Goal: Task Accomplishment & Management: Use online tool/utility

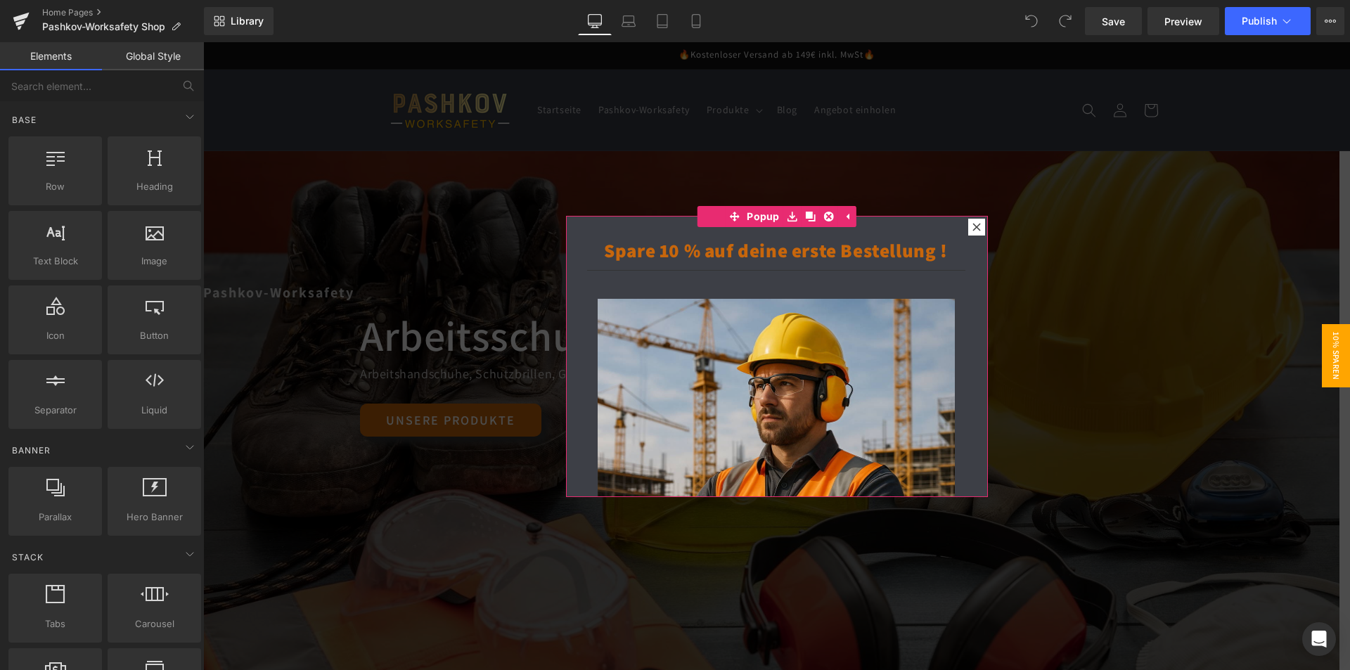
click at [973, 223] on icon at bounding box center [977, 227] width 8 height 8
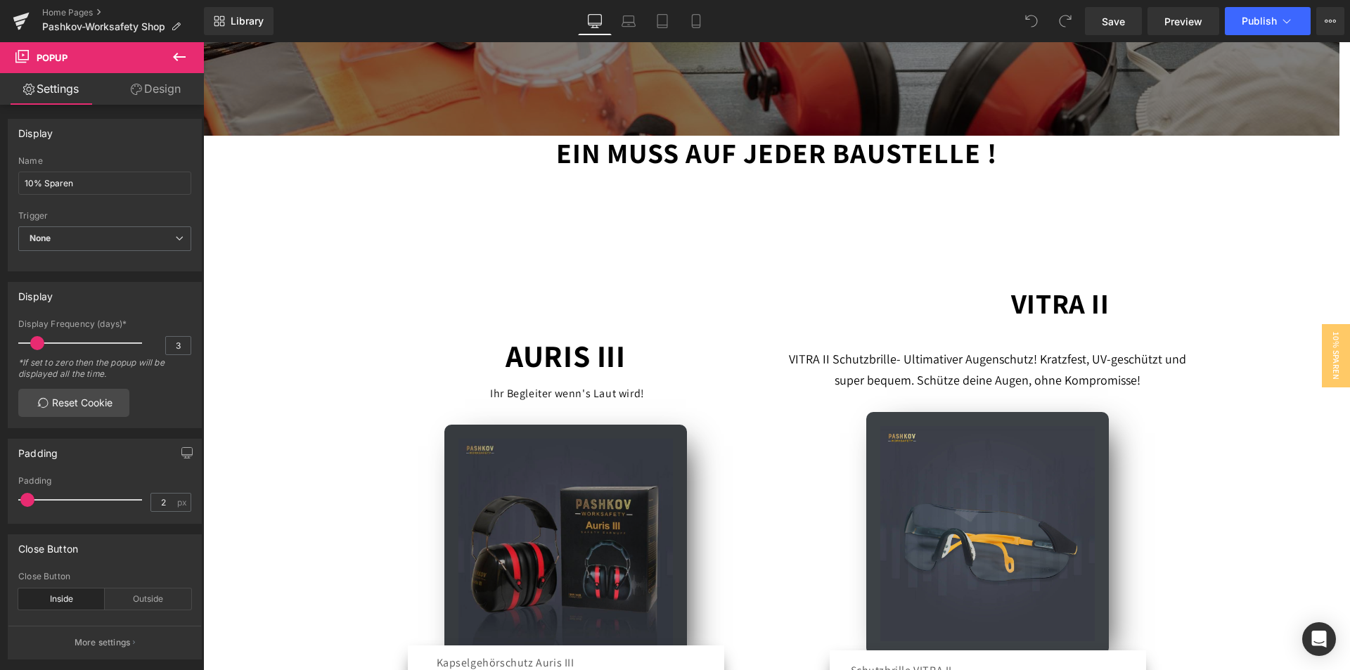
scroll to position [563, 0]
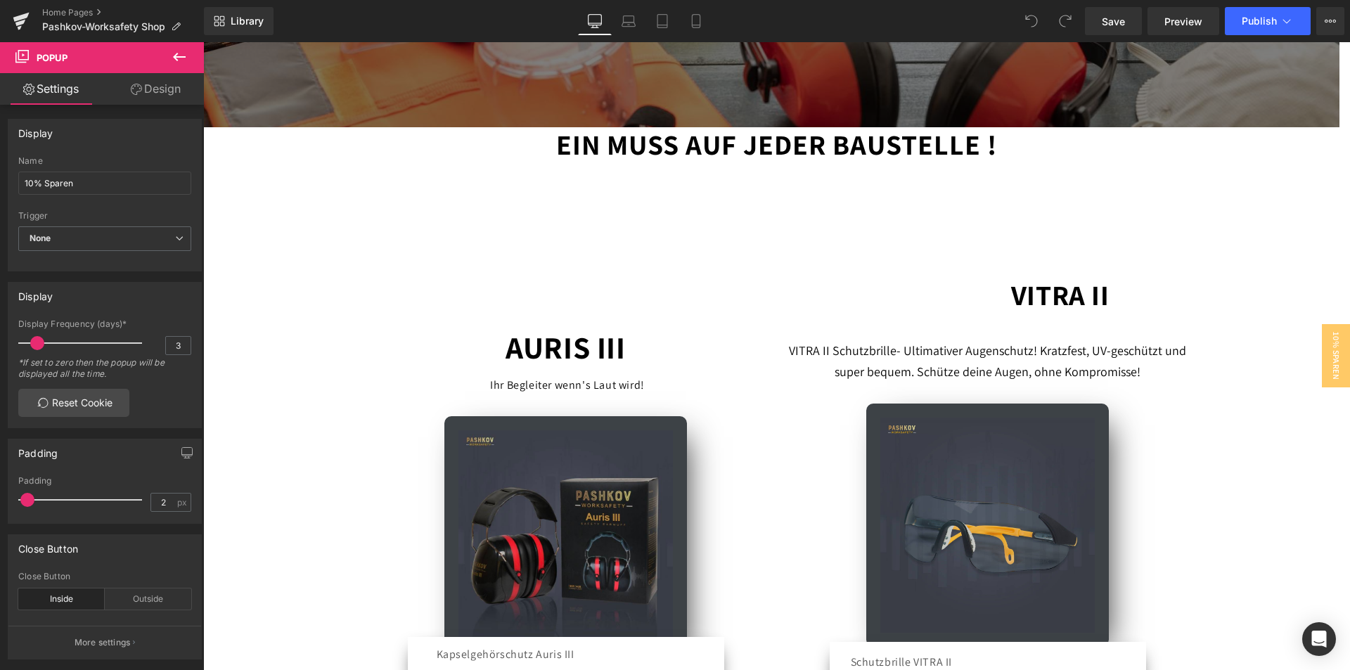
click at [637, 140] on strong "Ein muss auf jeder Baustelle !" at bounding box center [776, 144] width 441 height 37
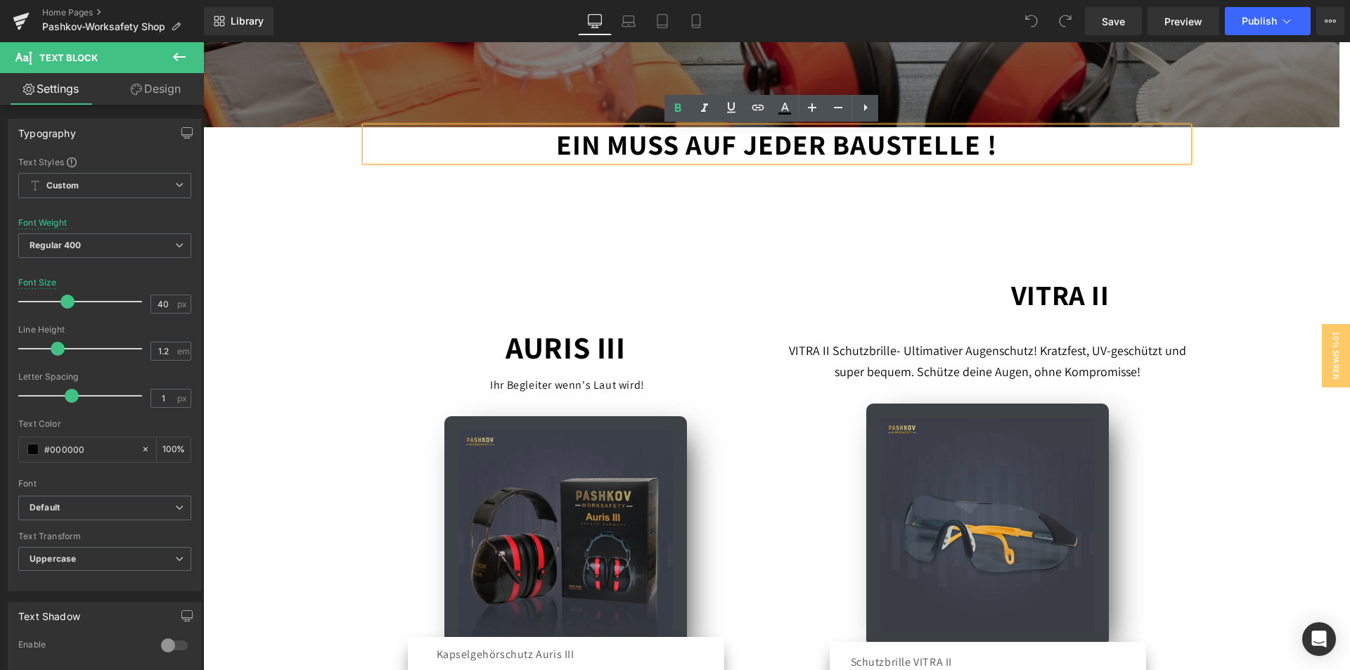
click at [203, 42] on div "65px" at bounding box center [203, 42] width 0 height 0
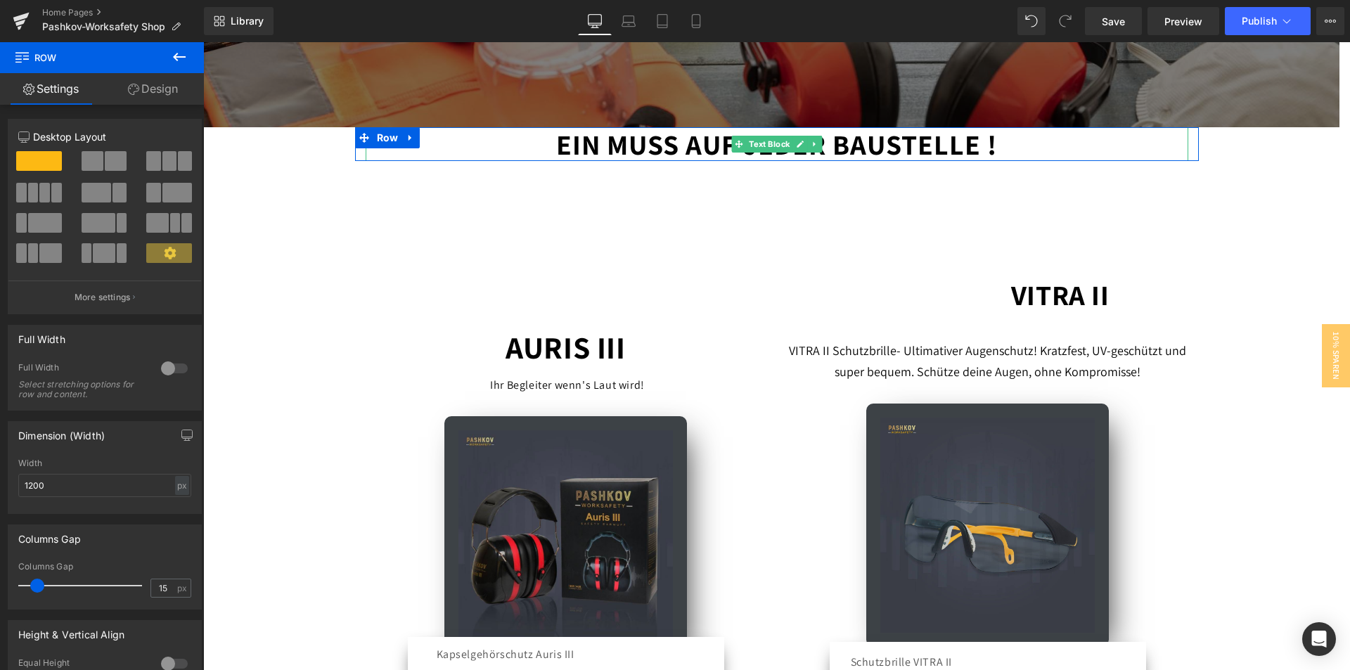
click at [556, 143] on strong "Ein muss auf jeder Baustelle !" at bounding box center [776, 144] width 441 height 37
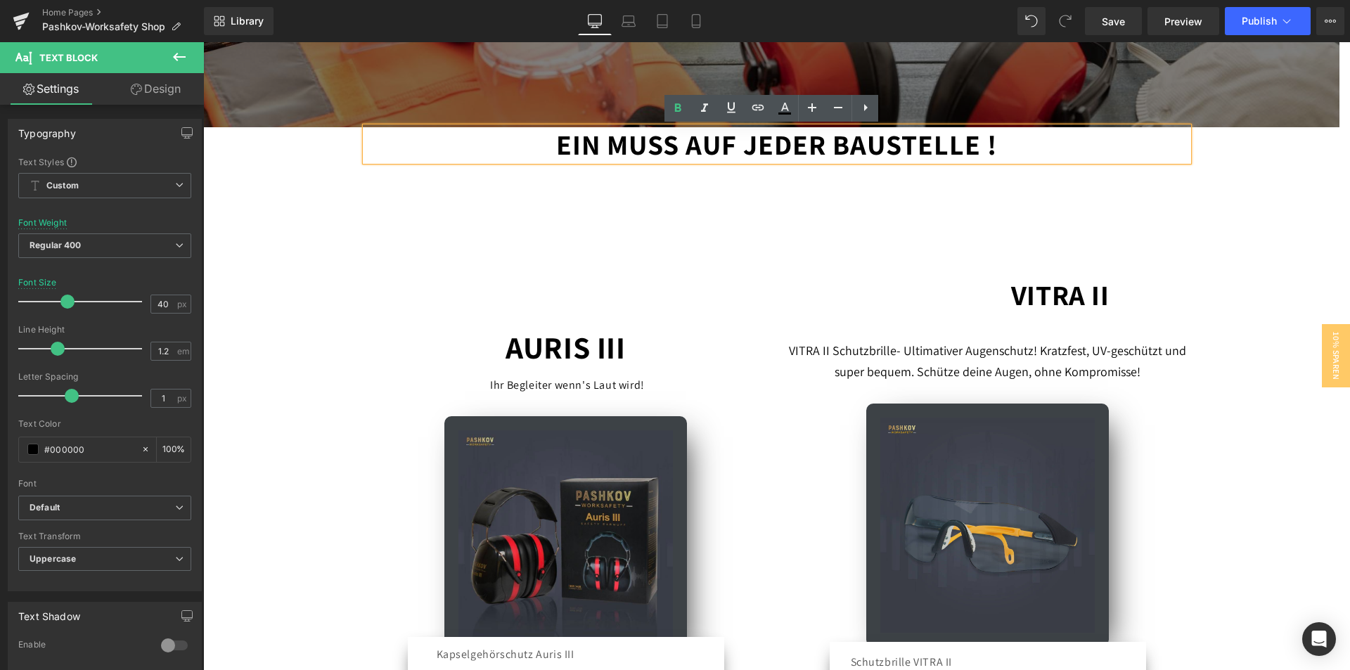
click at [1248, 155] on div "Pashkov-Worksafety Text Block Arbeitsschutz der Überzeugt ! Heading Arbeitshand…" at bounding box center [776, 671] width 1147 height 2164
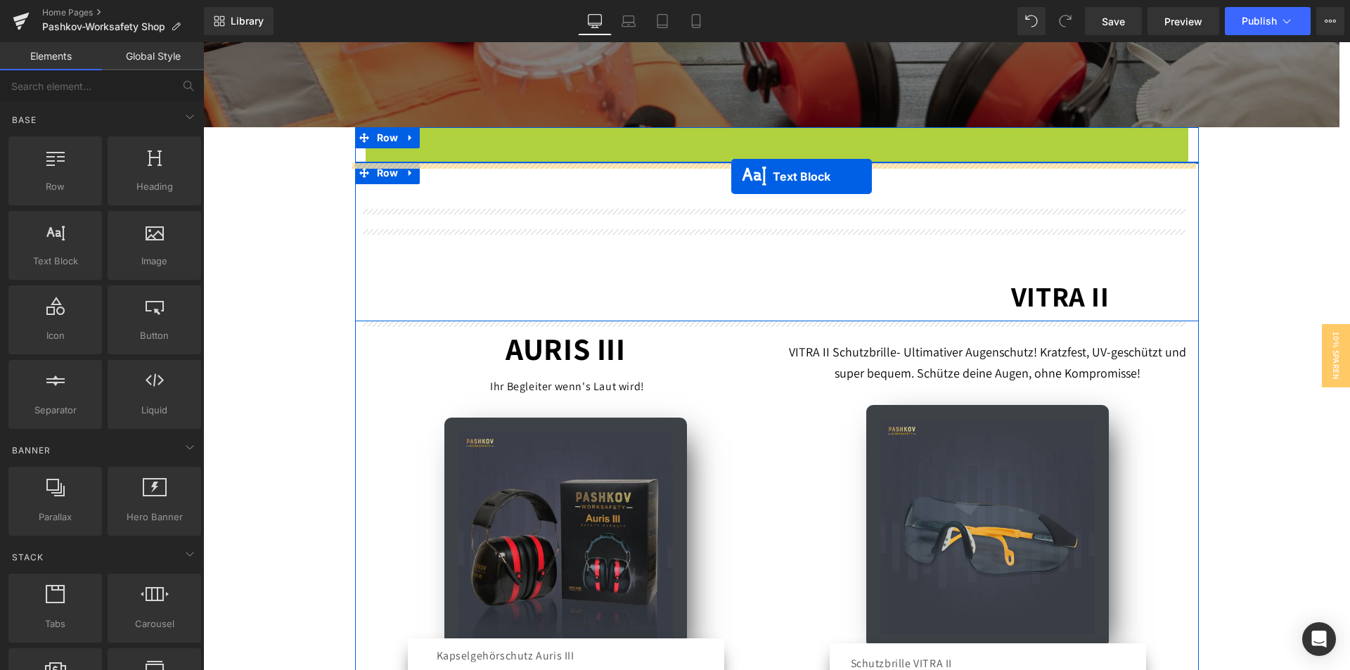
drag, startPoint x: 736, startPoint y: 143, endPoint x: 731, endPoint y: 177, distance: 33.4
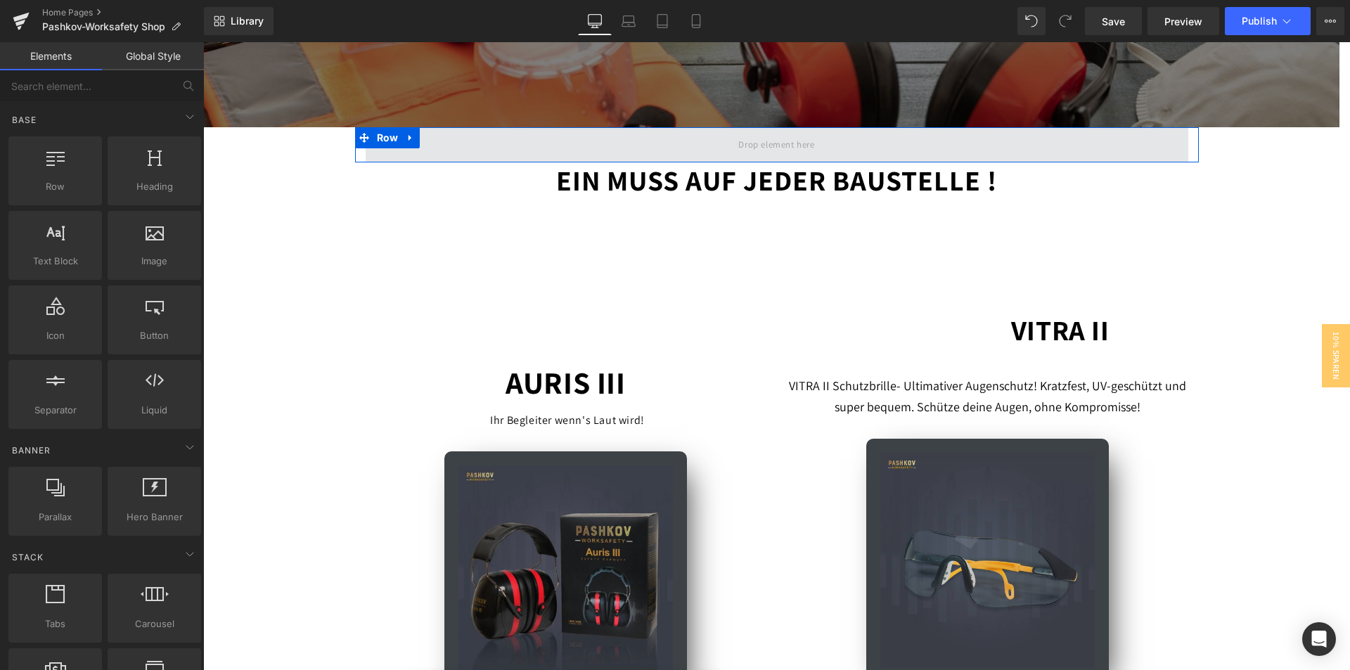
click at [415, 138] on span at bounding box center [777, 144] width 823 height 35
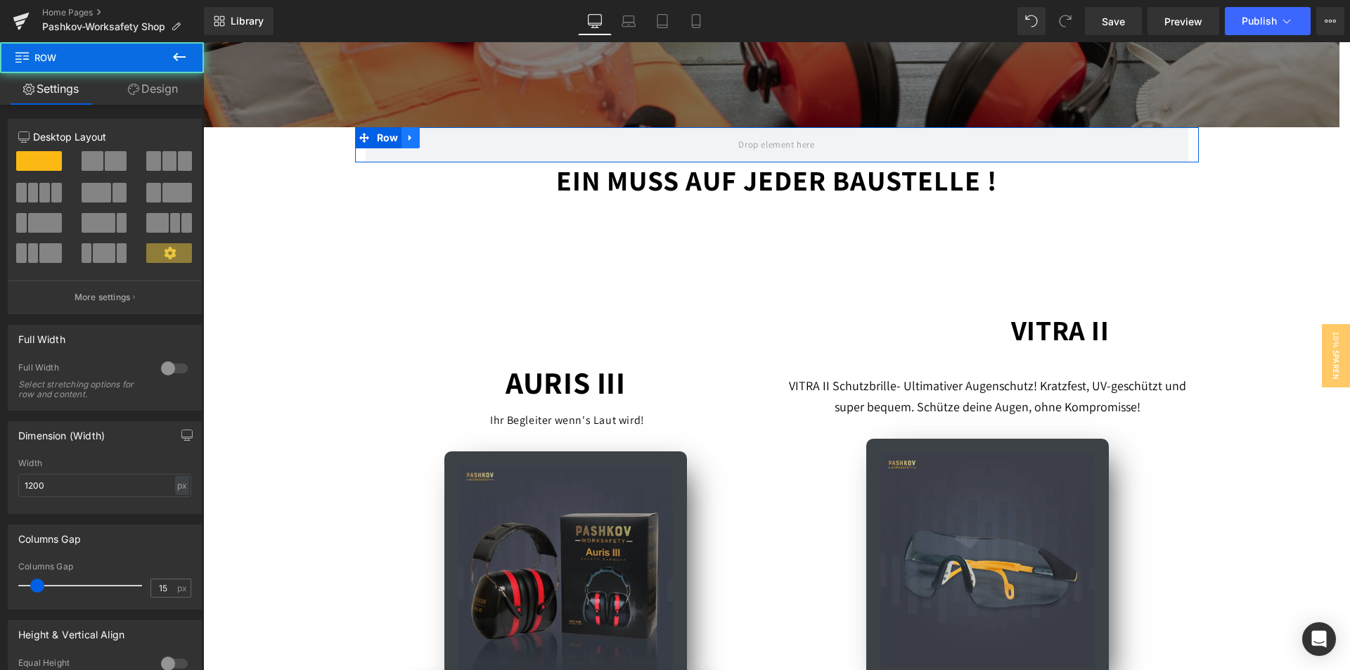
click at [411, 138] on link at bounding box center [411, 137] width 18 height 21
click at [442, 137] on icon at bounding box center [447, 138] width 10 height 11
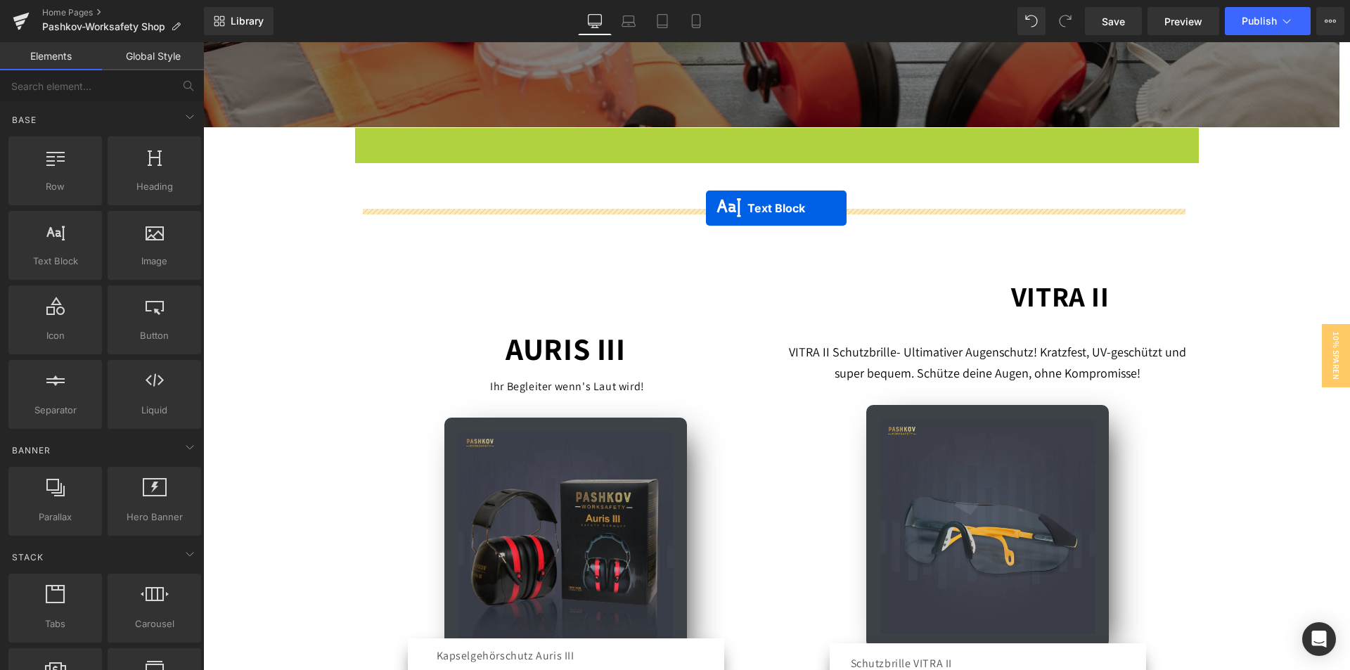
drag, startPoint x: 731, startPoint y: 146, endPoint x: 706, endPoint y: 208, distance: 66.6
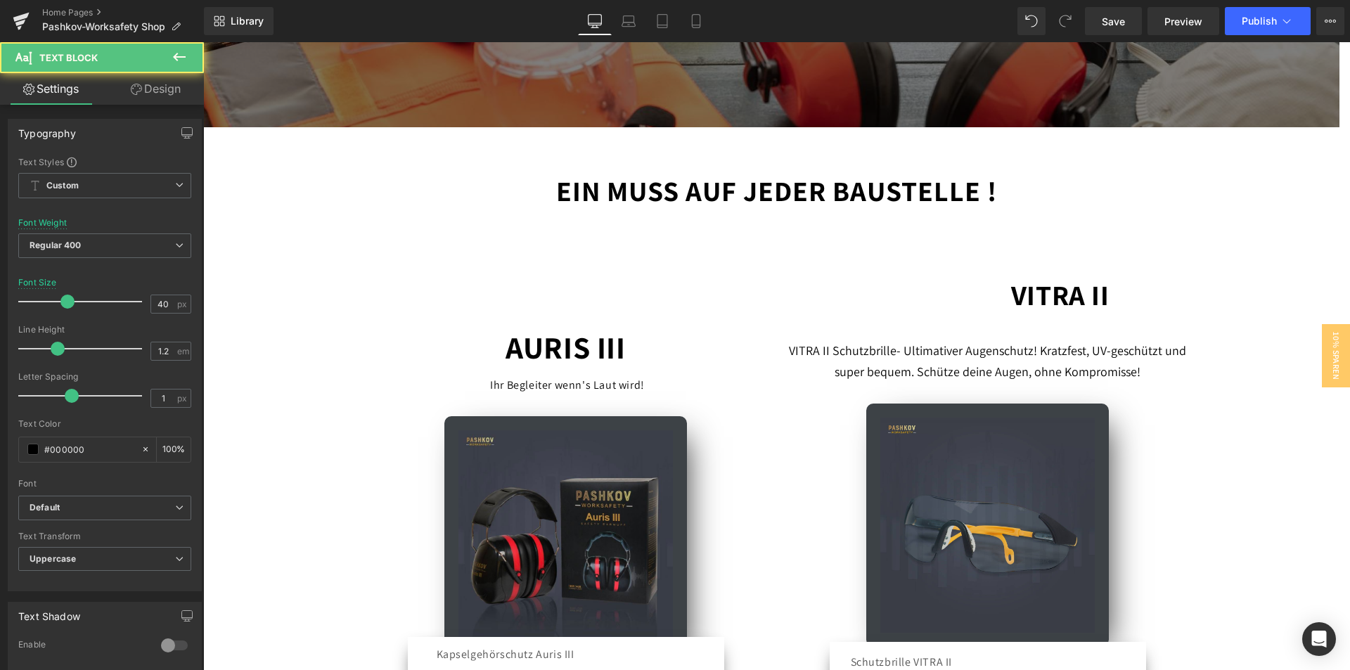
click at [1224, 174] on div "Pashkov-Worksafety Text Block Arbeitsschutz der Überzeugt ! Heading Arbeitshand…" at bounding box center [776, 671] width 1147 height 2164
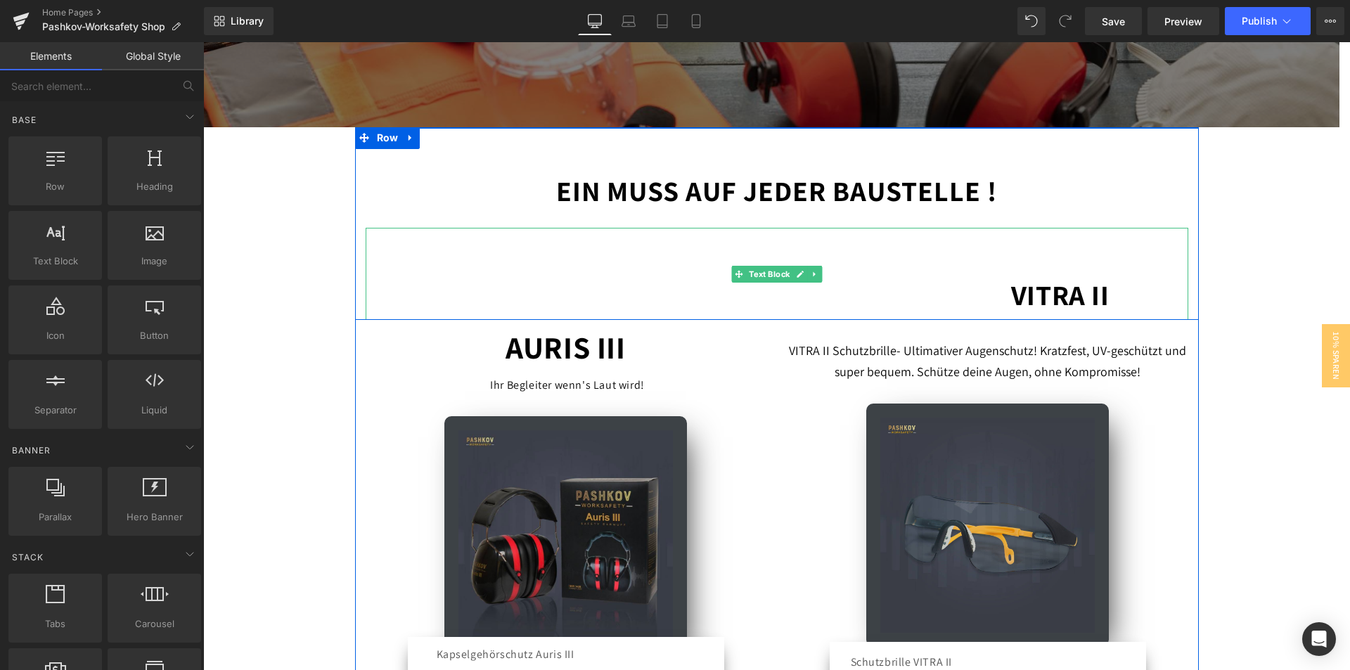
click at [631, 274] on div "VITRA II" at bounding box center [777, 274] width 823 height 92
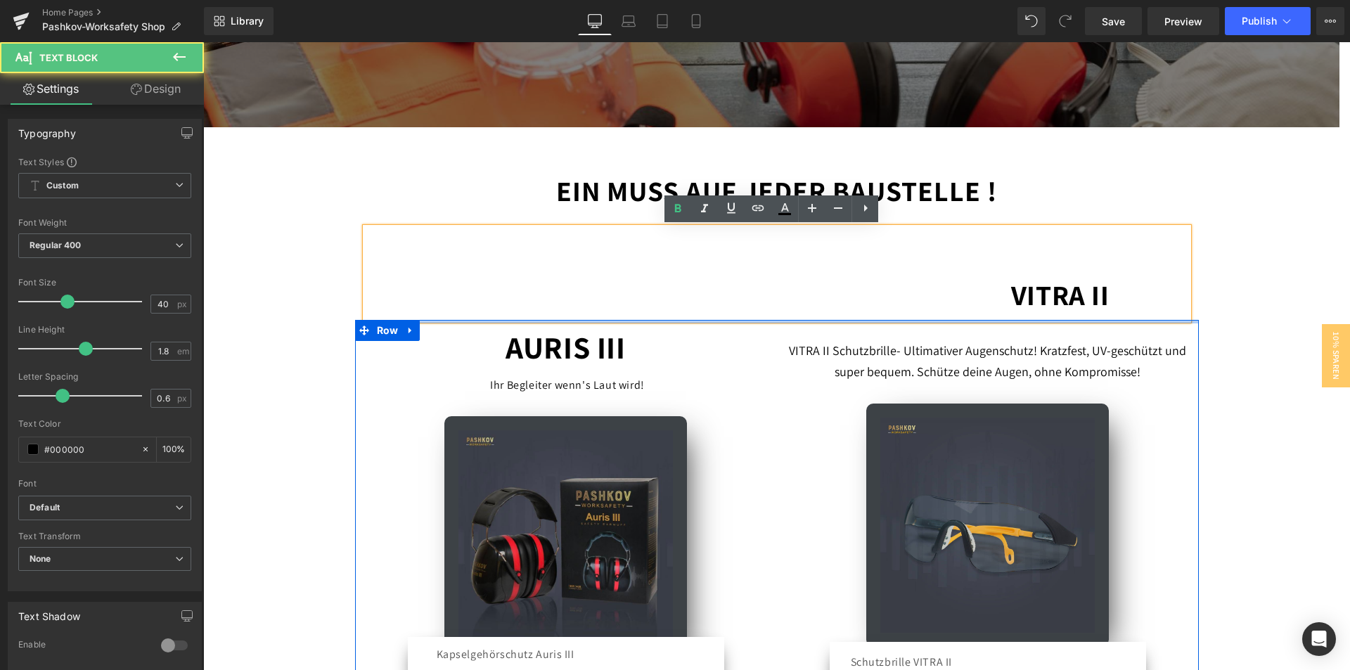
click at [770, 319] on div "VITRA II" at bounding box center [777, 274] width 823 height 92
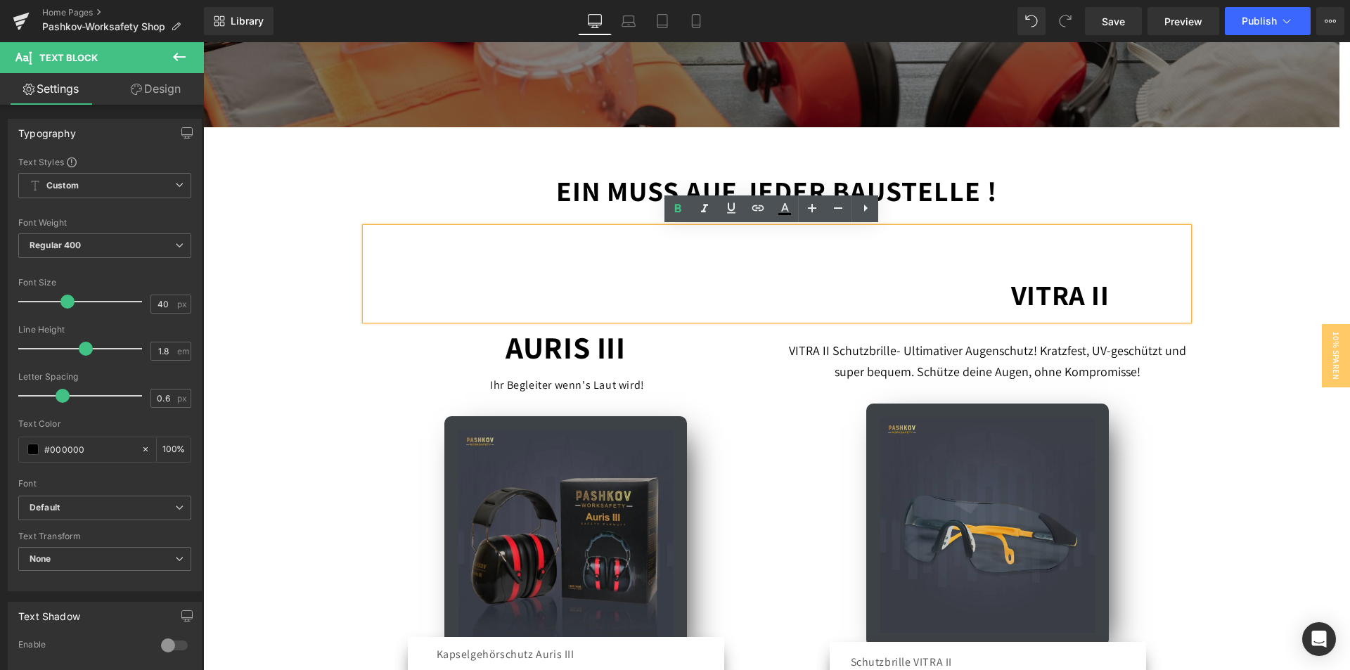
click at [1227, 256] on div "Pashkov-Worksafety Text Block Arbeitsschutz der Überzeugt ! Heading Arbeitshand…" at bounding box center [776, 671] width 1147 height 2164
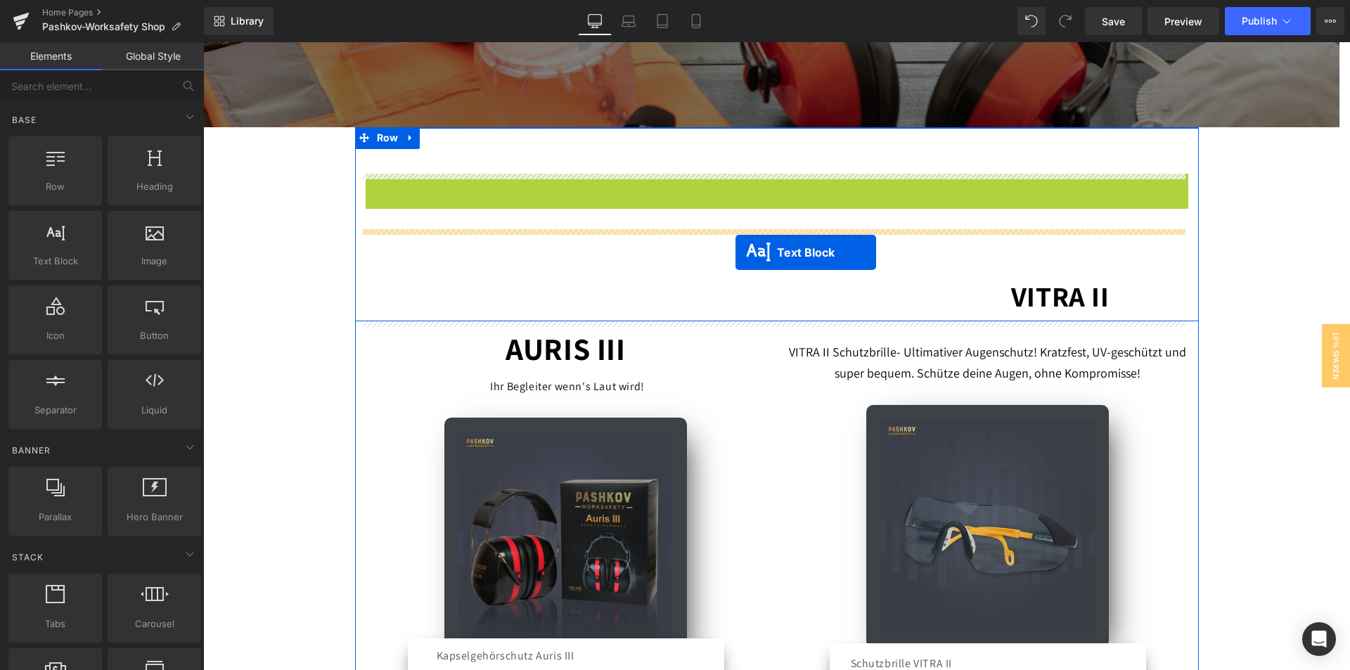
drag, startPoint x: 734, startPoint y: 188, endPoint x: 736, endPoint y: 253, distance: 64.7
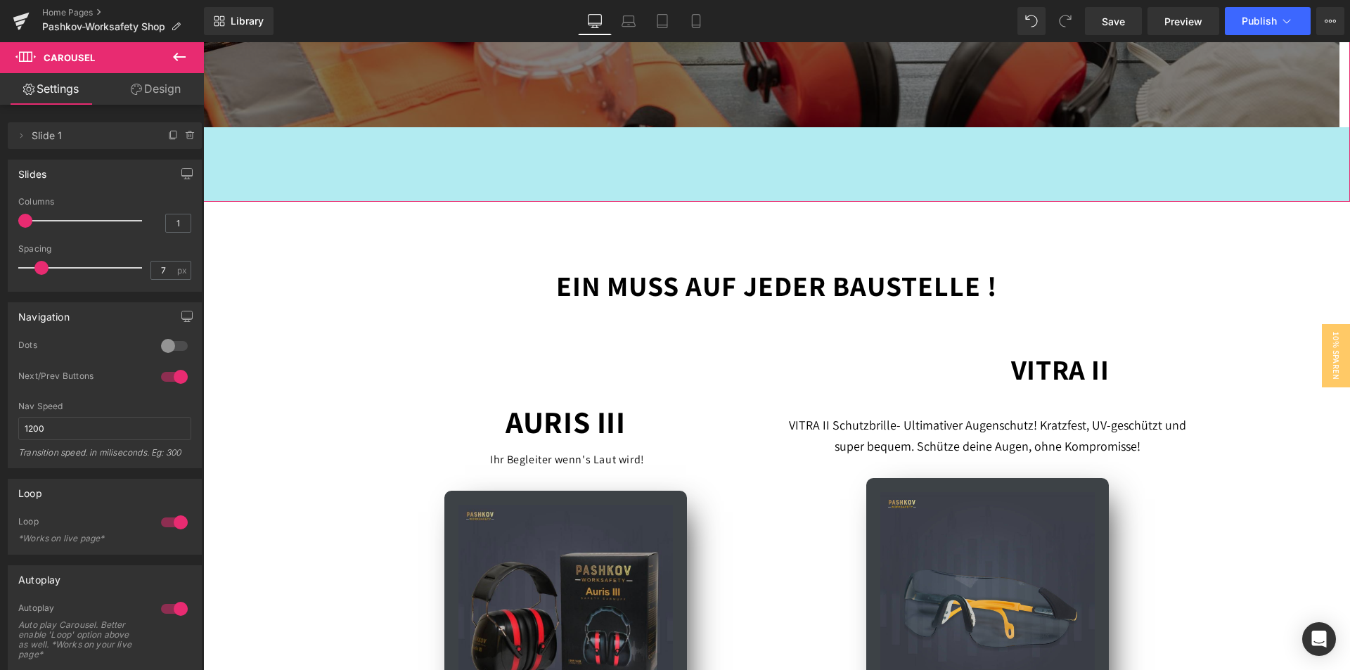
drag, startPoint x: 766, startPoint y: 127, endPoint x: 765, endPoint y: 201, distance: 74.6
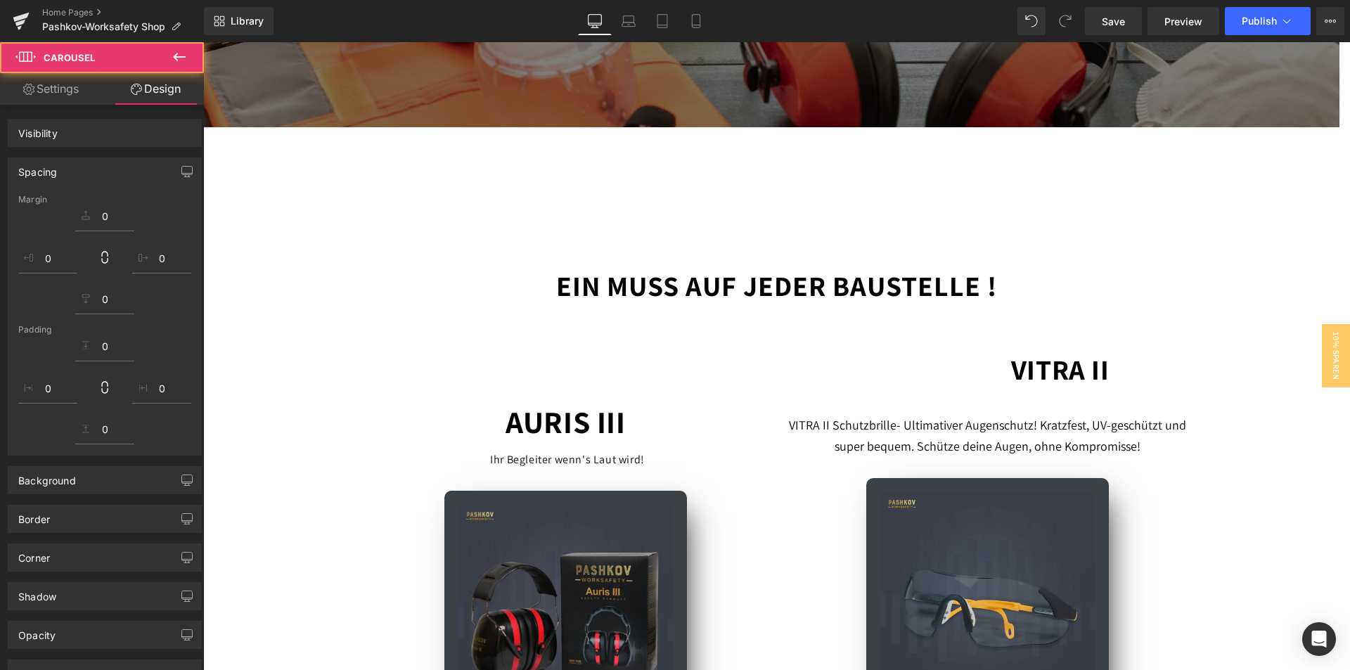
scroll to position [352, 0]
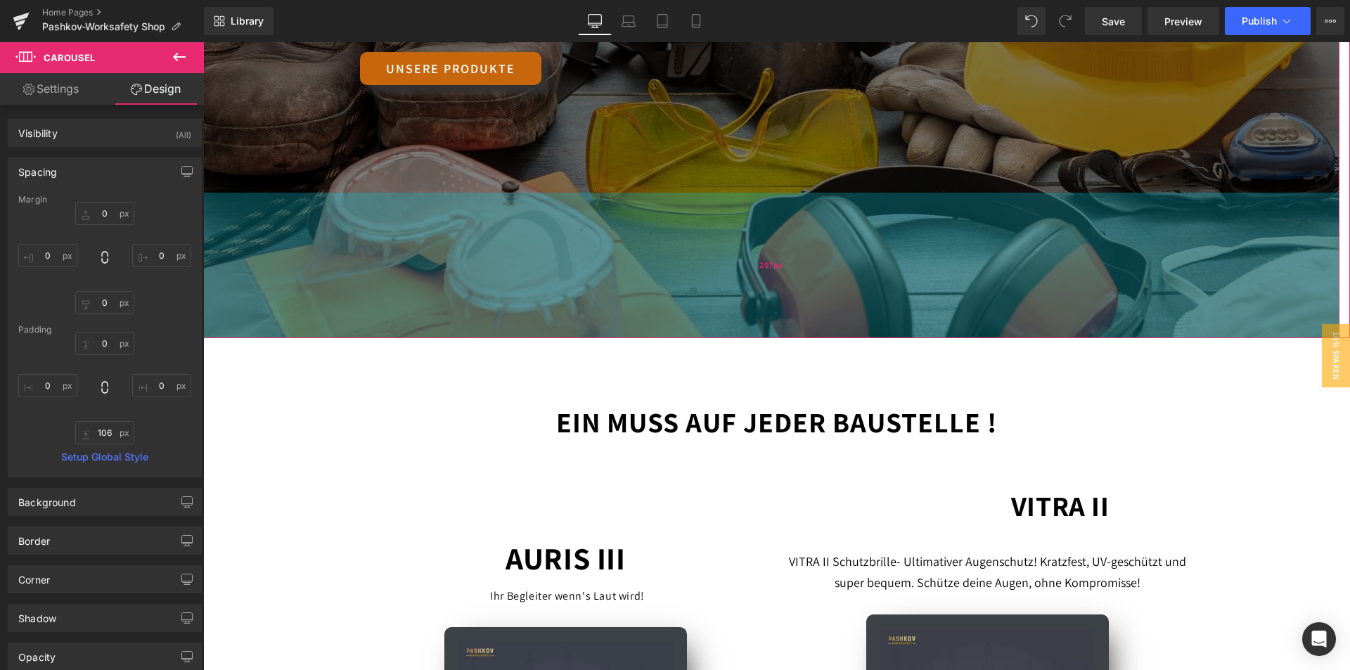
drag, startPoint x: 781, startPoint y: 338, endPoint x: 775, endPoint y: 228, distance: 110.6
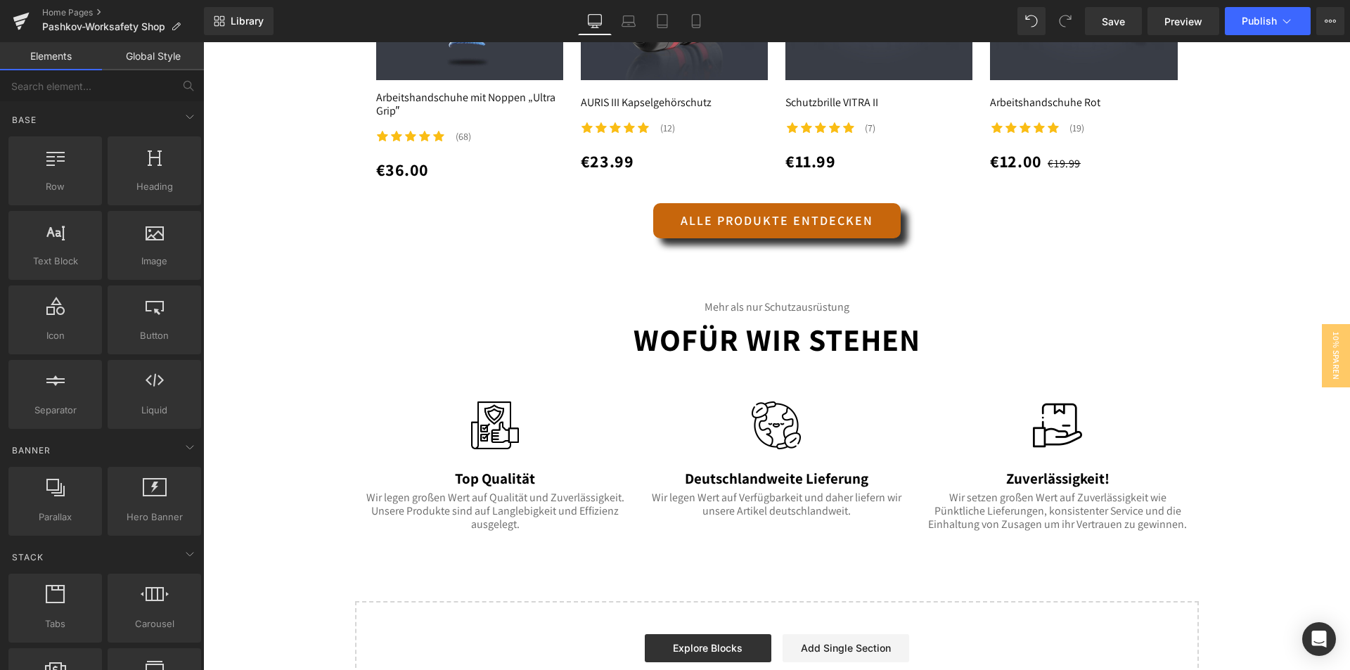
scroll to position [1899, 0]
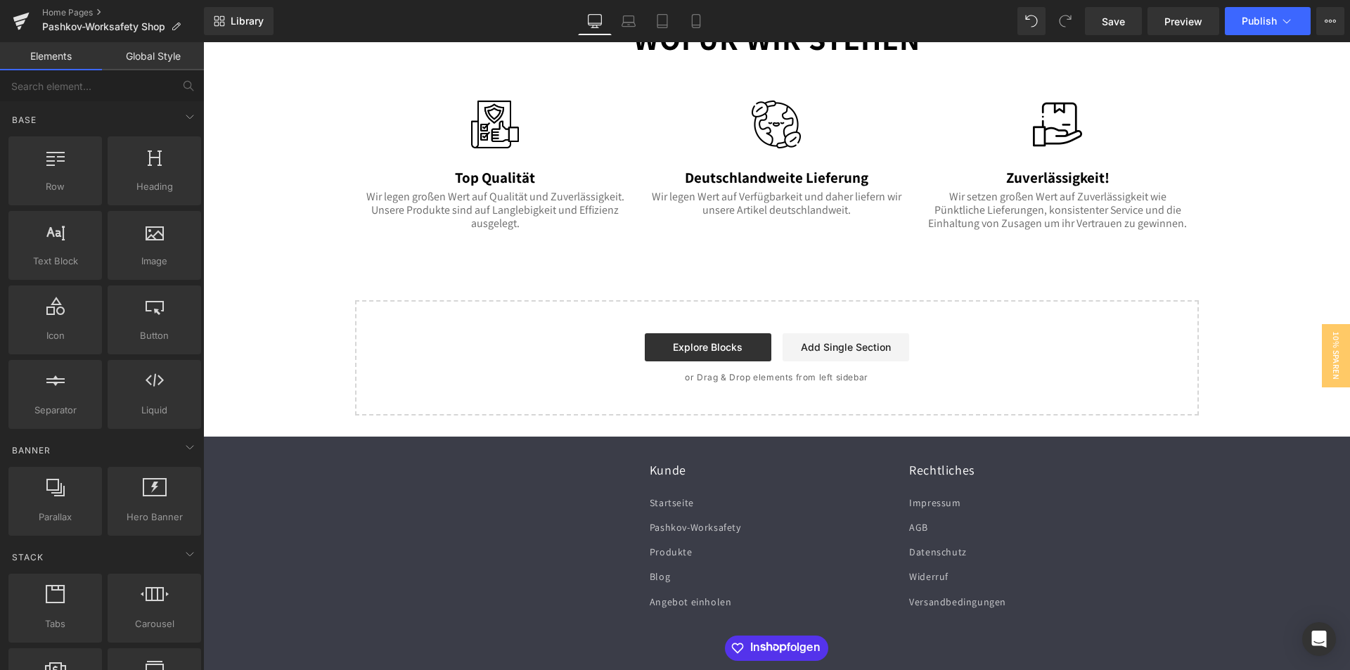
click at [846, 350] on link "Add Single Section" at bounding box center [846, 347] width 127 height 28
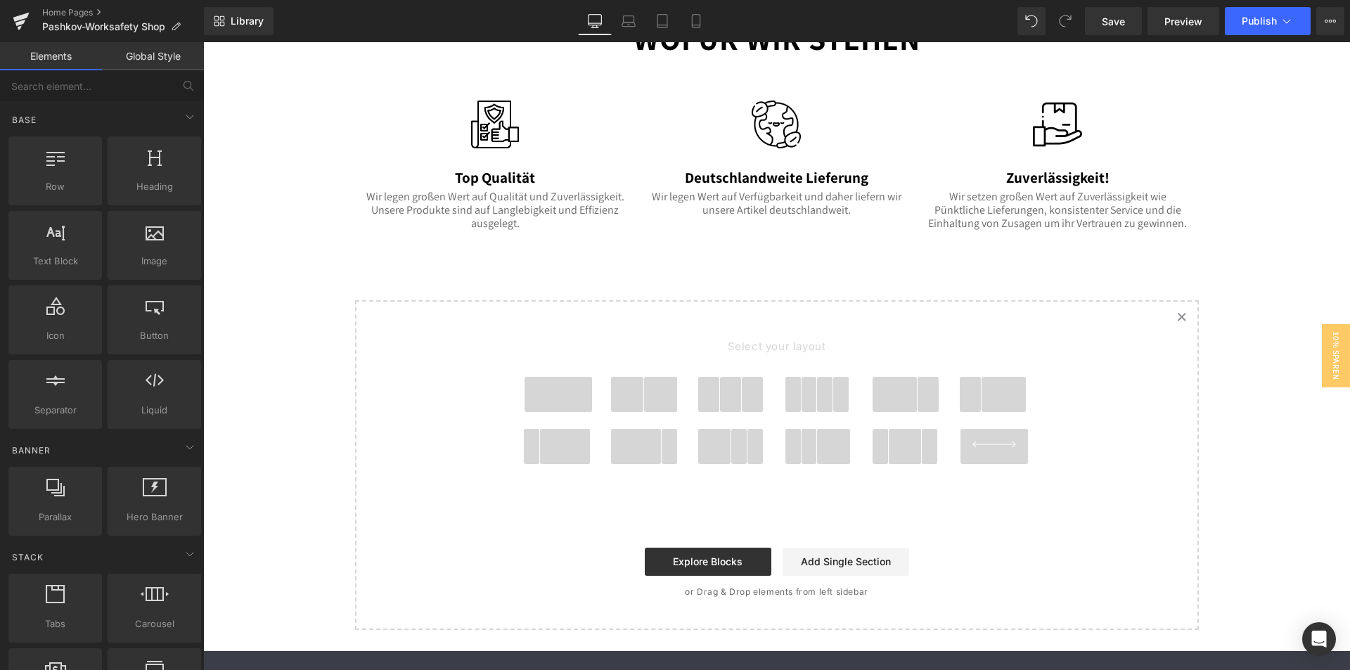
click at [1180, 322] on link "Created with Sketch." at bounding box center [1182, 317] width 31 height 31
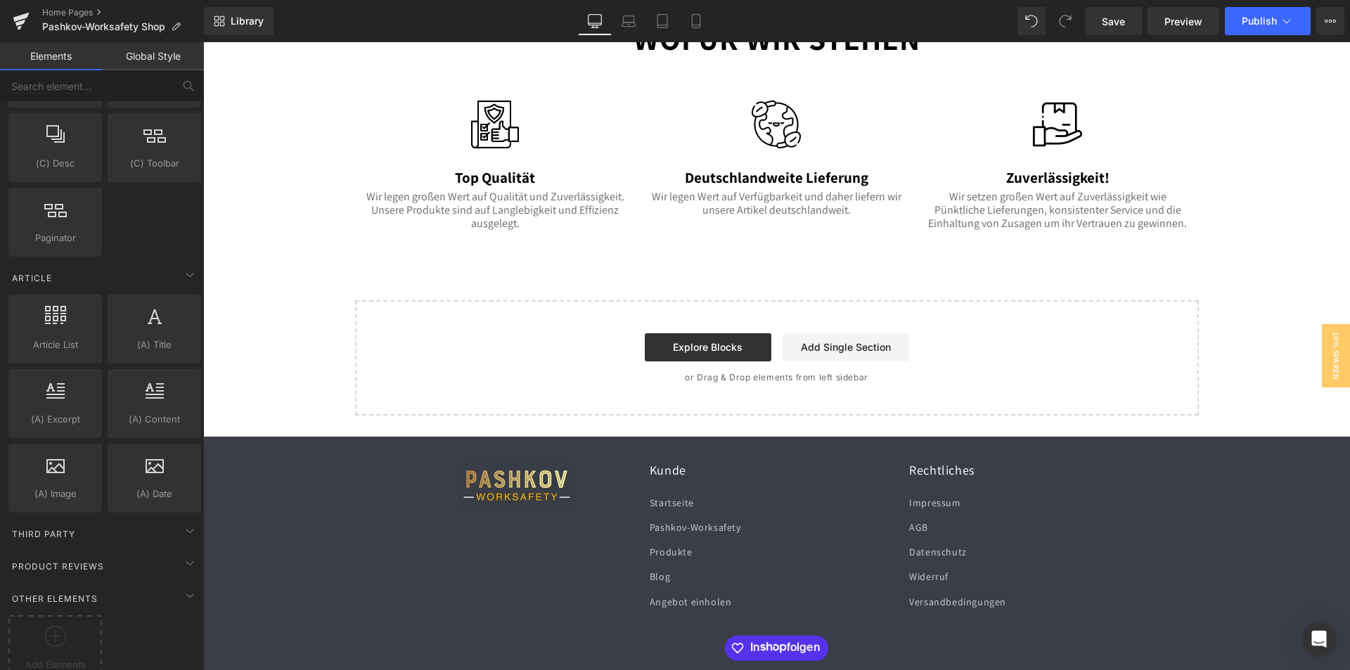
scroll to position [2534, 0]
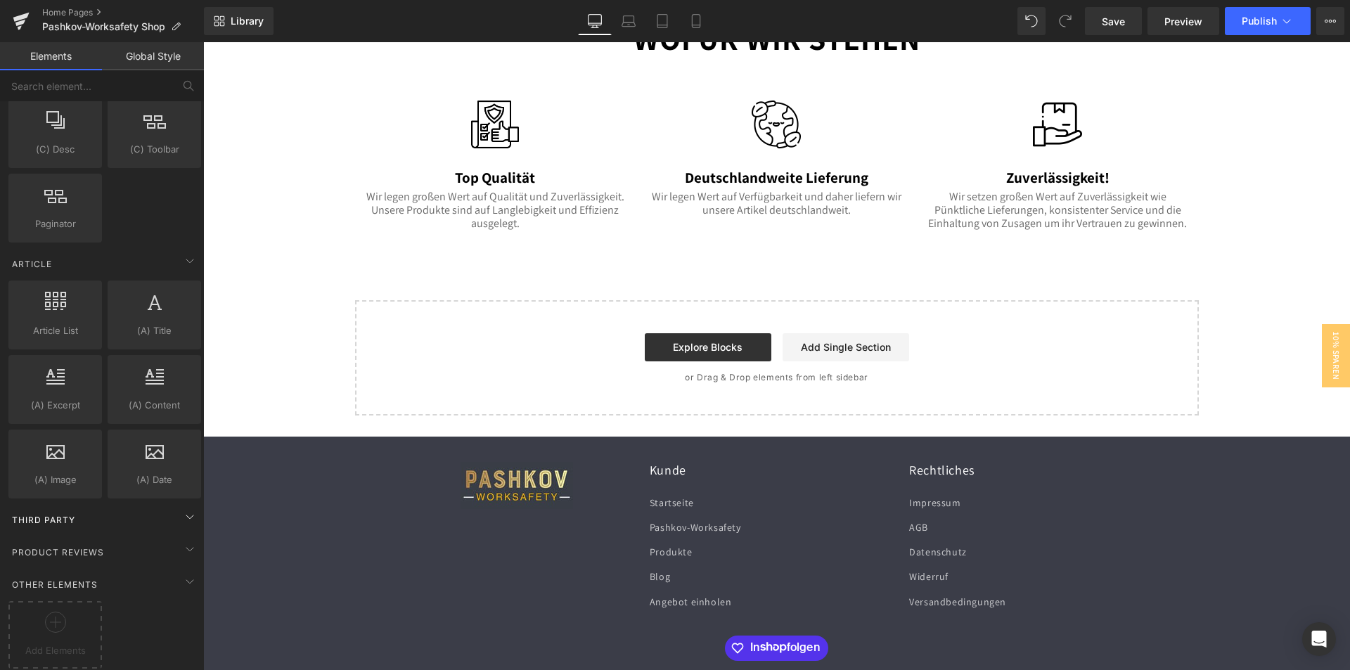
click at [172, 506] on div "Third Party" at bounding box center [105, 520] width 198 height 28
click at [184, 509] on icon at bounding box center [189, 517] width 17 height 17
click at [28, 506] on div "Third Party" at bounding box center [105, 520] width 198 height 28
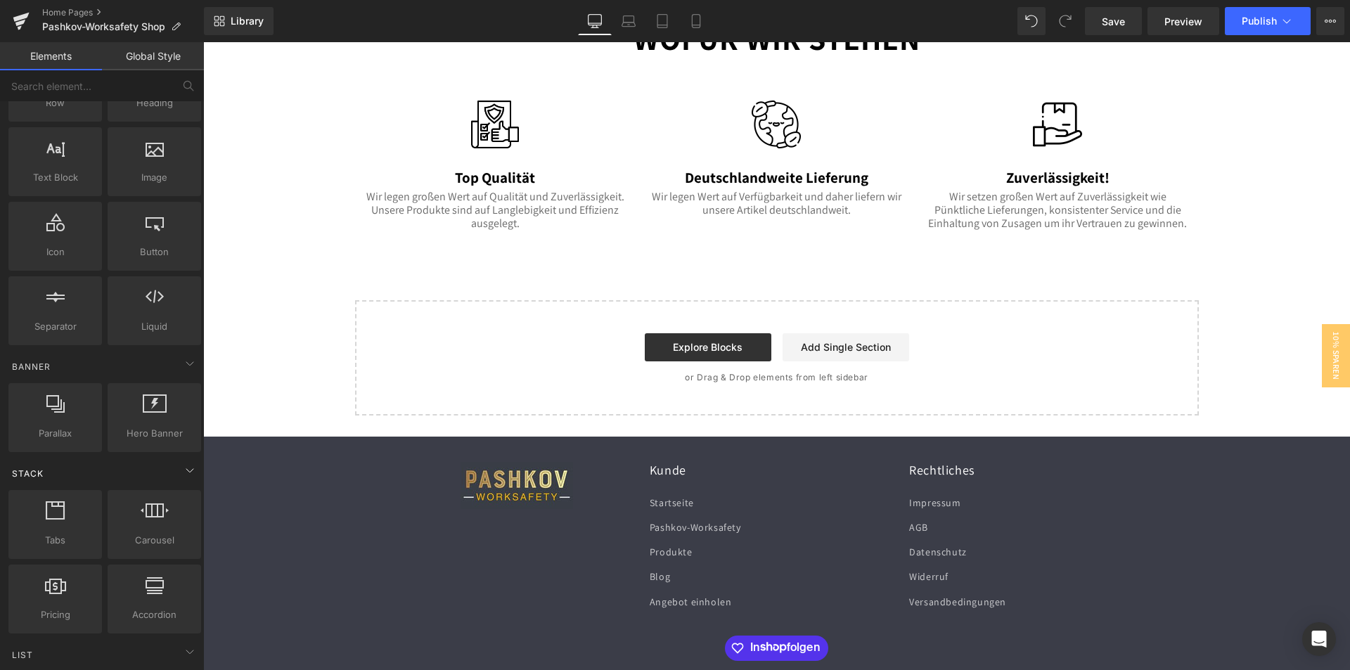
scroll to position [72, 0]
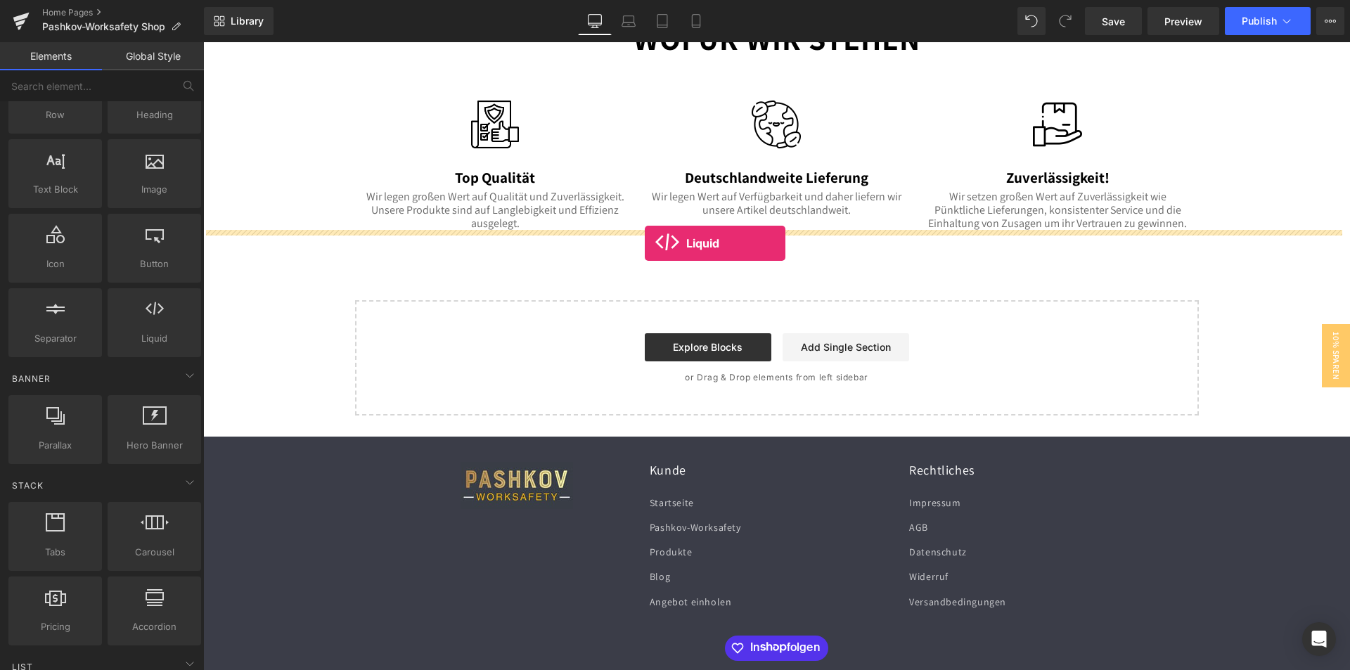
drag, startPoint x: 369, startPoint y: 370, endPoint x: 645, endPoint y: 243, distance: 303.4
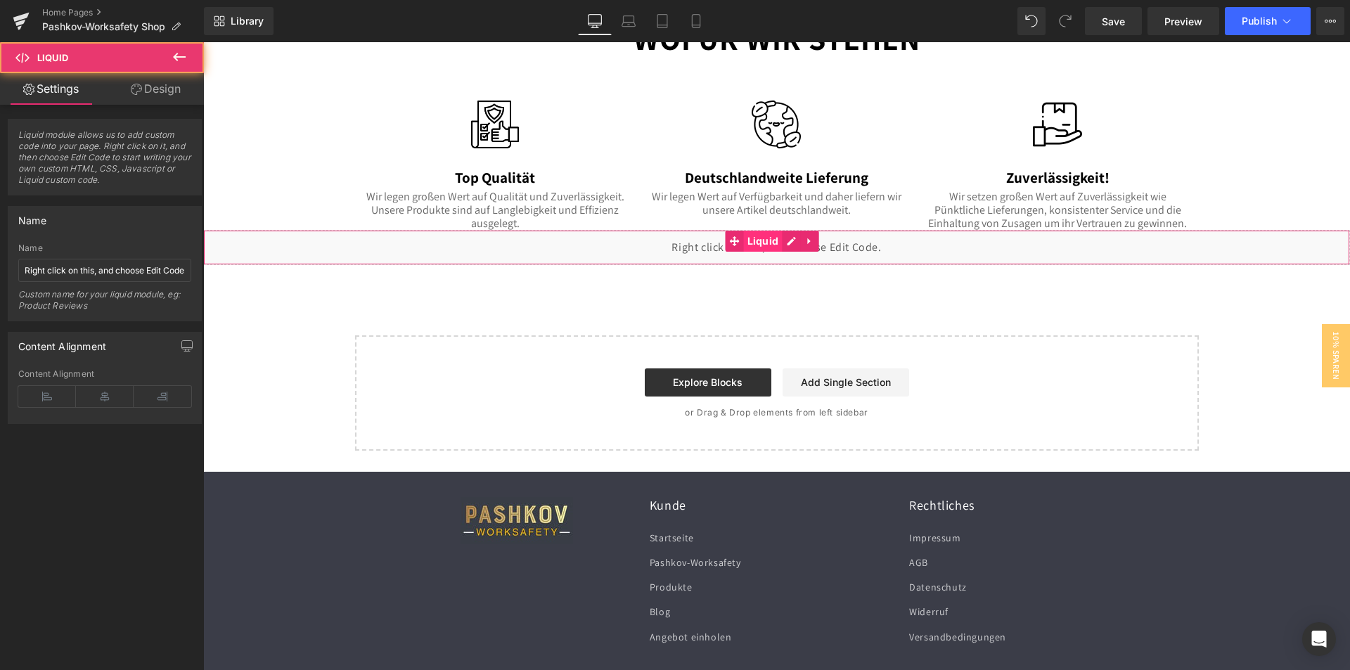
click at [752, 248] on span "Liquid" at bounding box center [763, 241] width 39 height 21
click at [682, 252] on div "Liquid" at bounding box center [776, 247] width 1147 height 35
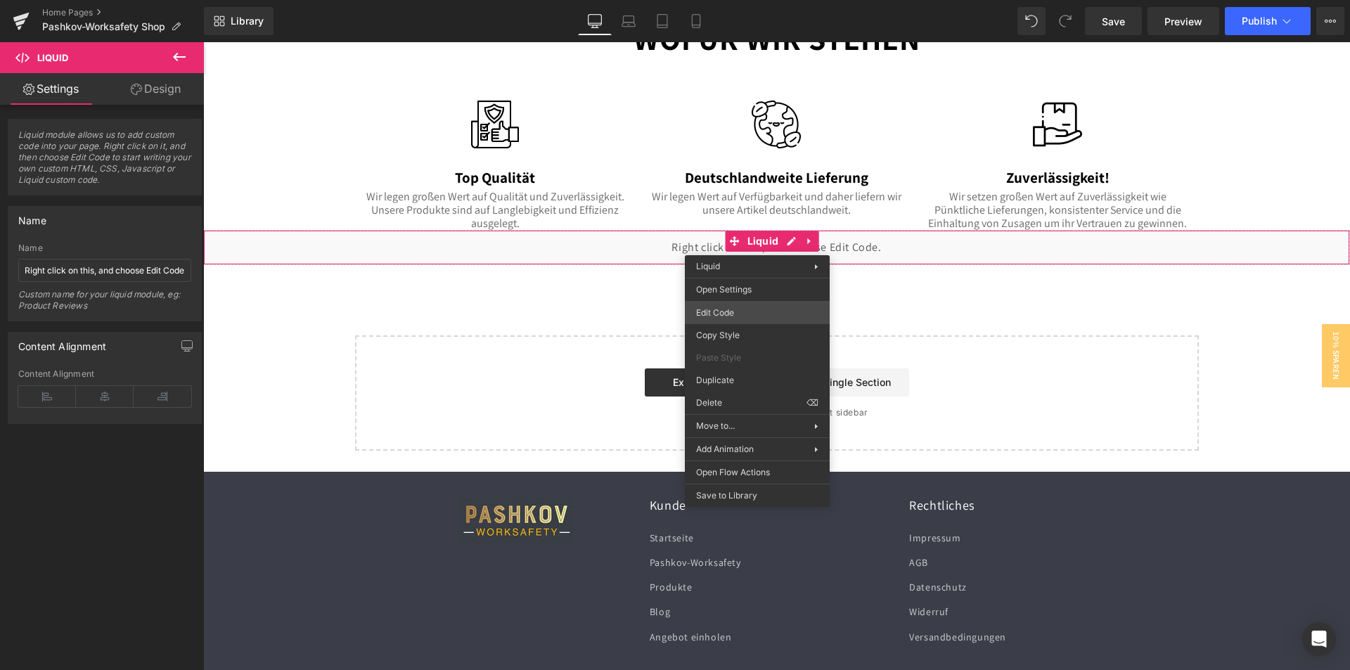
click at [729, 0] on div "Liquid You are previewing how the will restyle your page. You can not edit Elem…" at bounding box center [675, 0] width 1350 height 0
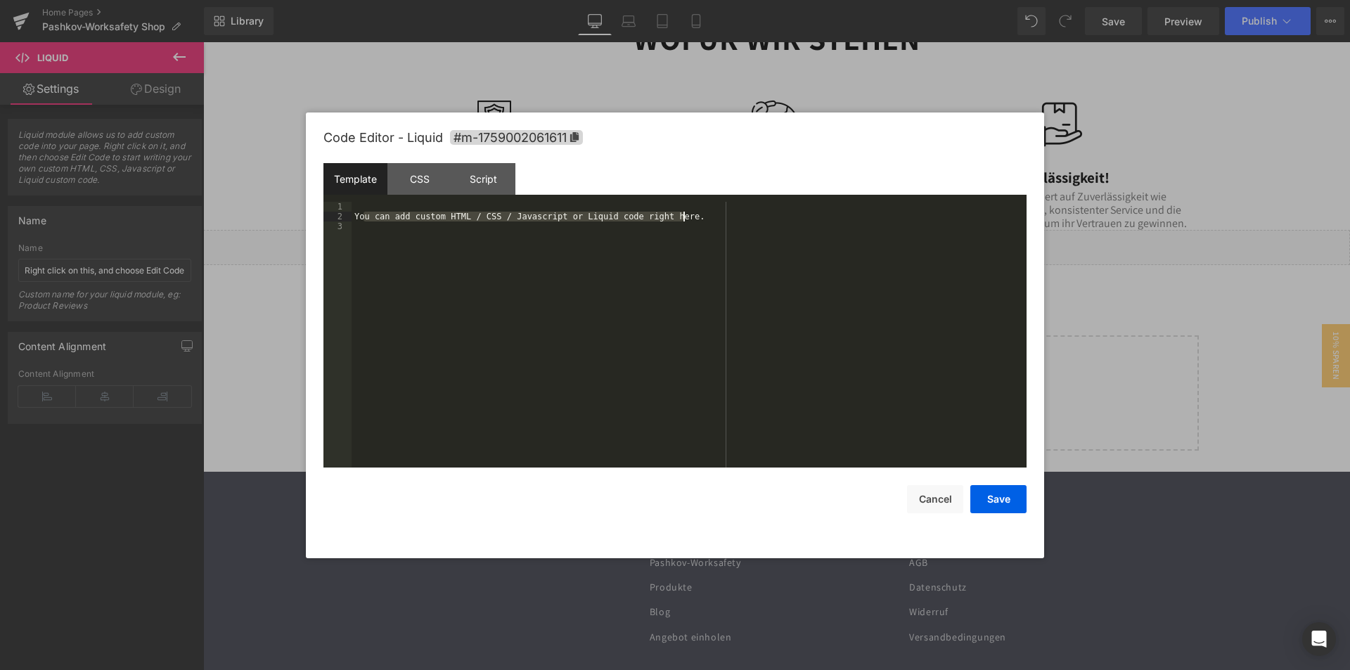
drag, startPoint x: 362, startPoint y: 215, endPoint x: 791, endPoint y: 219, distance: 429.1
click at [791, 219] on div "You can add custom HTML / CSS / Javascript or Liquid code right here." at bounding box center [689, 345] width 675 height 286
click at [991, 501] on button "Save" at bounding box center [999, 499] width 56 height 28
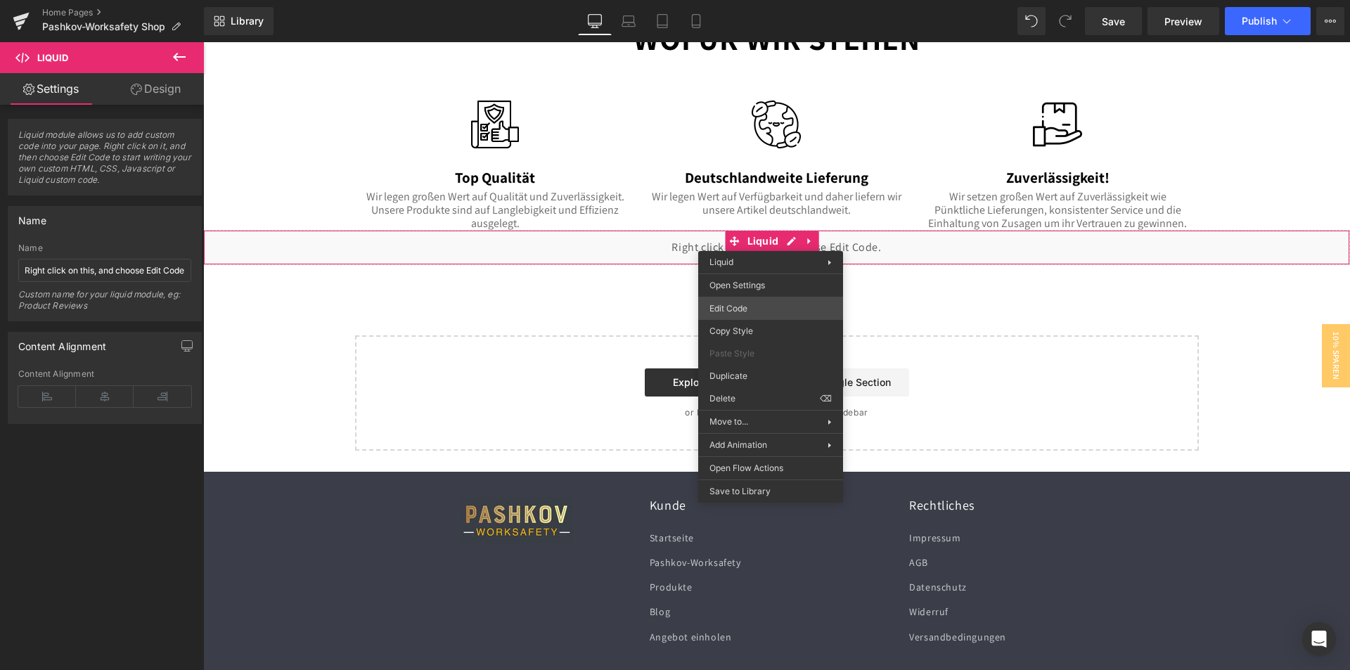
click at [749, 0] on div "Liquid You are previewing how the will restyle your page. You can not edit Elem…" at bounding box center [675, 0] width 1350 height 0
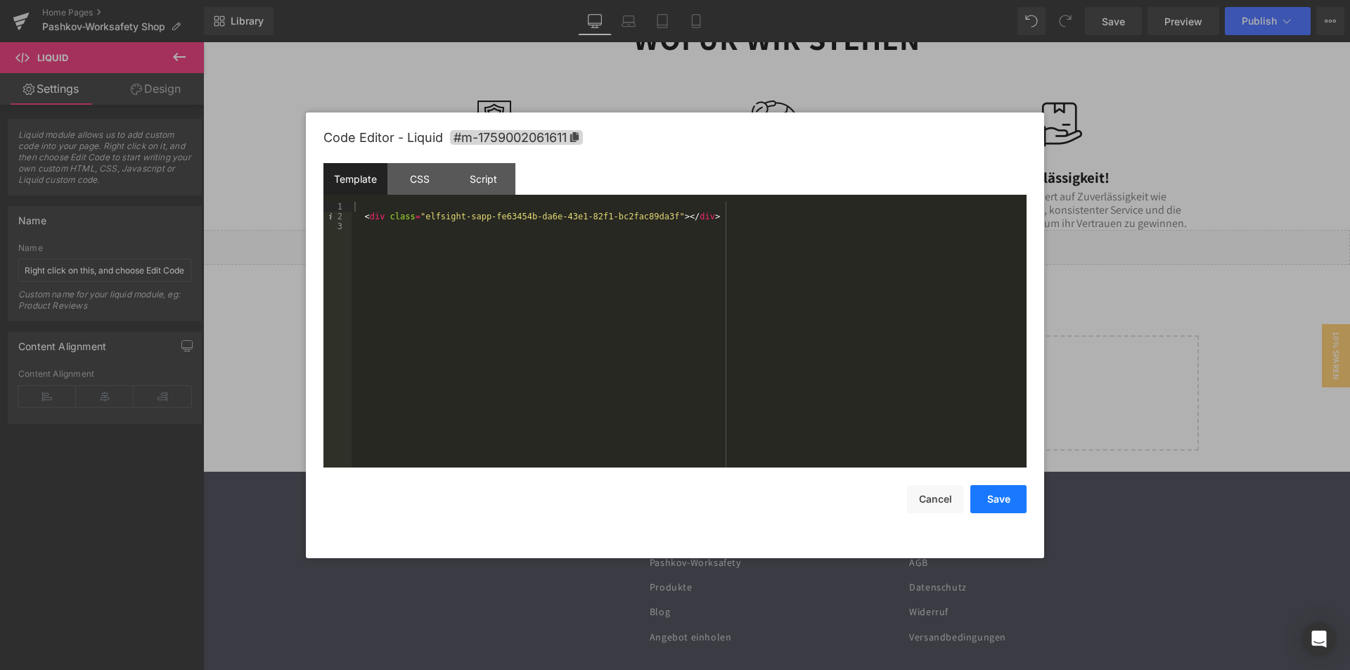
click at [1014, 495] on button "Save" at bounding box center [999, 499] width 56 height 28
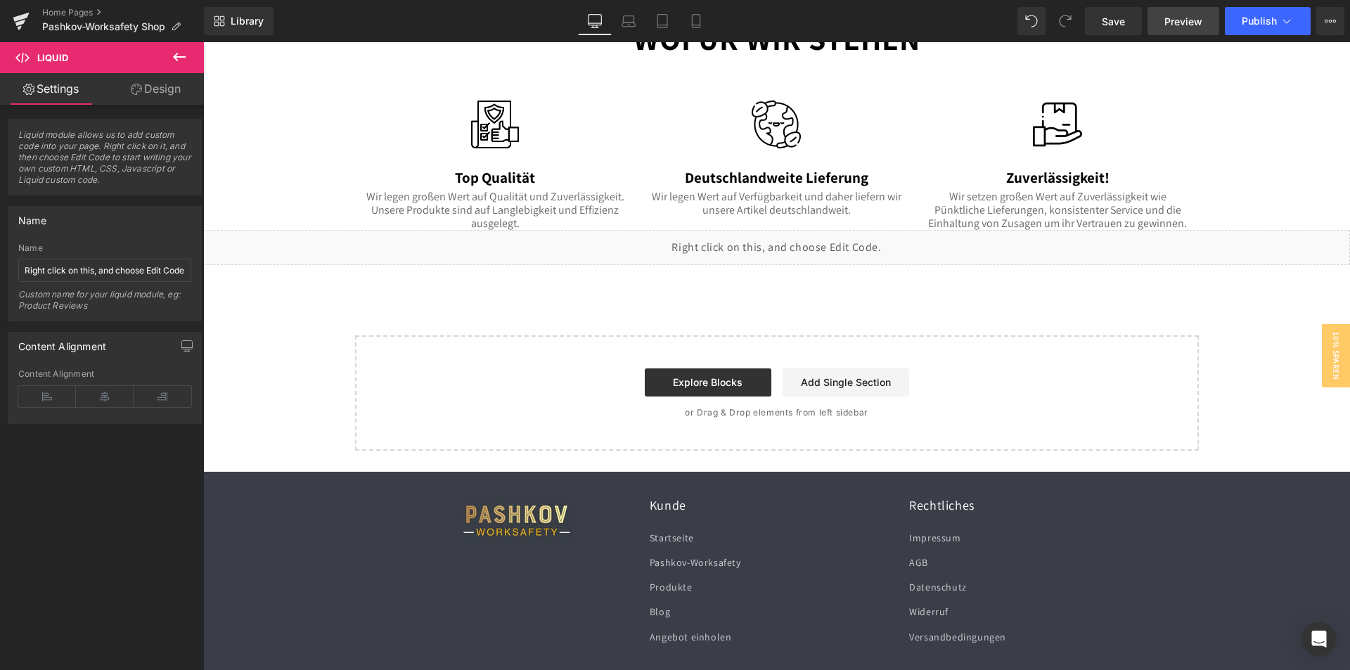
click at [1171, 23] on span "Preview" at bounding box center [1184, 21] width 38 height 15
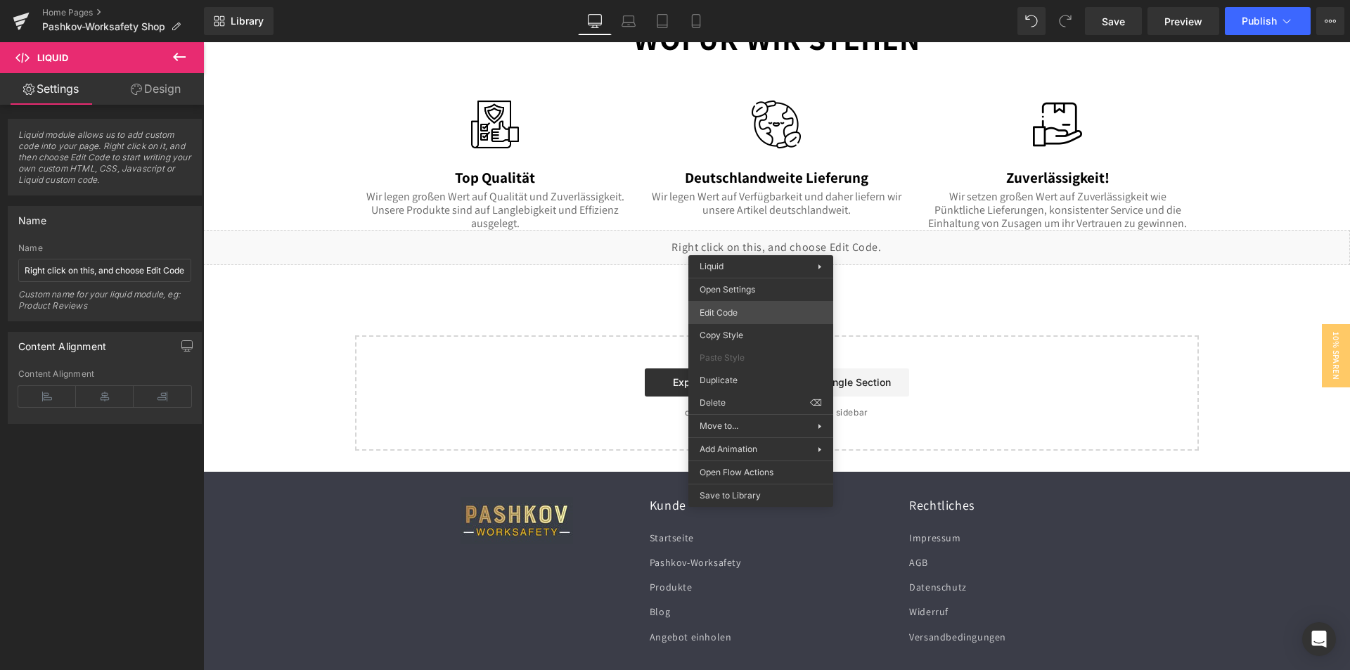
click at [740, 0] on div "Liquid You are previewing how the will restyle your page. You can not edit Elem…" at bounding box center [675, 0] width 1350 height 0
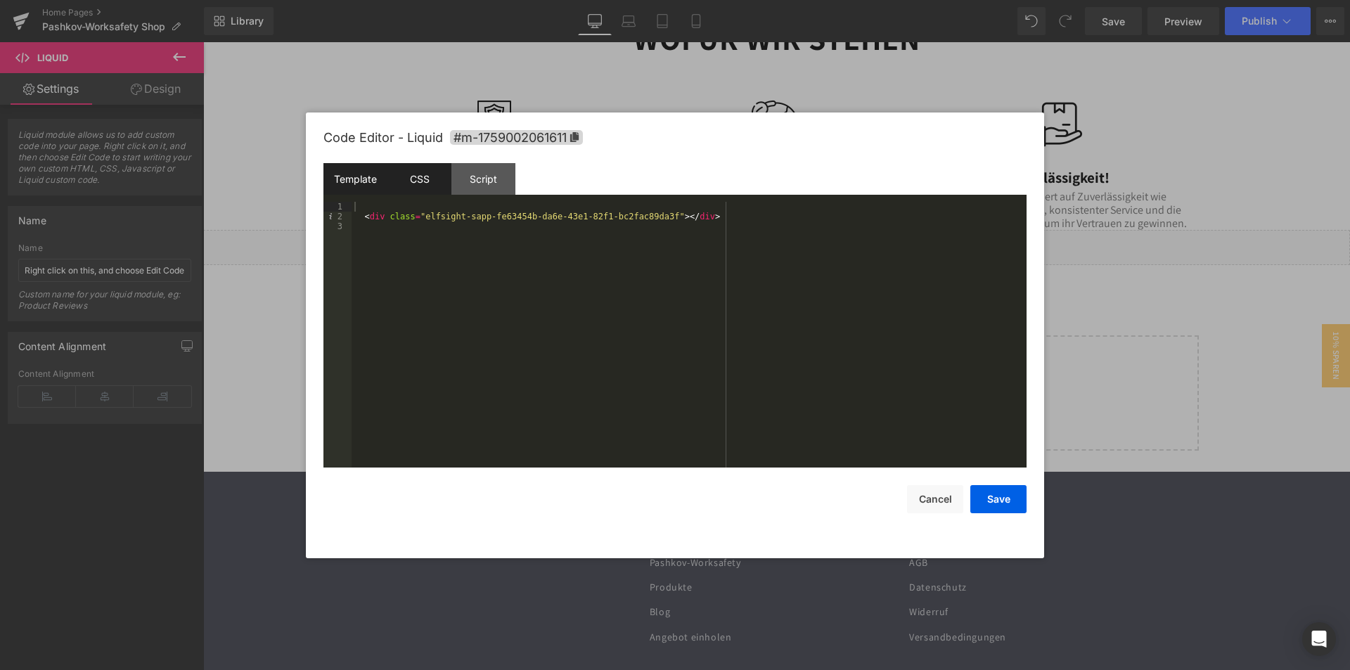
click at [432, 184] on div "CSS" at bounding box center [420, 179] width 64 height 32
click at [490, 181] on div "Script" at bounding box center [484, 179] width 64 height 32
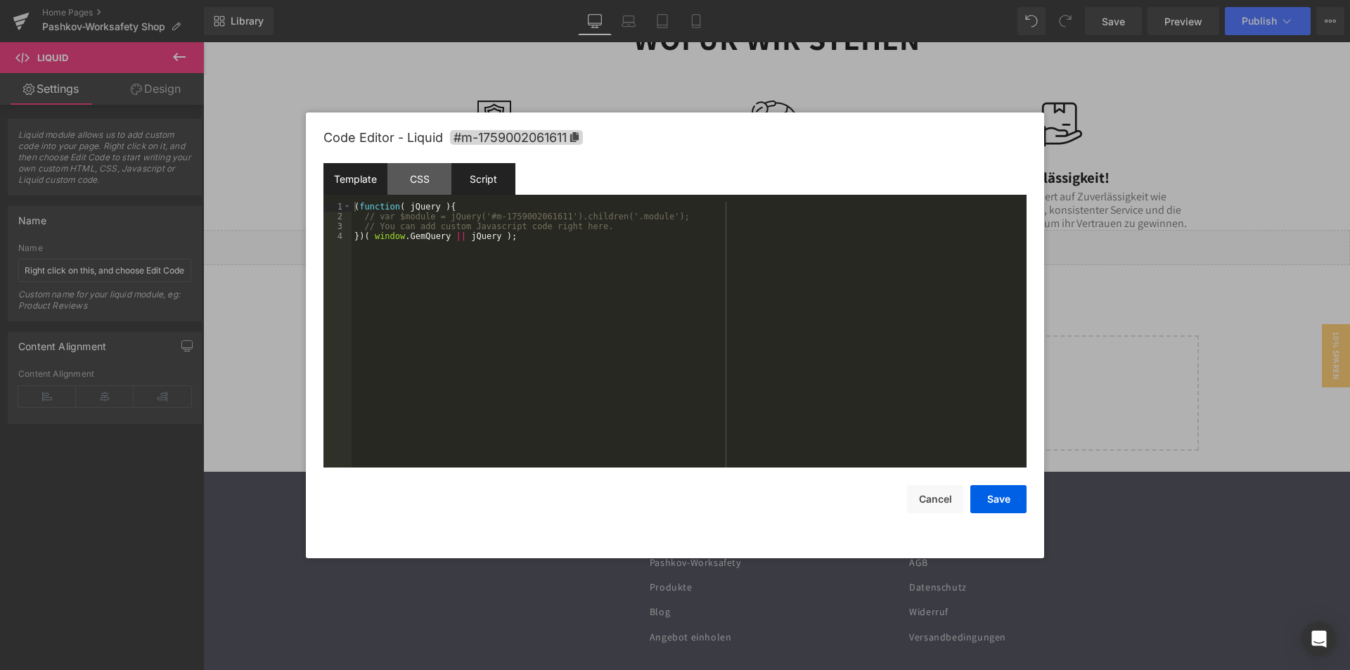
click at [349, 182] on div "Template" at bounding box center [356, 179] width 64 height 32
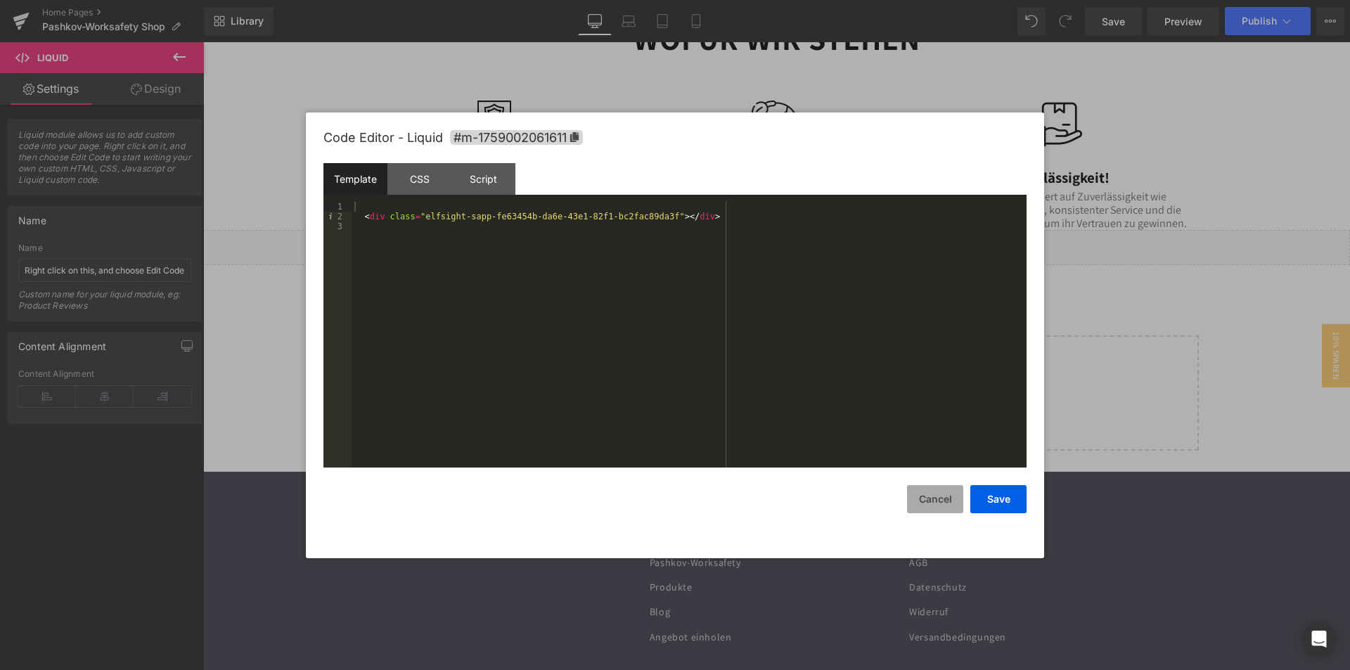
click at [917, 504] on button "Cancel" at bounding box center [935, 499] width 56 height 28
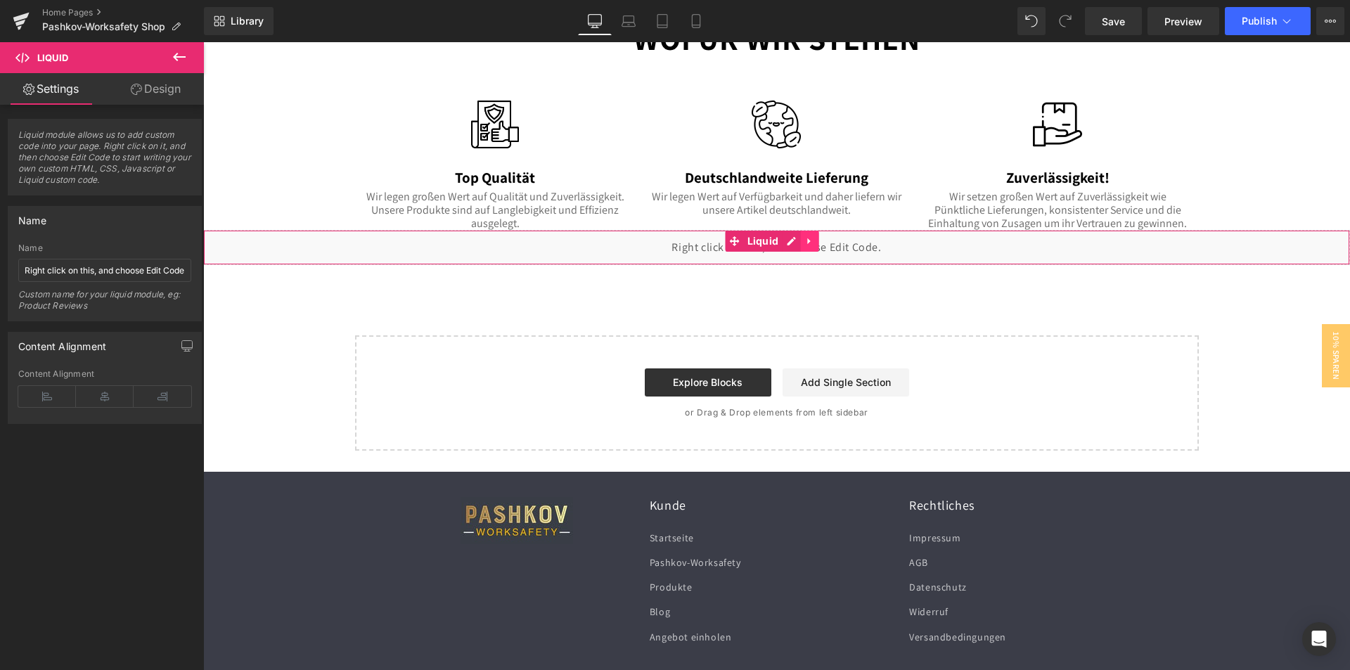
click at [817, 241] on link at bounding box center [809, 241] width 18 height 21
click at [823, 242] on icon at bounding box center [819, 241] width 10 height 10
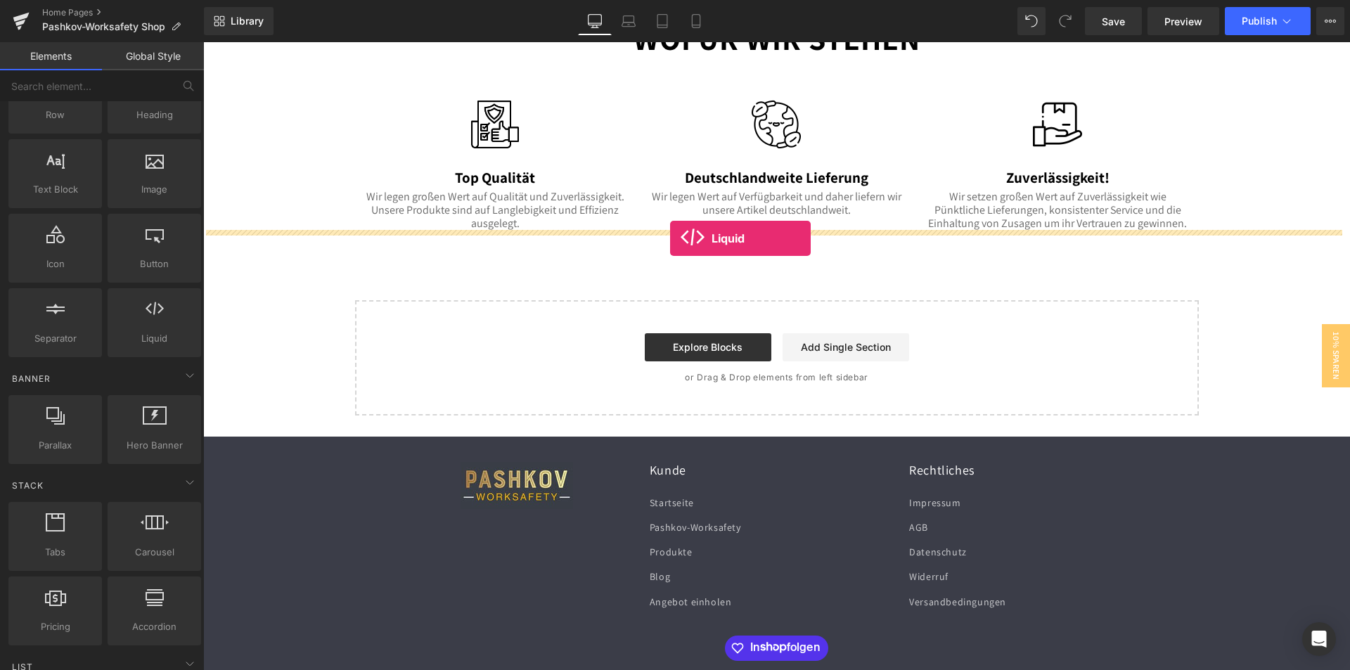
drag, startPoint x: 365, startPoint y: 371, endPoint x: 670, endPoint y: 238, distance: 332.7
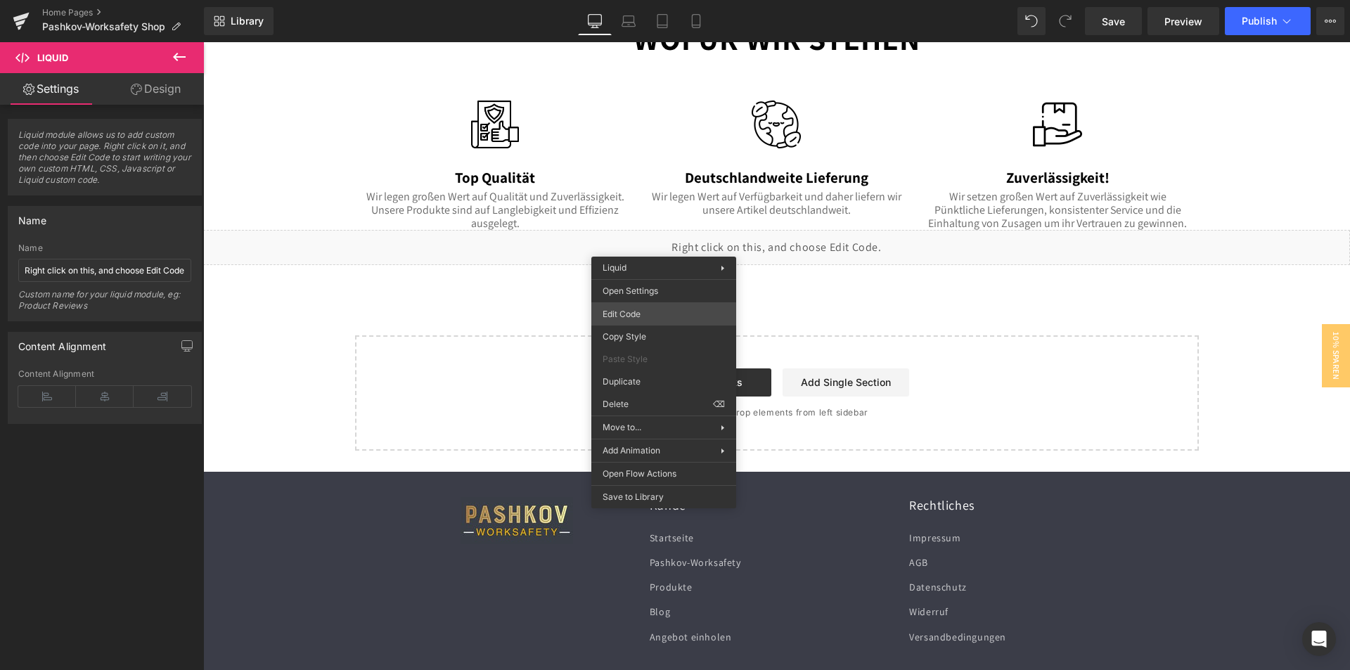
click at [624, 0] on div "Liquid You are previewing how the will restyle your page. You can not edit Elem…" at bounding box center [675, 0] width 1350 height 0
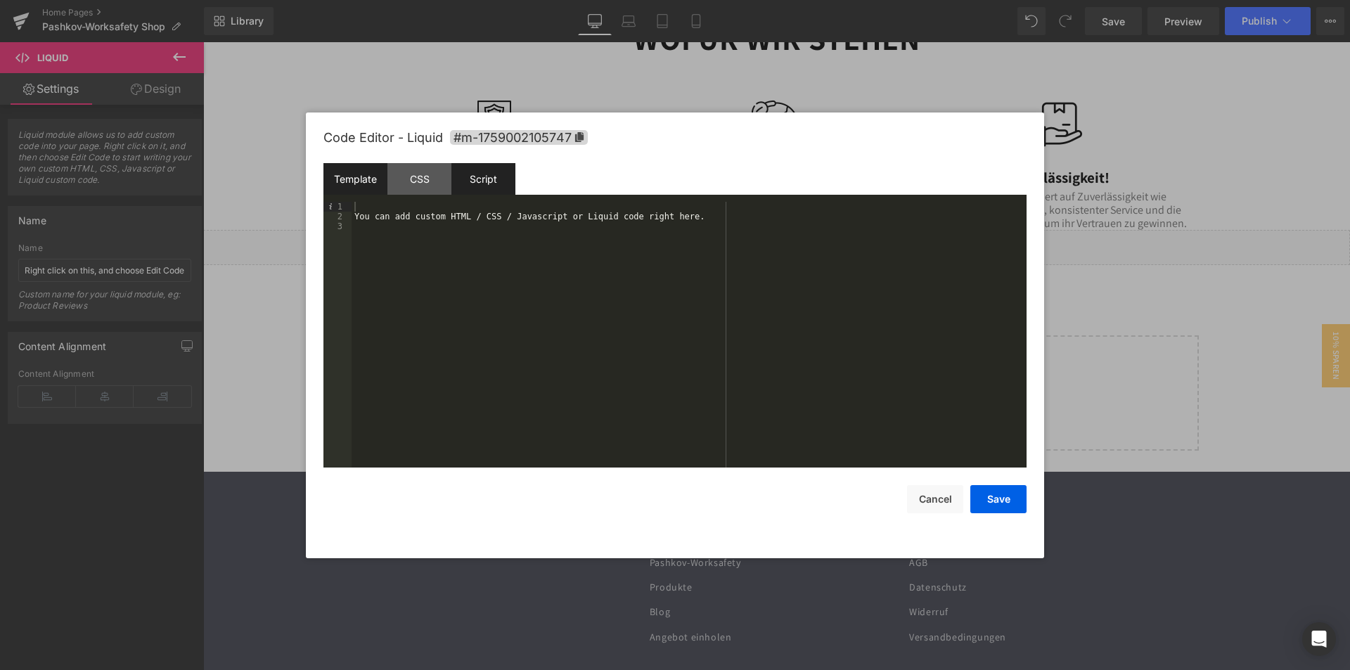
click at [480, 169] on div "Script" at bounding box center [484, 179] width 64 height 32
click at [354, 177] on div "Template" at bounding box center [356, 179] width 64 height 32
click at [951, 496] on button "Cancel" at bounding box center [935, 499] width 56 height 28
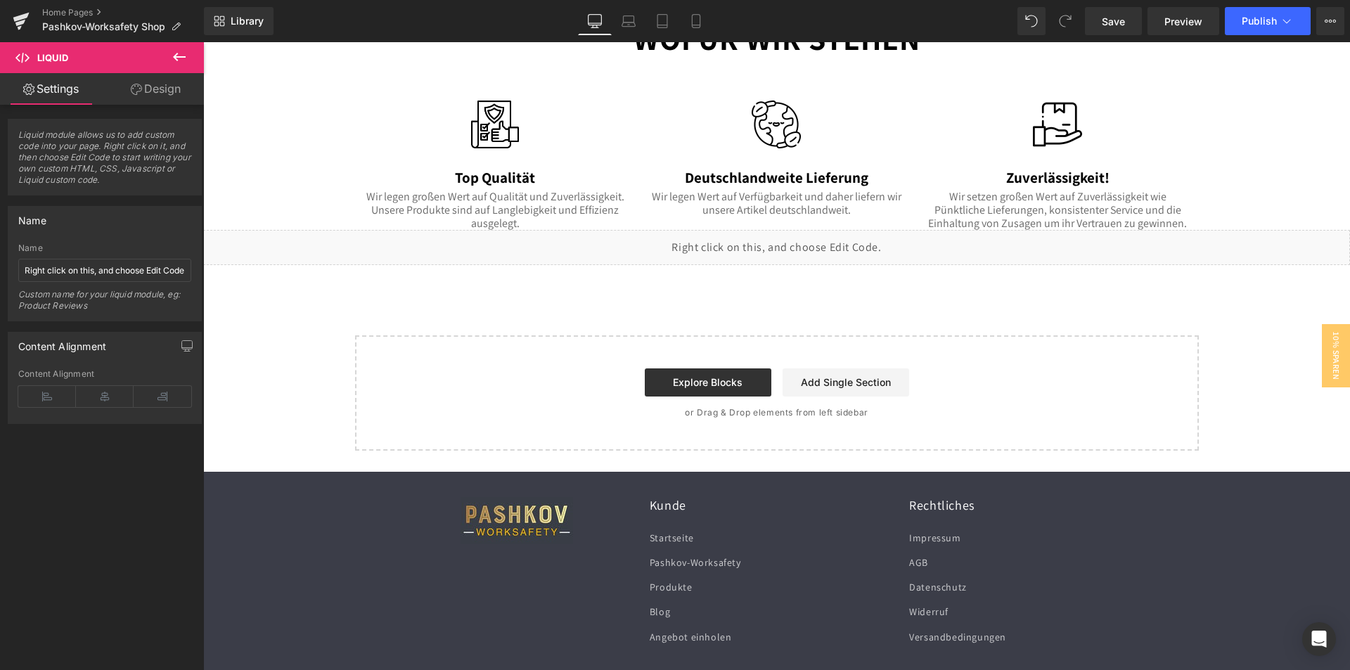
click at [715, 241] on div "Liquid" at bounding box center [776, 247] width 1147 height 35
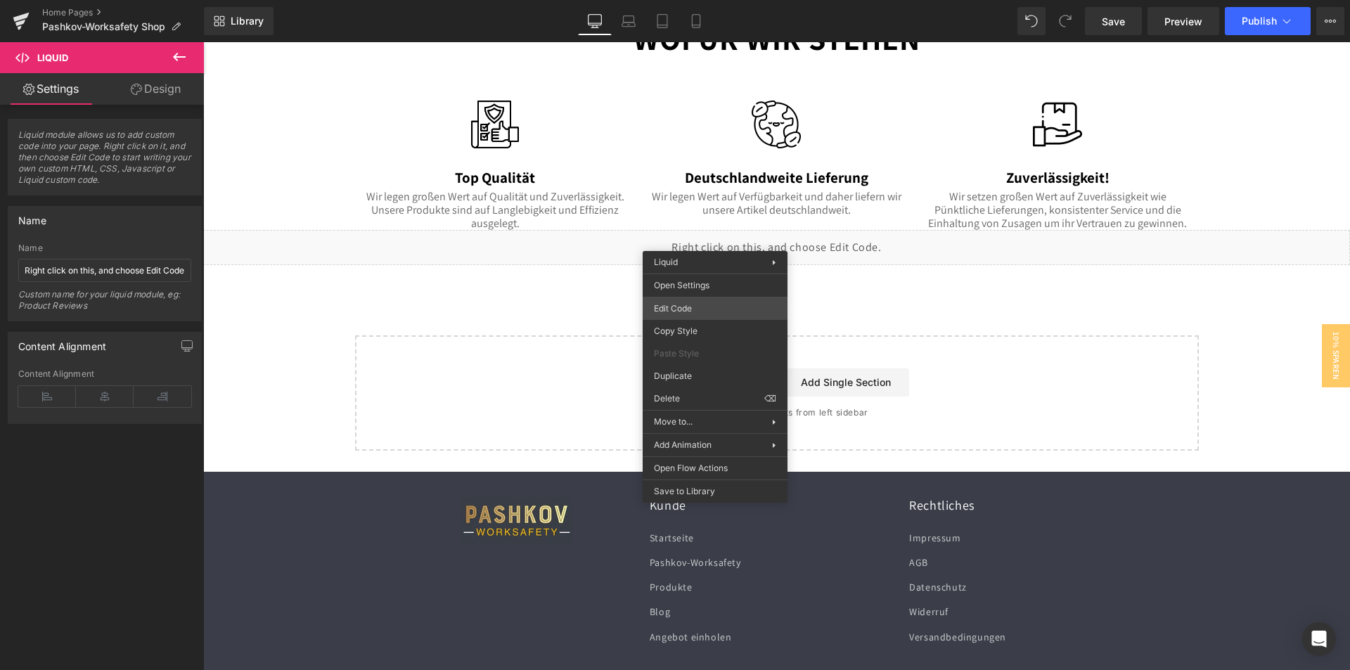
click at [708, 0] on div "Liquid You are previewing how the will restyle your page. You can not edit Elem…" at bounding box center [675, 0] width 1350 height 0
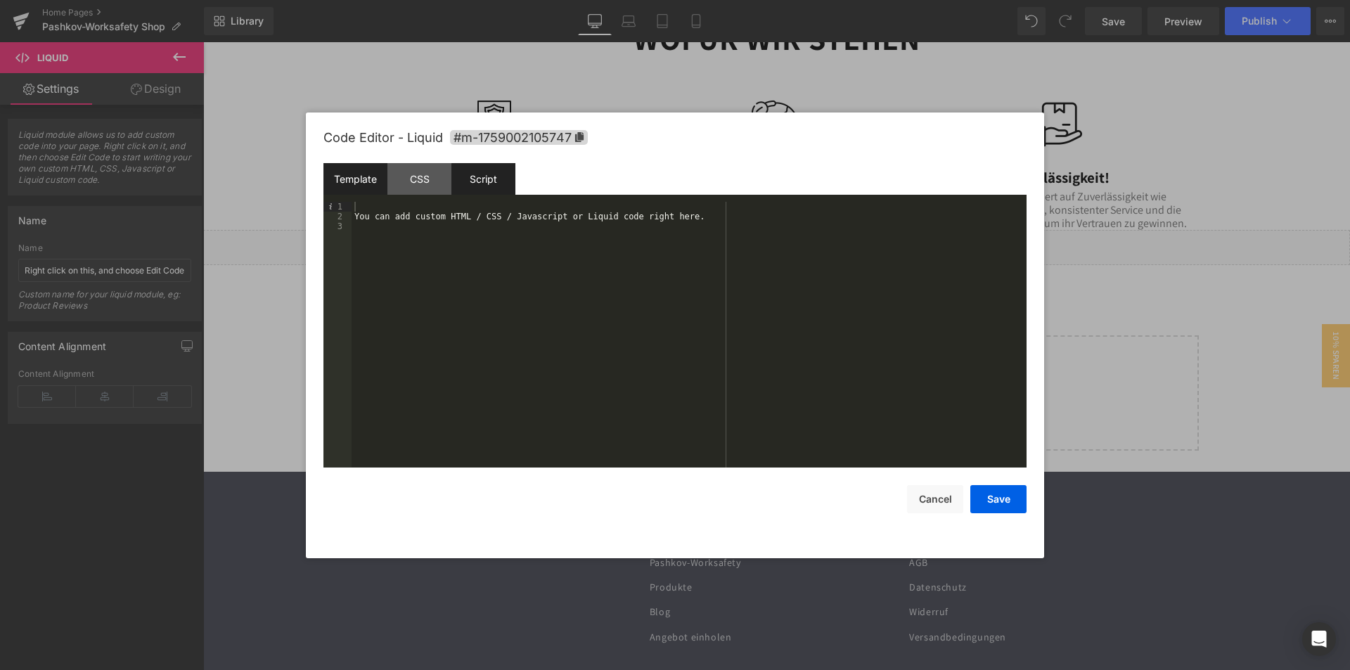
click at [481, 181] on div "Script" at bounding box center [484, 179] width 64 height 32
click at [464, 252] on div "( function ( jQuery ) { // var $module = jQuery('#m-1759002105747').children('.…" at bounding box center [689, 345] width 675 height 286
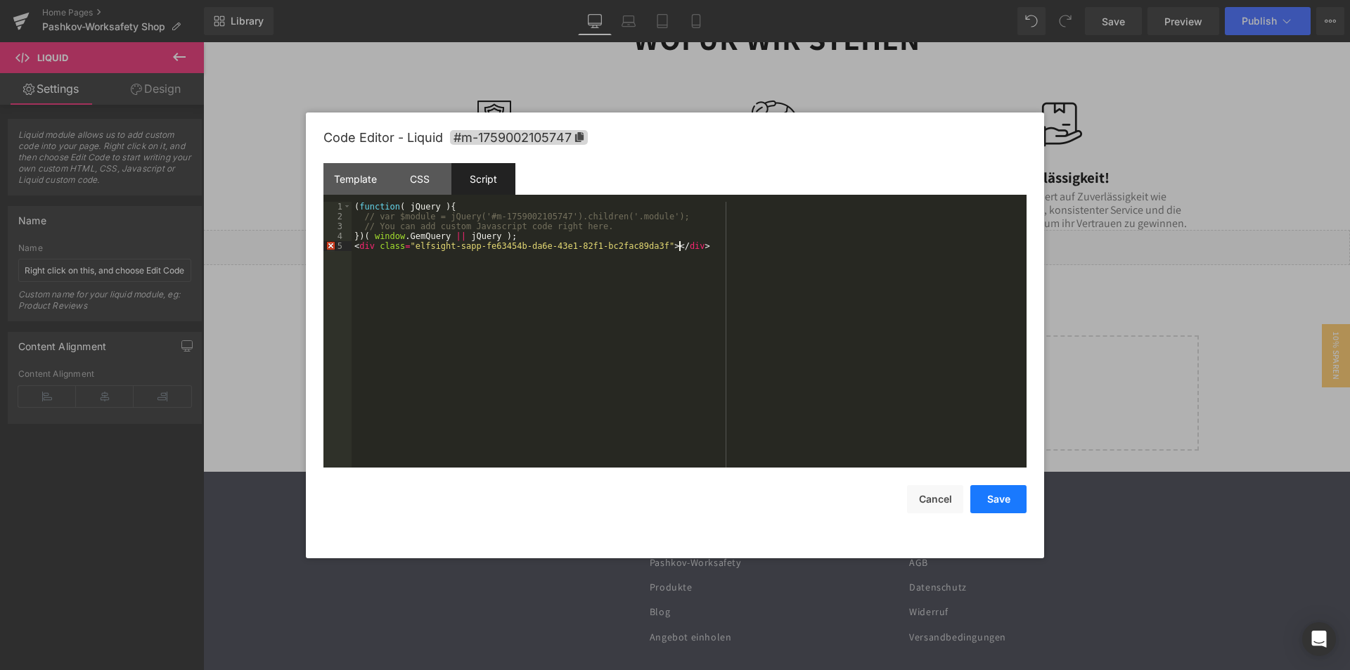
click at [987, 502] on button "Save" at bounding box center [999, 499] width 56 height 28
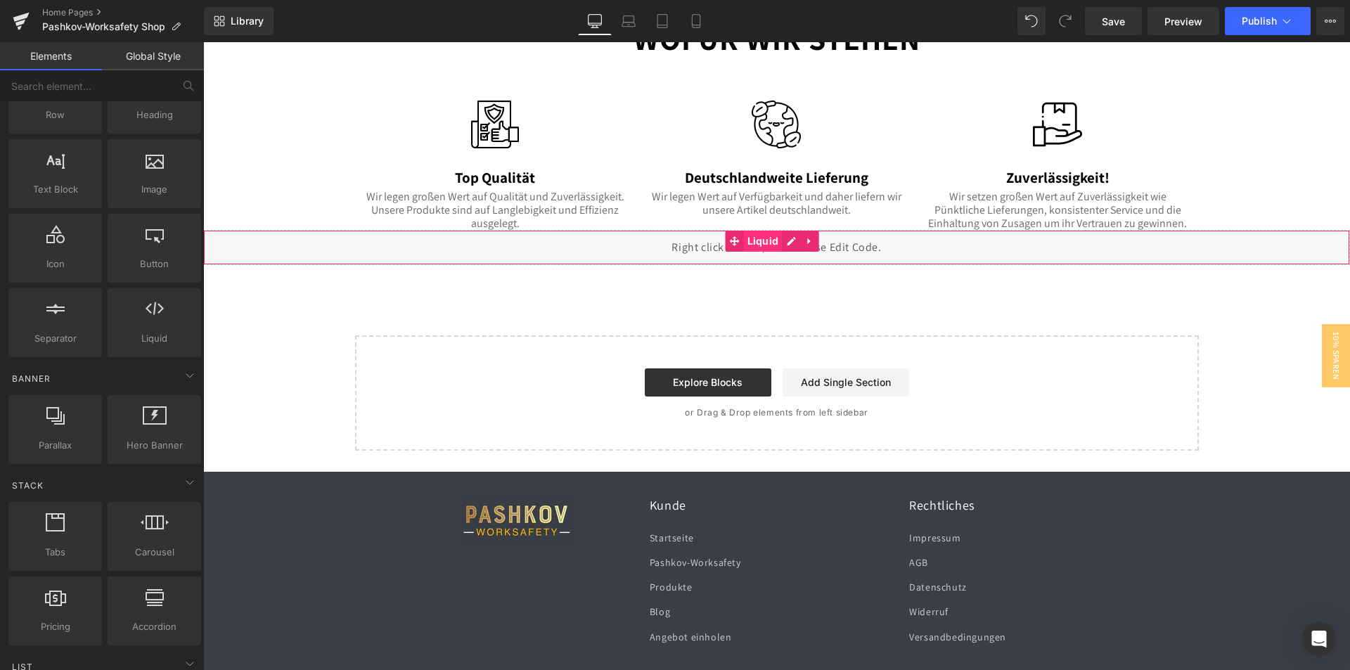
click at [752, 242] on span "Liquid" at bounding box center [763, 241] width 39 height 21
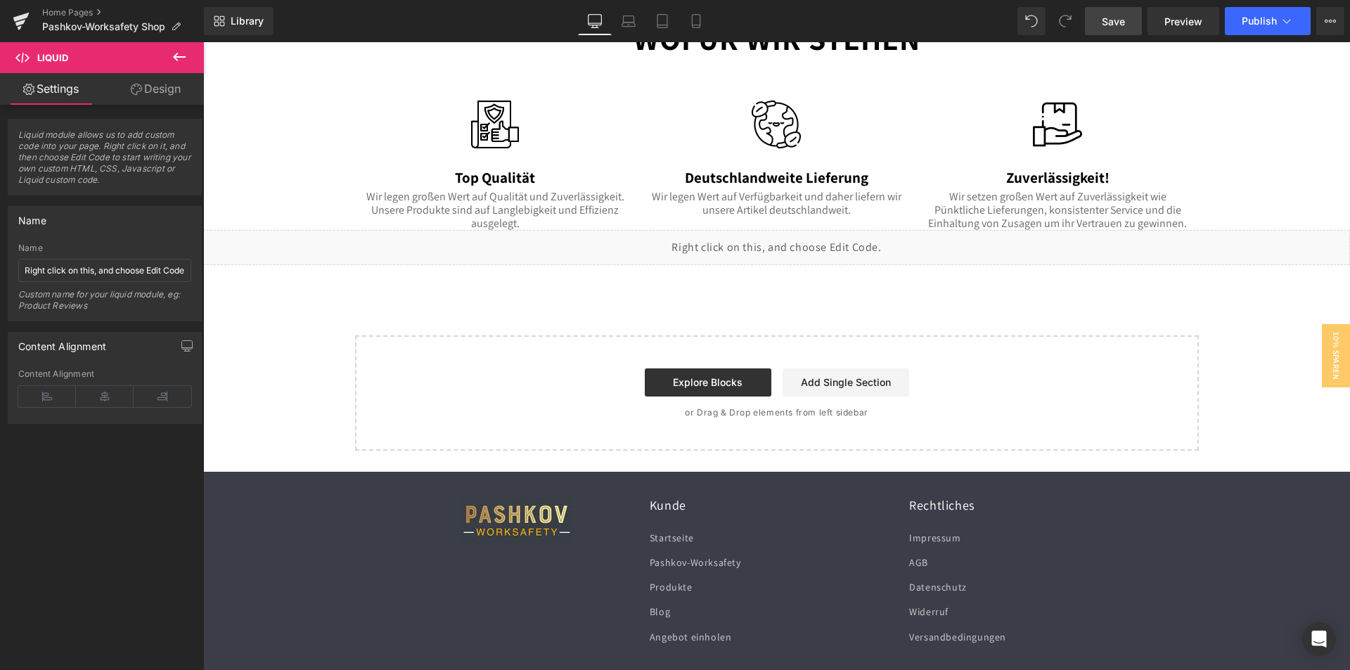
click at [1125, 16] on span "Save" at bounding box center [1113, 21] width 23 height 15
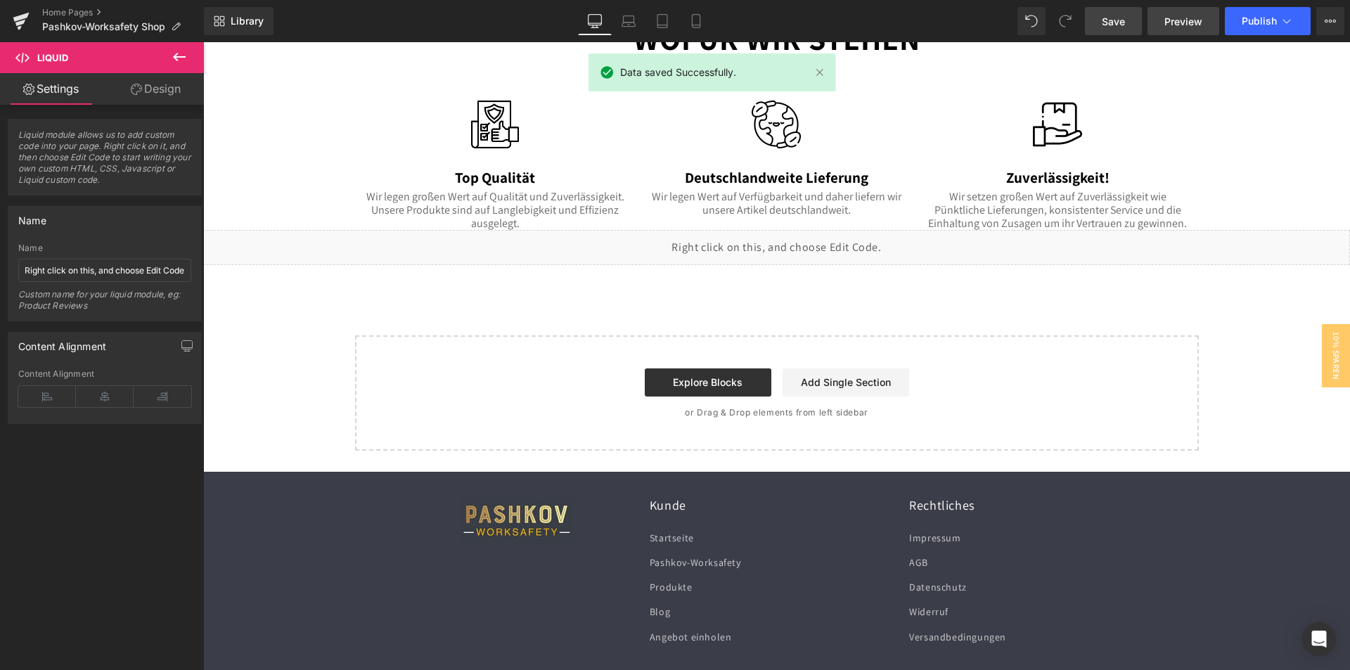
click at [1181, 20] on span "Preview" at bounding box center [1184, 21] width 38 height 15
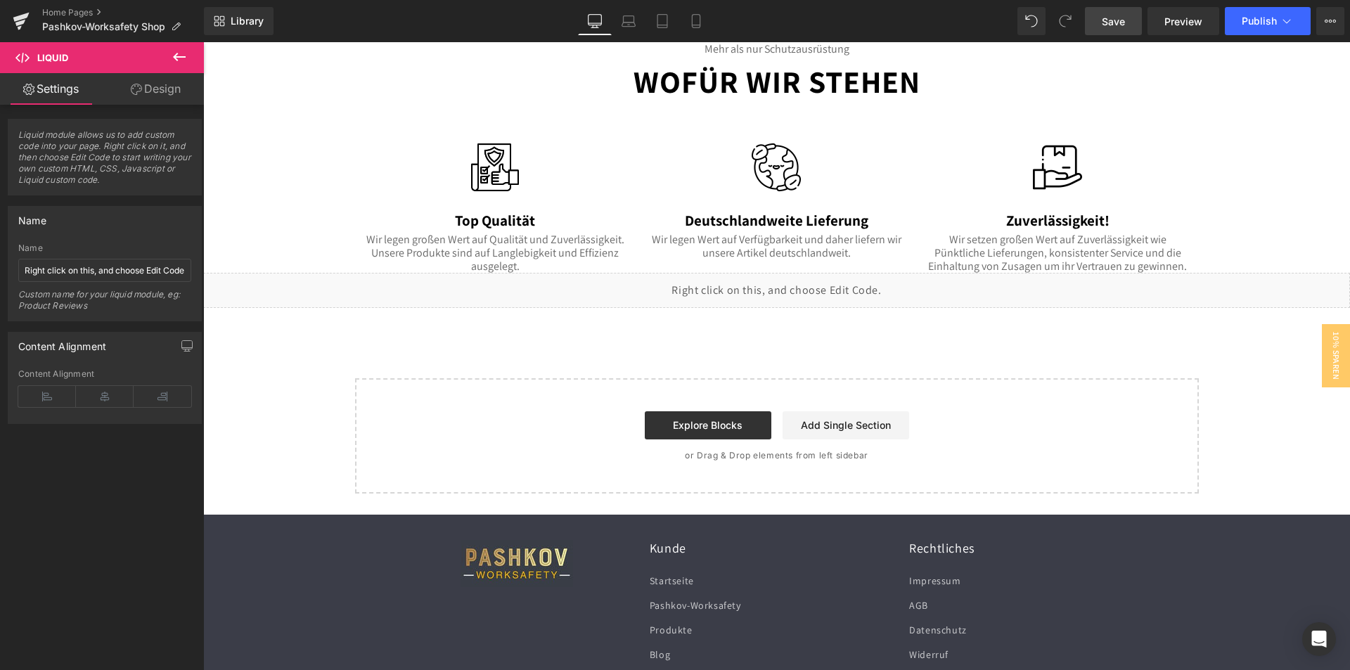
scroll to position [1848, 0]
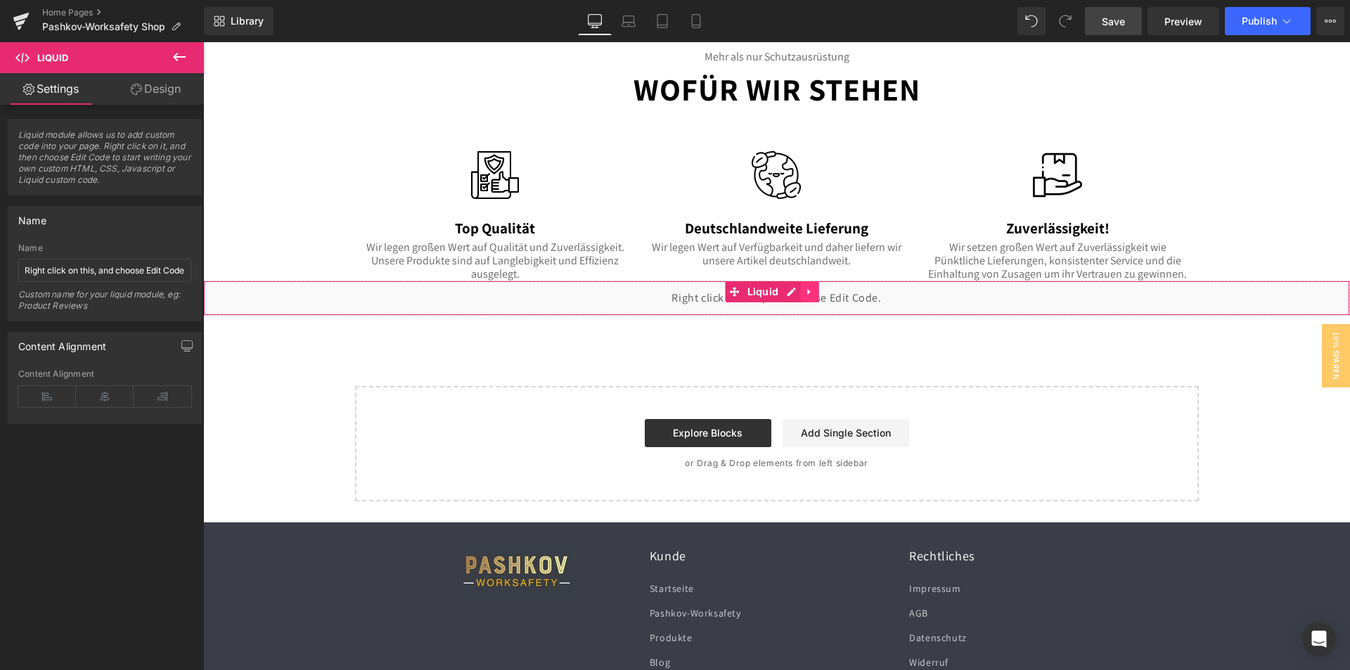
click at [810, 290] on icon at bounding box center [810, 292] width 10 height 11
click at [822, 290] on icon at bounding box center [819, 292] width 10 height 10
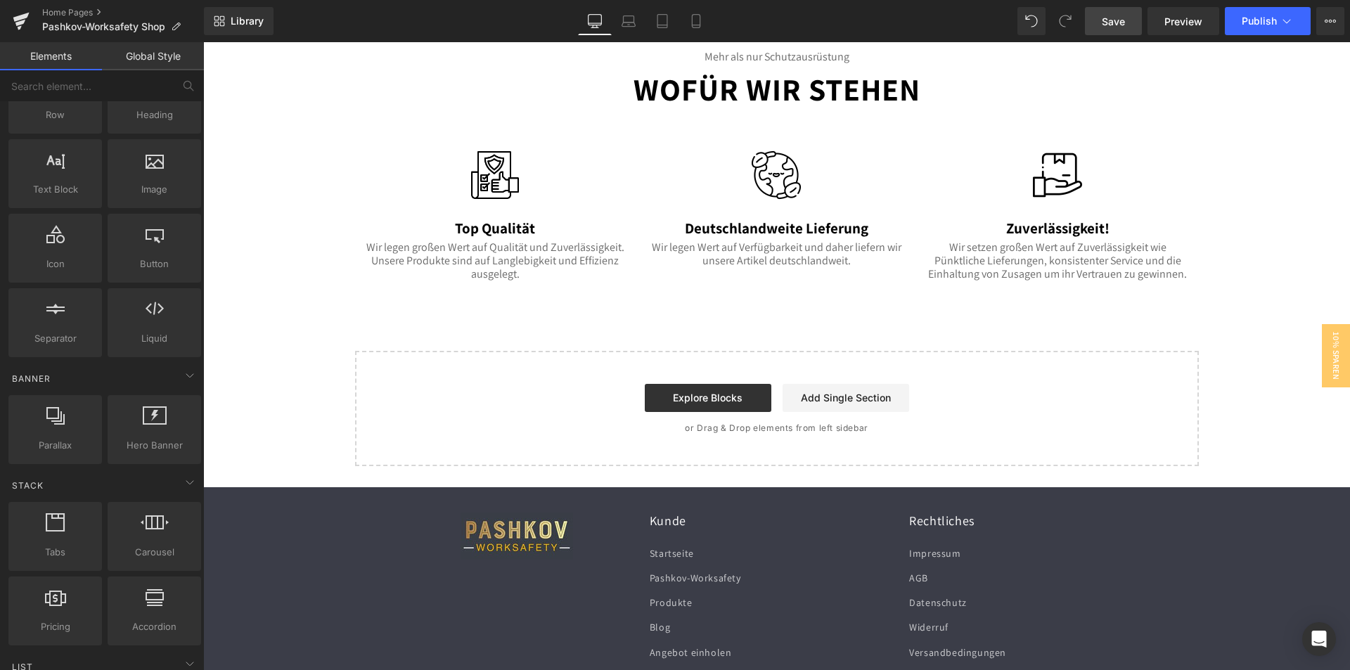
click at [1101, 29] on link "Save" at bounding box center [1113, 21] width 57 height 28
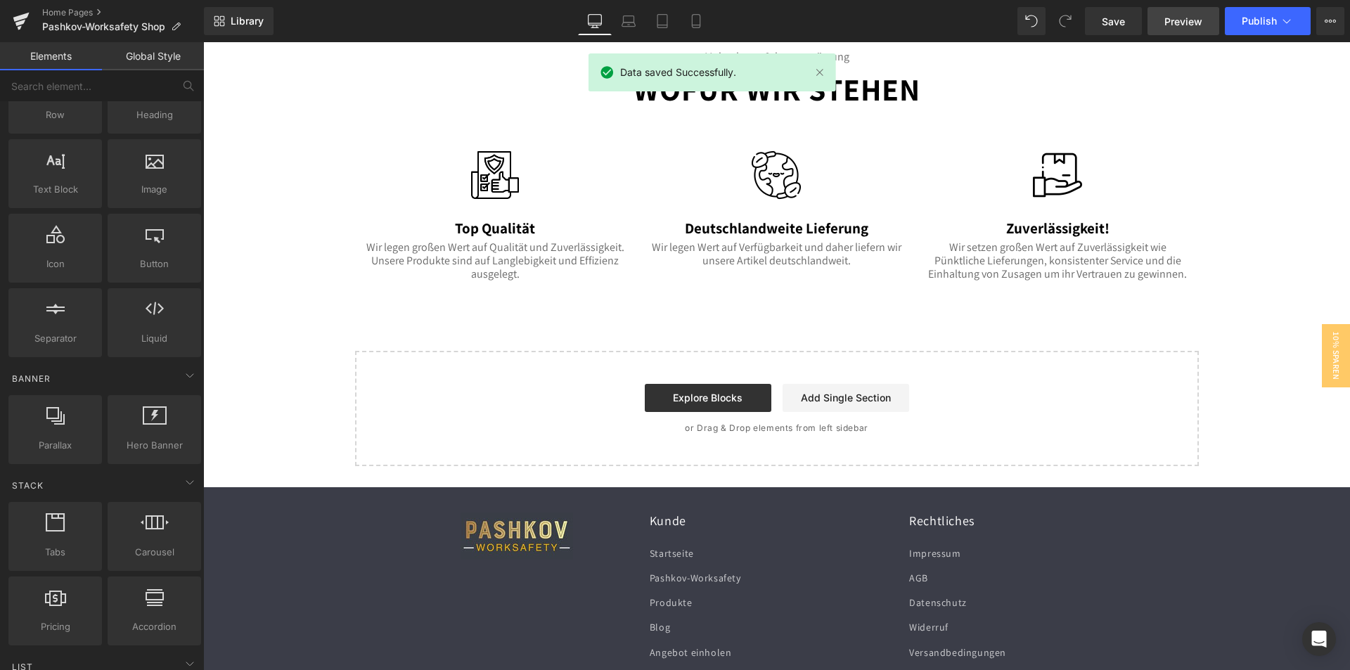
click at [1181, 18] on span "Preview" at bounding box center [1184, 21] width 38 height 15
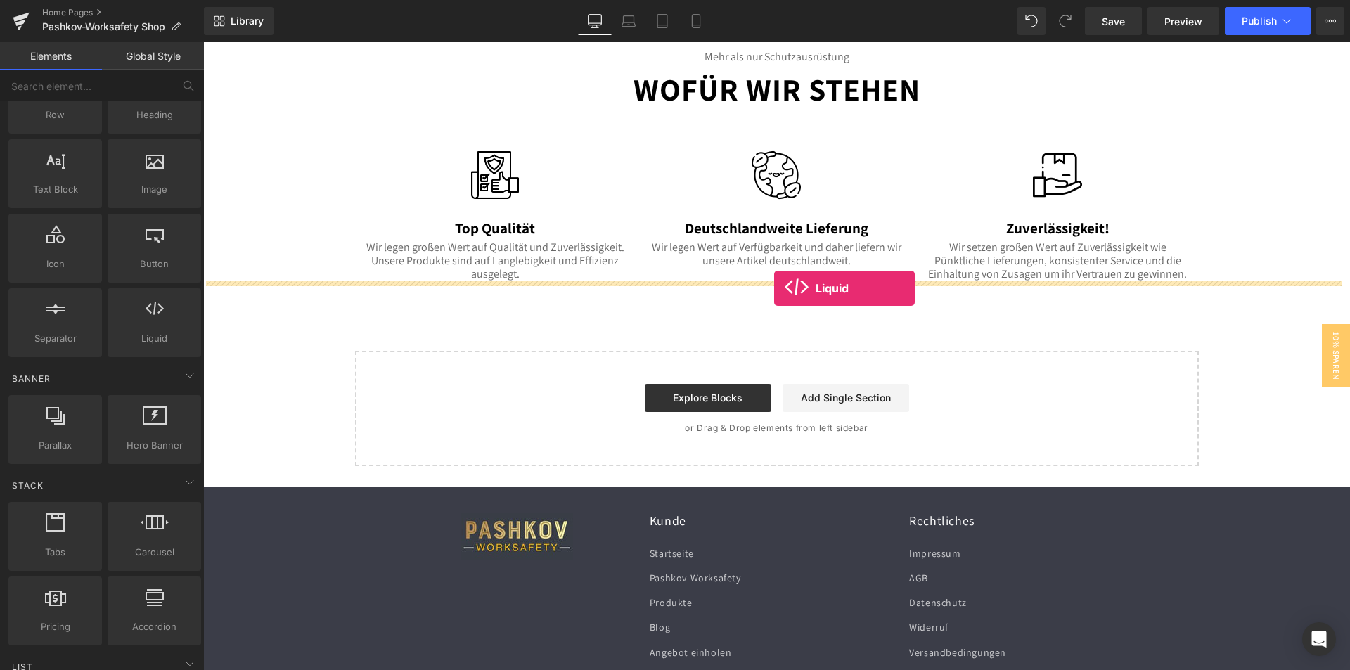
drag, startPoint x: 348, startPoint y: 362, endPoint x: 774, endPoint y: 288, distance: 432.6
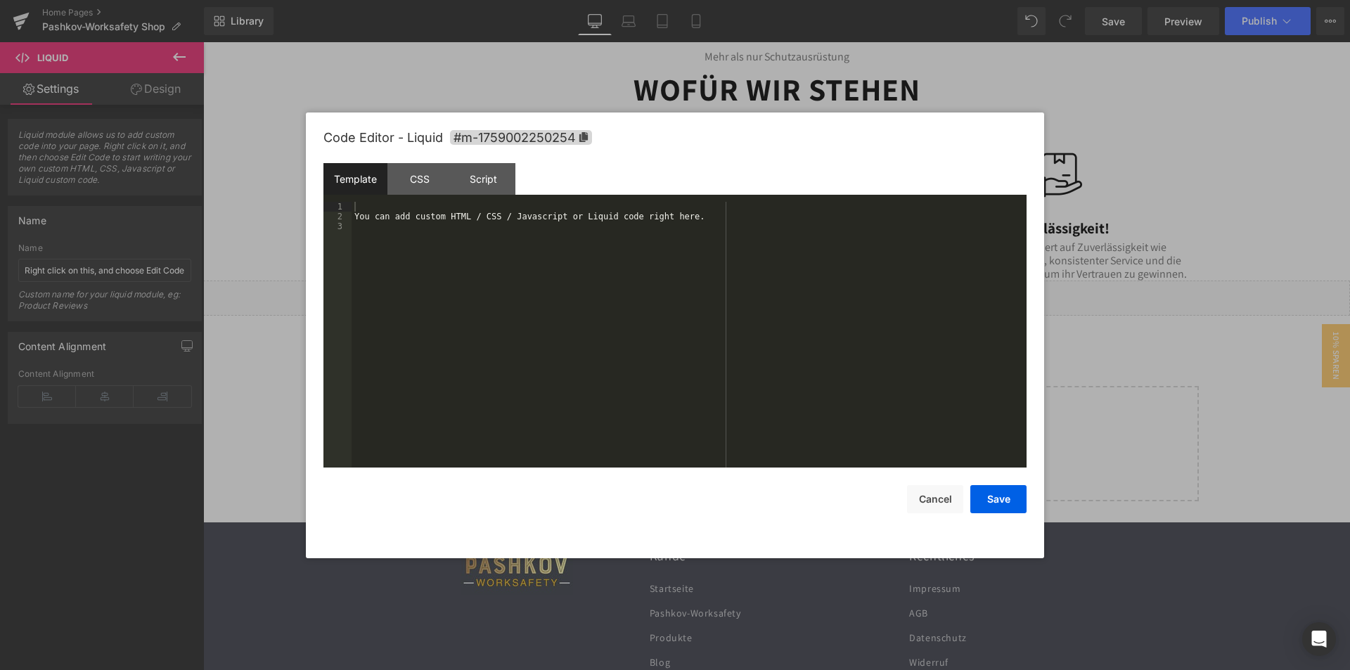
click at [688, 0] on div "Liquid You are previewing how the will restyle your page. You can not edit Elem…" at bounding box center [675, 0] width 1350 height 0
click at [407, 222] on div "You can add custom HTML / CSS / Javascript or Liquid code right here." at bounding box center [689, 345] width 675 height 286
click at [1014, 506] on button "Save" at bounding box center [999, 499] width 56 height 28
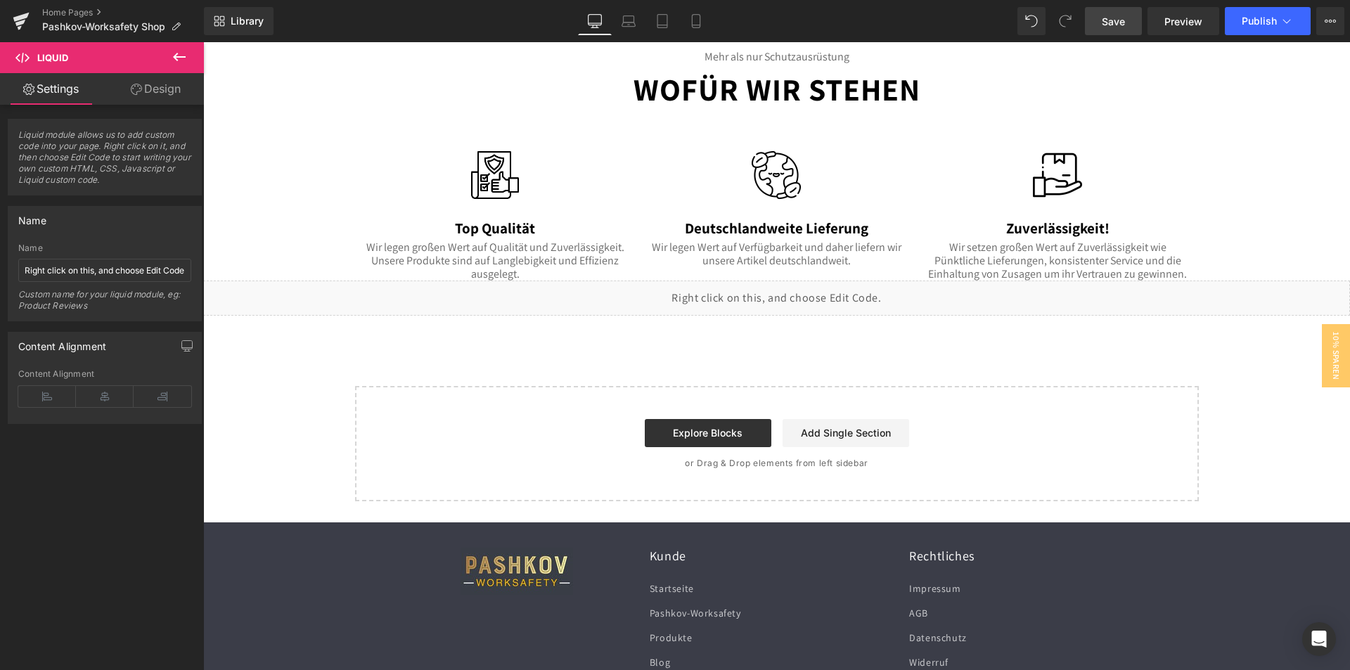
click at [1135, 23] on link "Save" at bounding box center [1113, 21] width 57 height 28
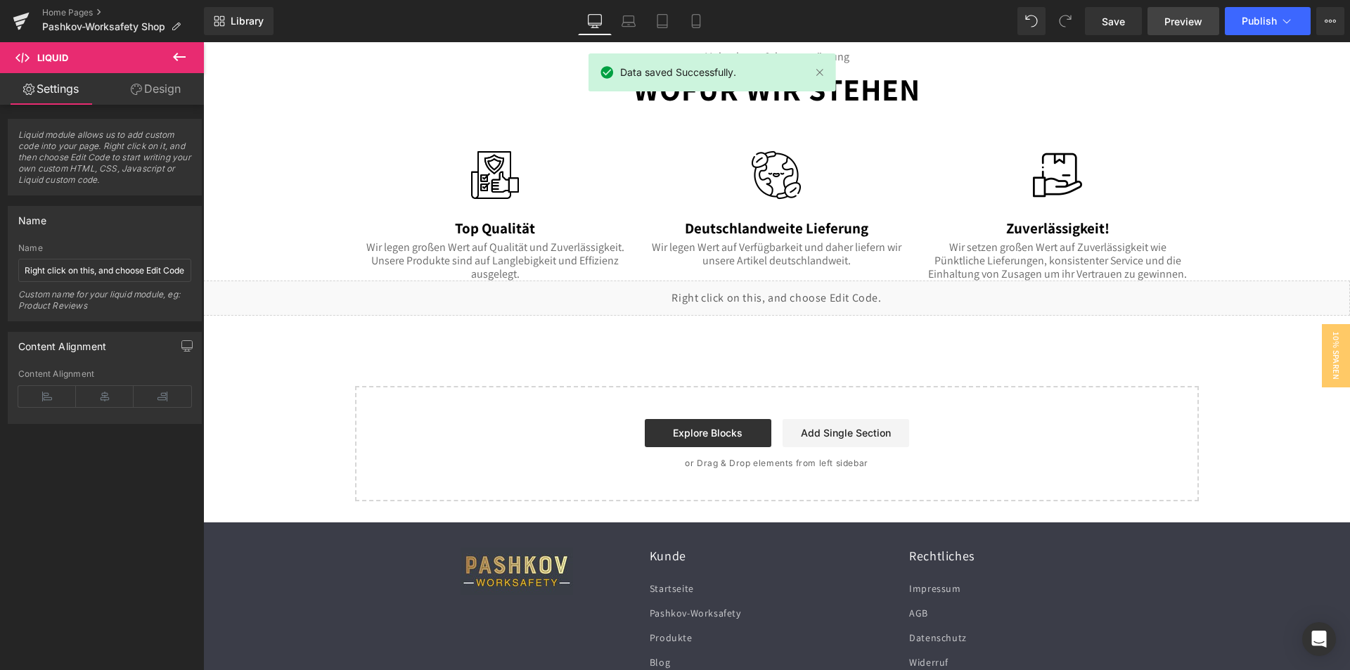
click at [1177, 18] on span "Preview" at bounding box center [1184, 21] width 38 height 15
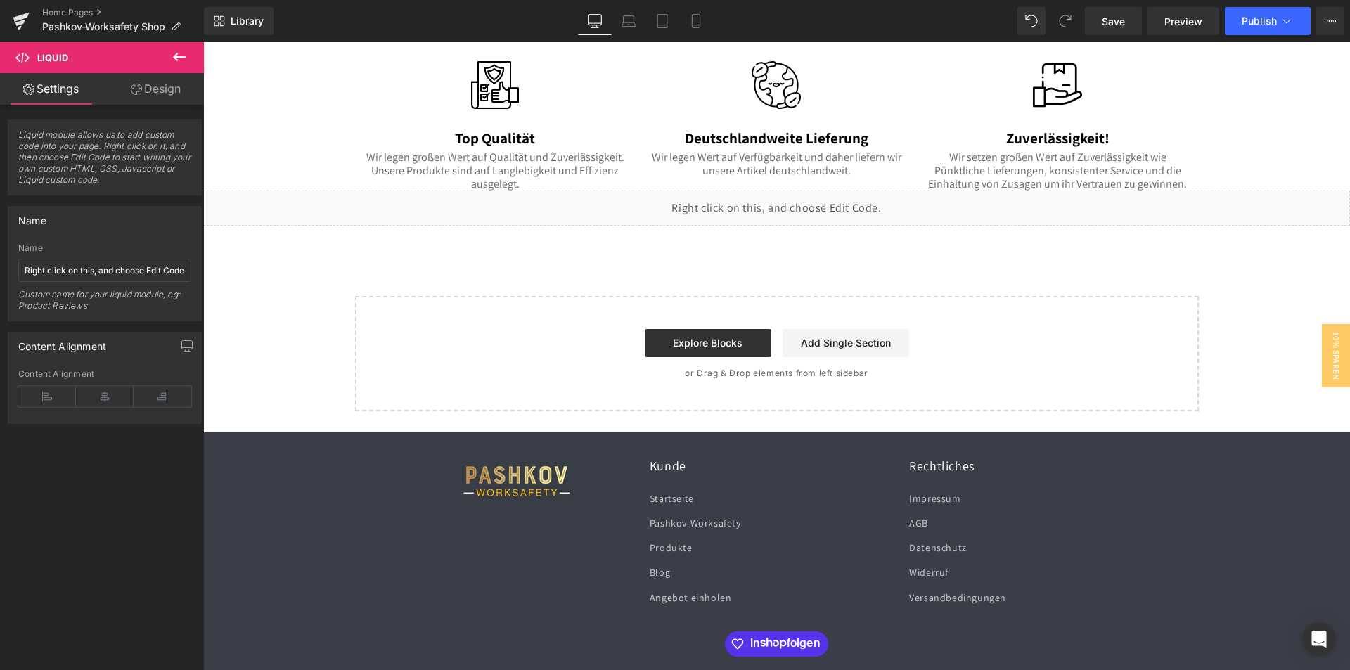
scroll to position [1778, 0]
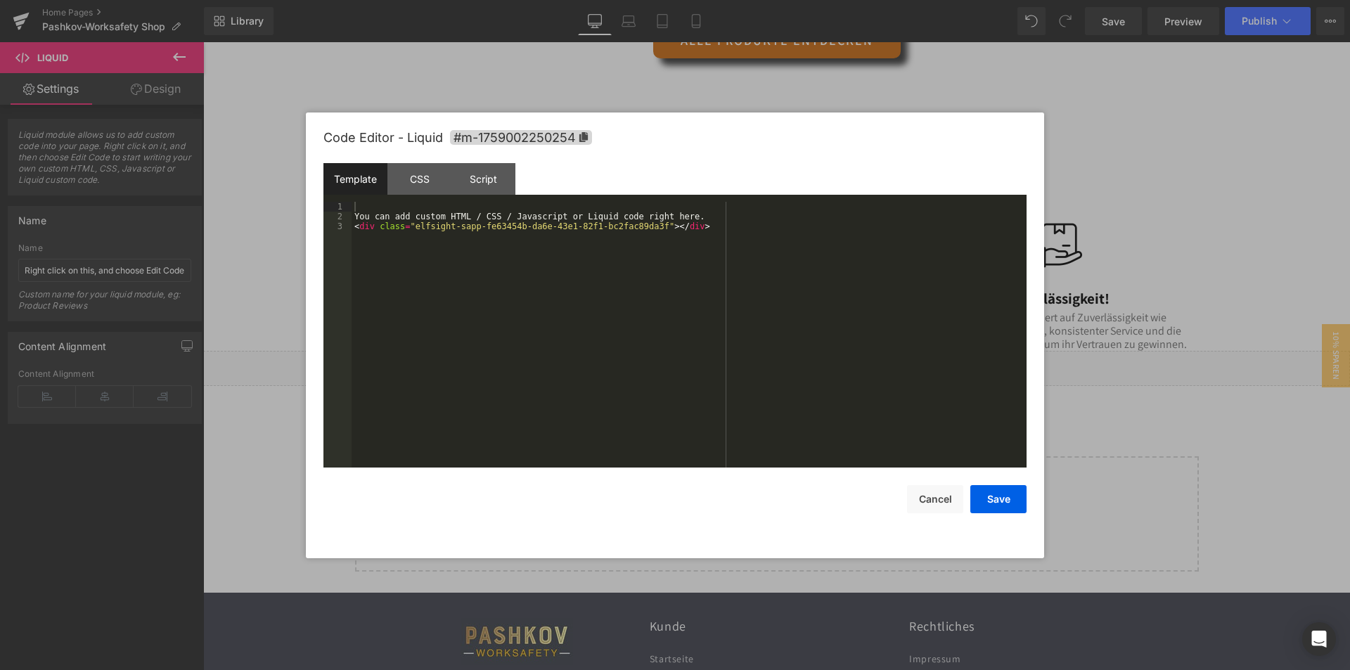
click at [660, 0] on div "Liquid You are previewing how the will restyle your page. You can not edit Elem…" at bounding box center [675, 0] width 1350 height 0
drag, startPoint x: 689, startPoint y: 217, endPoint x: 365, endPoint y: 215, distance: 323.6
click at [365, 215] on div "You can add custom HTML / CSS / Javascript or Liquid code right here. < div cla…" at bounding box center [689, 345] width 675 height 286
click at [1007, 477] on div "Save Cancel" at bounding box center [675, 491] width 703 height 46
click at [1007, 494] on button "Save" at bounding box center [999, 499] width 56 height 28
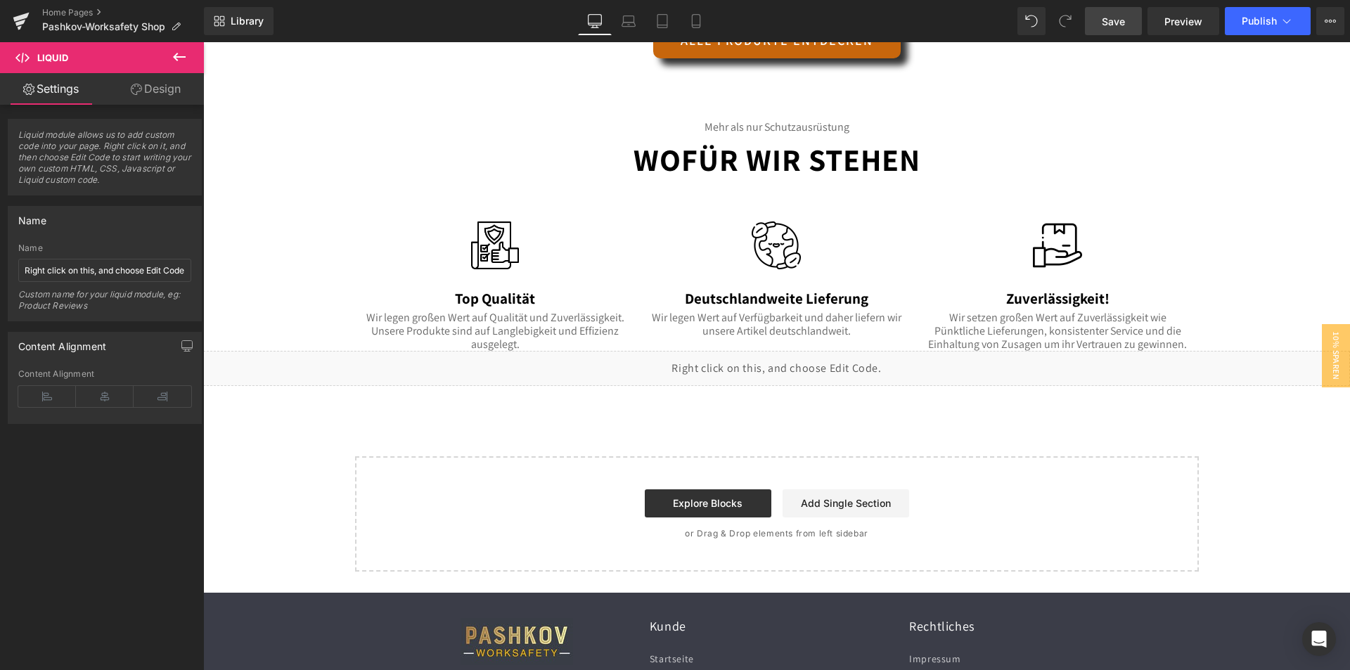
click at [1108, 23] on span "Save" at bounding box center [1113, 21] width 23 height 15
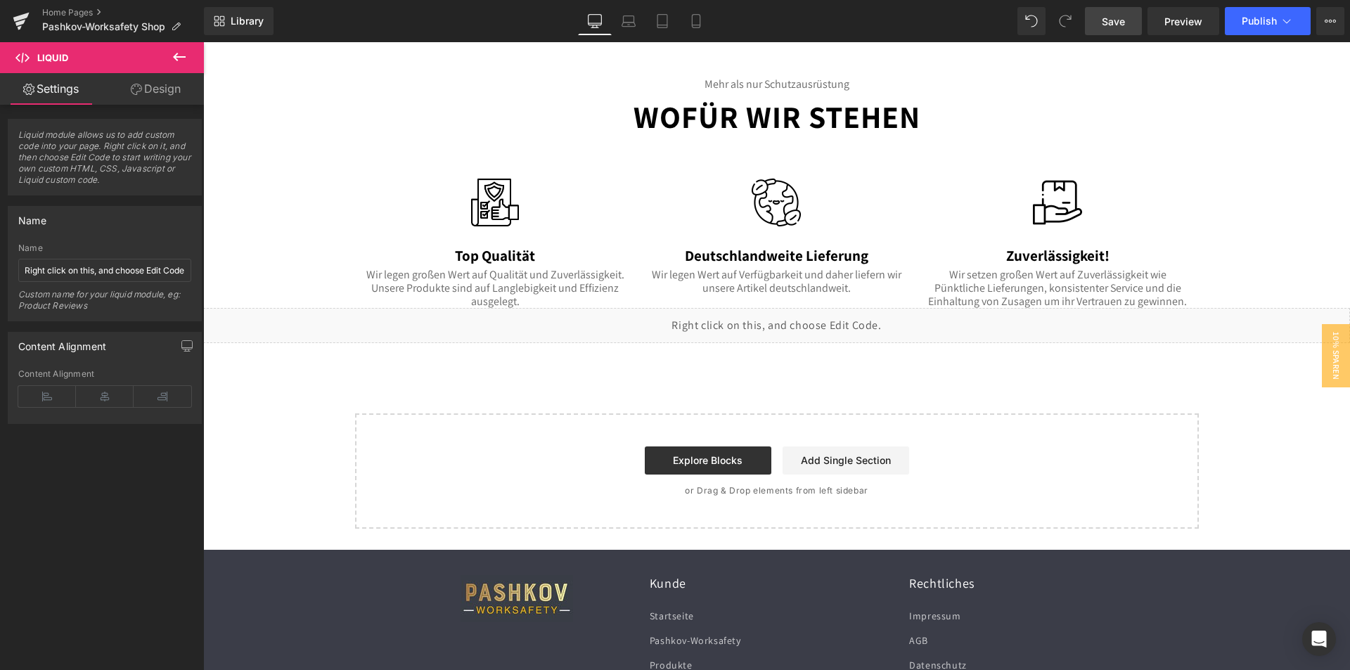
scroll to position [1637, 0]
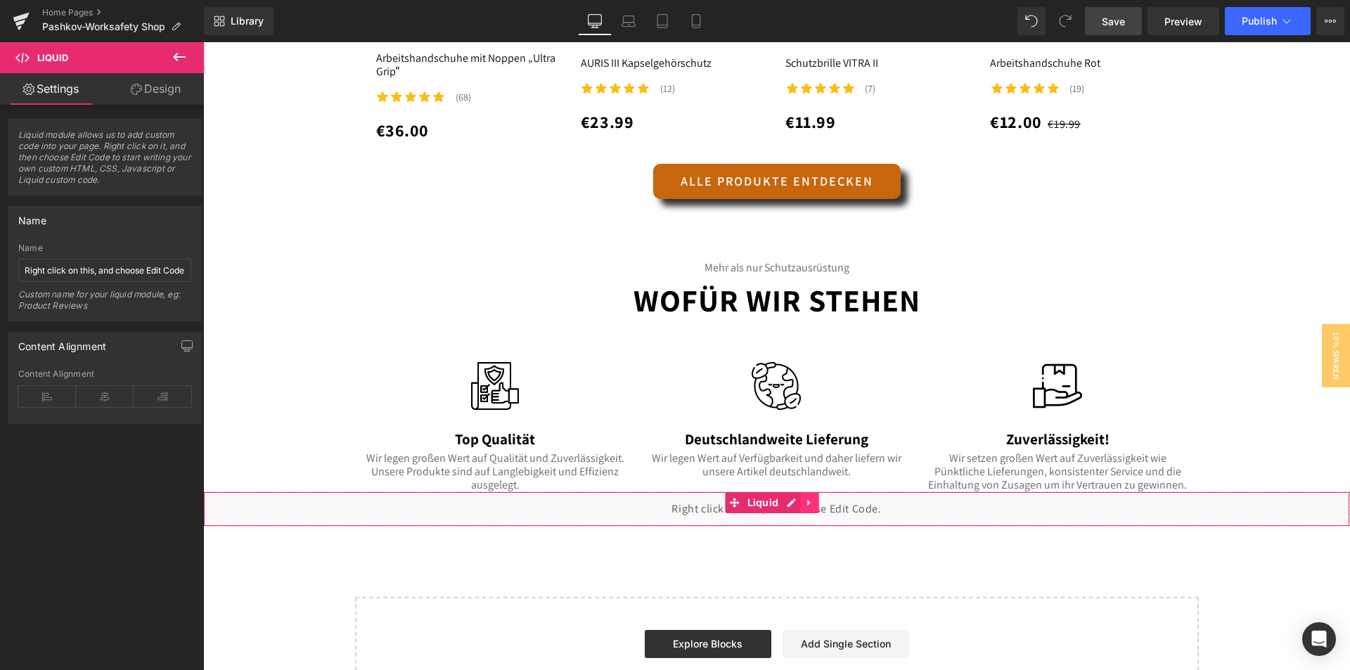
click at [816, 504] on link at bounding box center [809, 502] width 18 height 21
click at [817, 501] on icon at bounding box center [819, 503] width 10 height 11
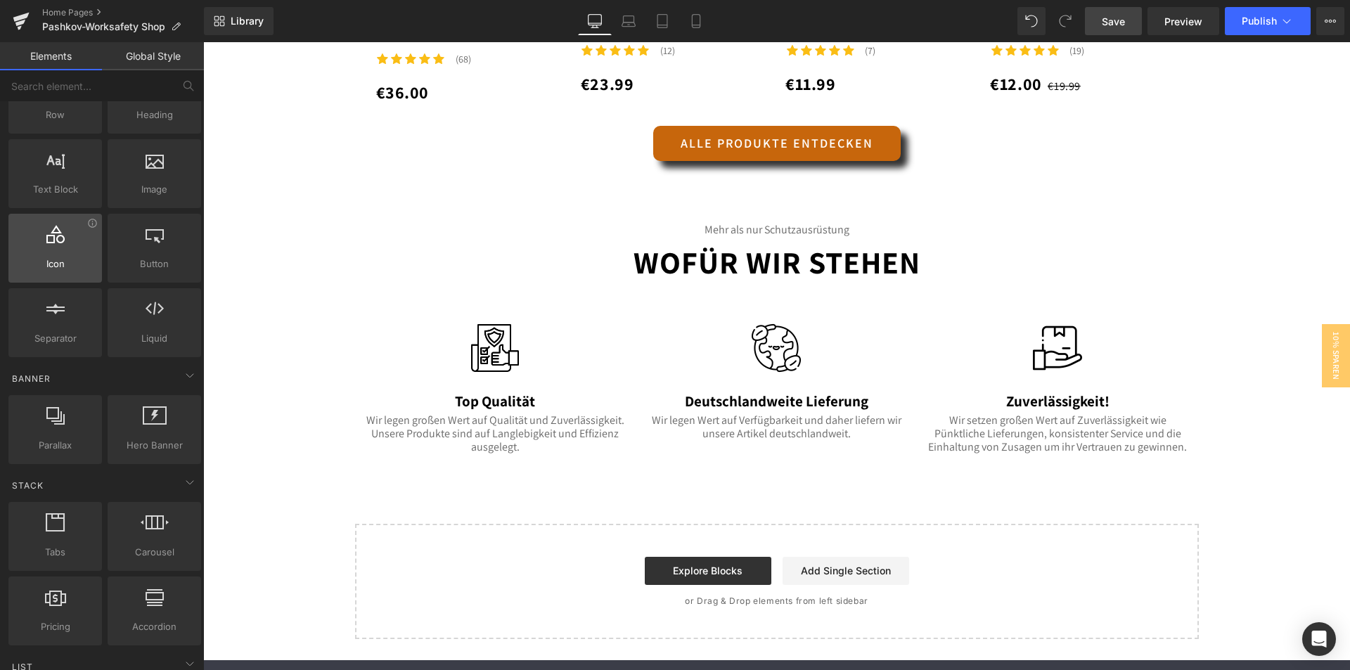
scroll to position [2017, 0]
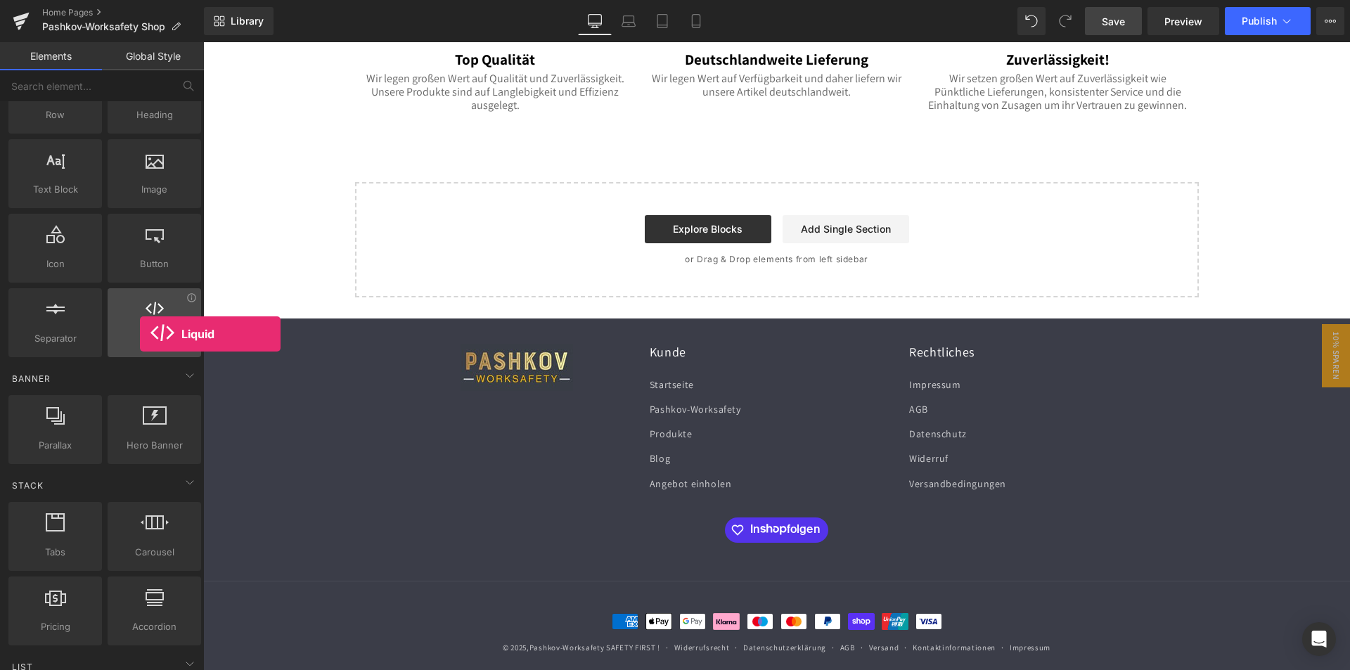
drag, startPoint x: 167, startPoint y: 334, endPoint x: 140, endPoint y: 334, distance: 27.4
click at [140, 334] on span "Liquid" at bounding box center [154, 338] width 85 height 15
click at [1014, 240] on div "Explore Blocks Add Single Section" at bounding box center [777, 229] width 799 height 28
drag, startPoint x: 651, startPoint y: 205, endPoint x: 622, endPoint y: 166, distance: 48.3
click at [648, 200] on div "Start building your page Explore Blocks Add Single Section or Drag & Drop eleme…" at bounding box center [777, 240] width 841 height 113
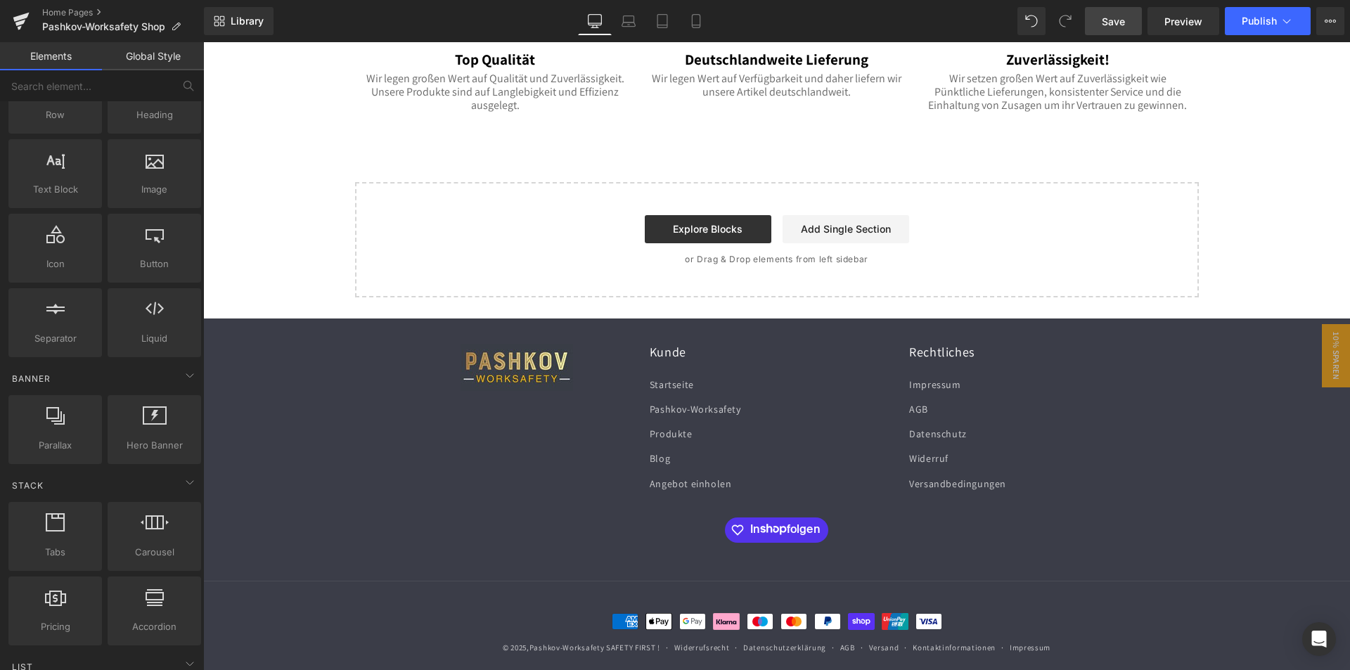
click at [750, 261] on p "or Drag & Drop elements from left sidebar" at bounding box center [777, 260] width 799 height 10
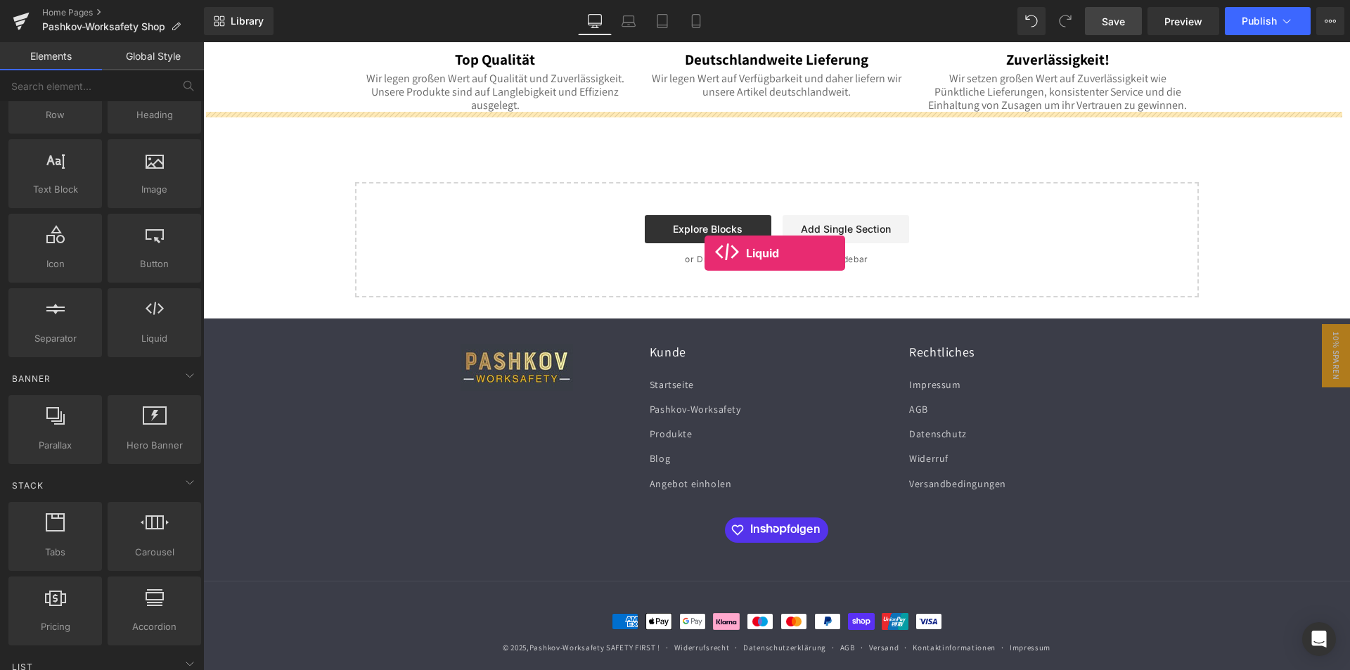
drag, startPoint x: 518, startPoint y: 309, endPoint x: 705, endPoint y: 253, distance: 195.4
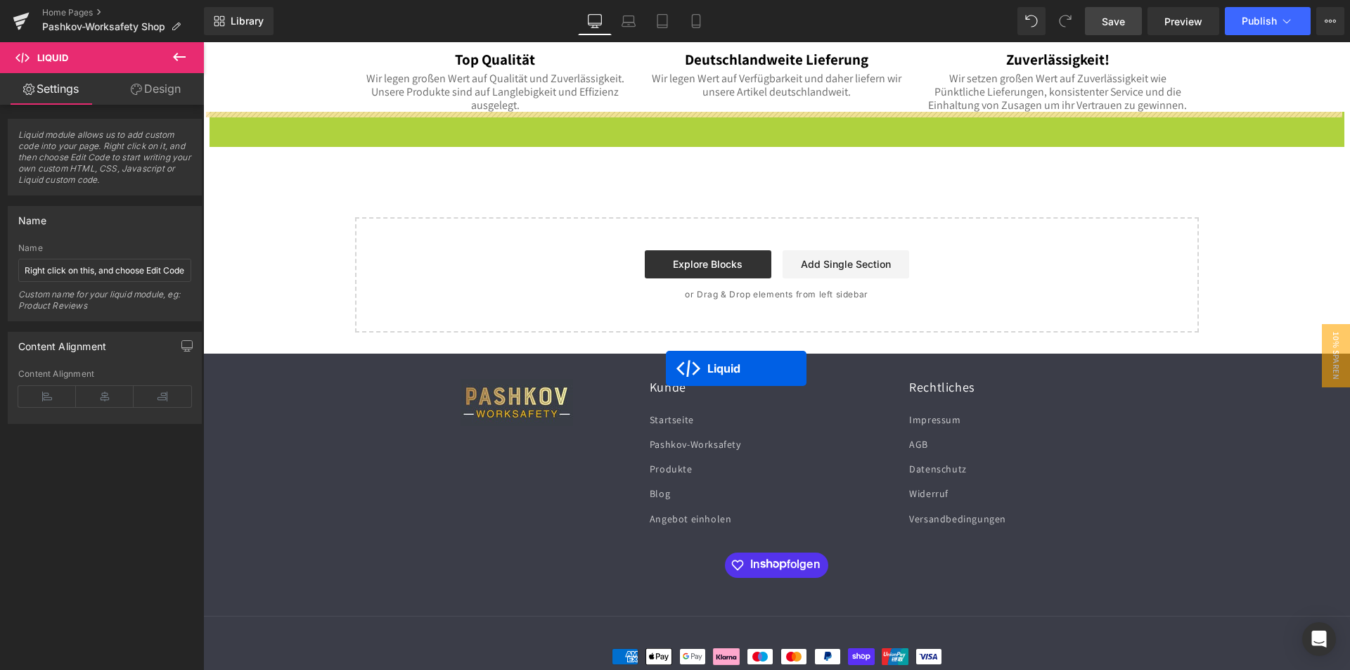
drag, startPoint x: 767, startPoint y: 130, endPoint x: 666, endPoint y: 369, distance: 259.1
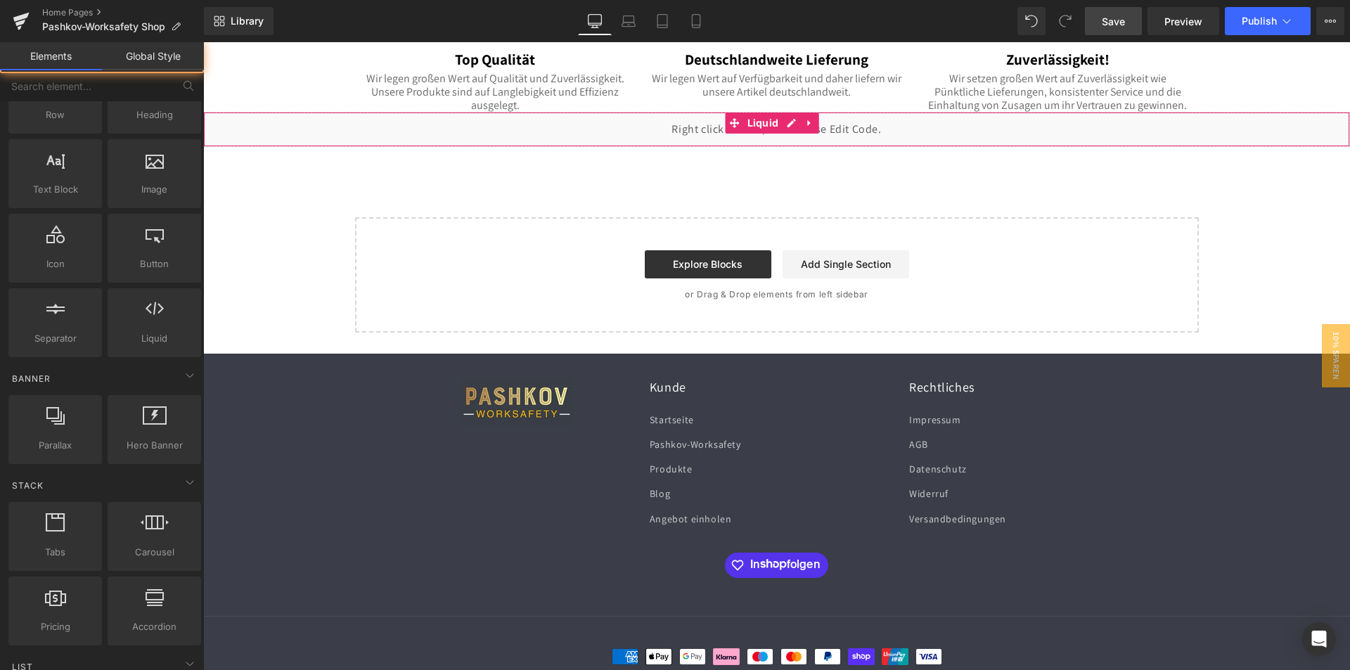
click at [699, 386] on h2 "Kunde" at bounding box center [777, 387] width 254 height 16
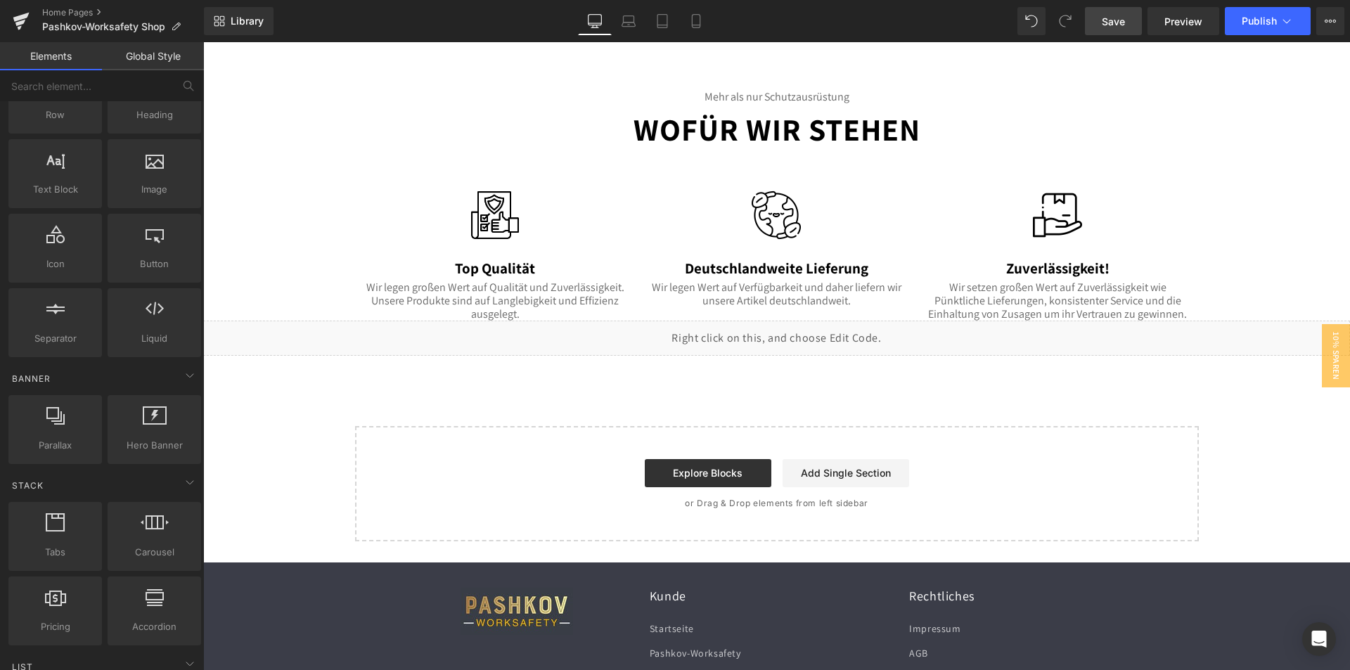
scroll to position [1778, 0]
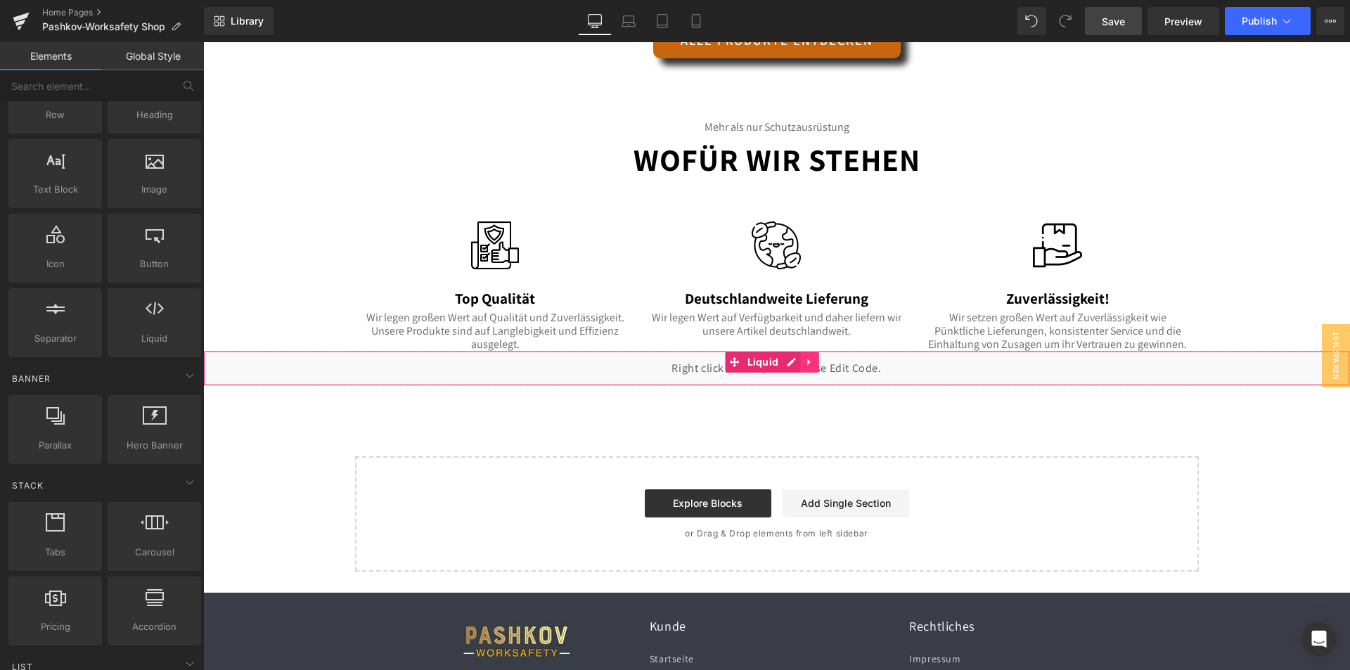
click at [816, 364] on link at bounding box center [809, 362] width 18 height 21
click at [820, 362] on icon at bounding box center [819, 362] width 10 height 10
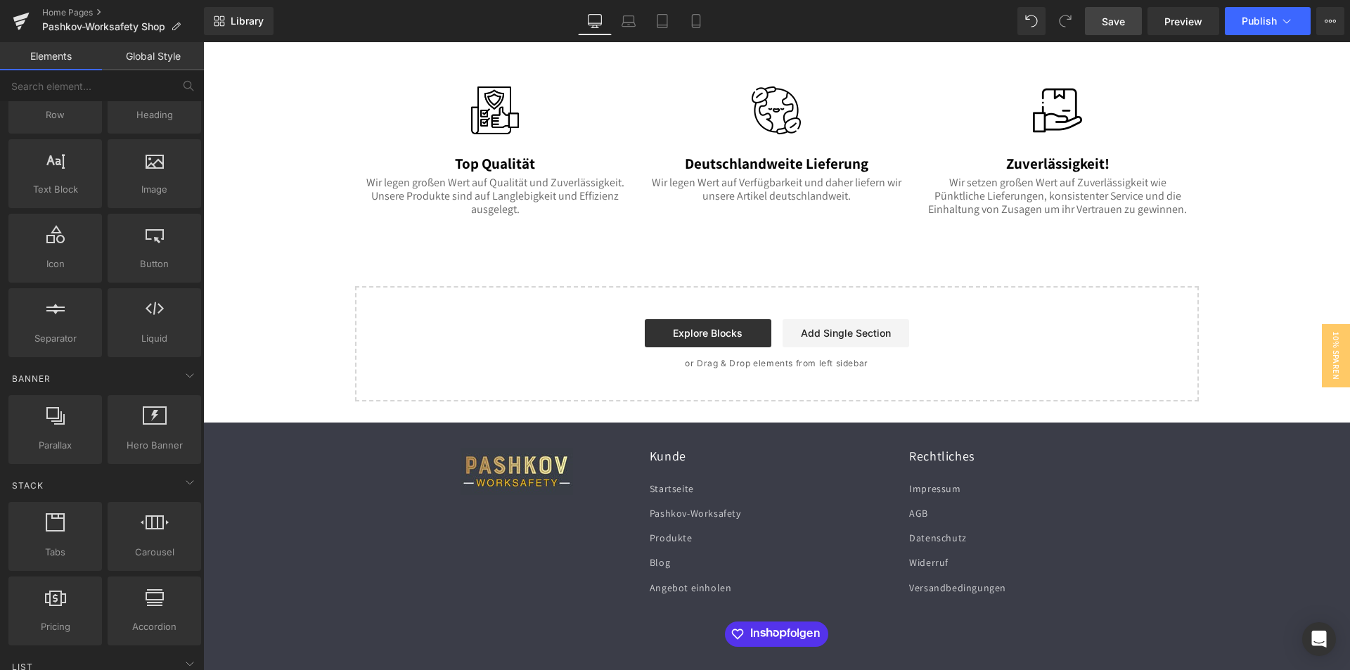
scroll to position [1919, 0]
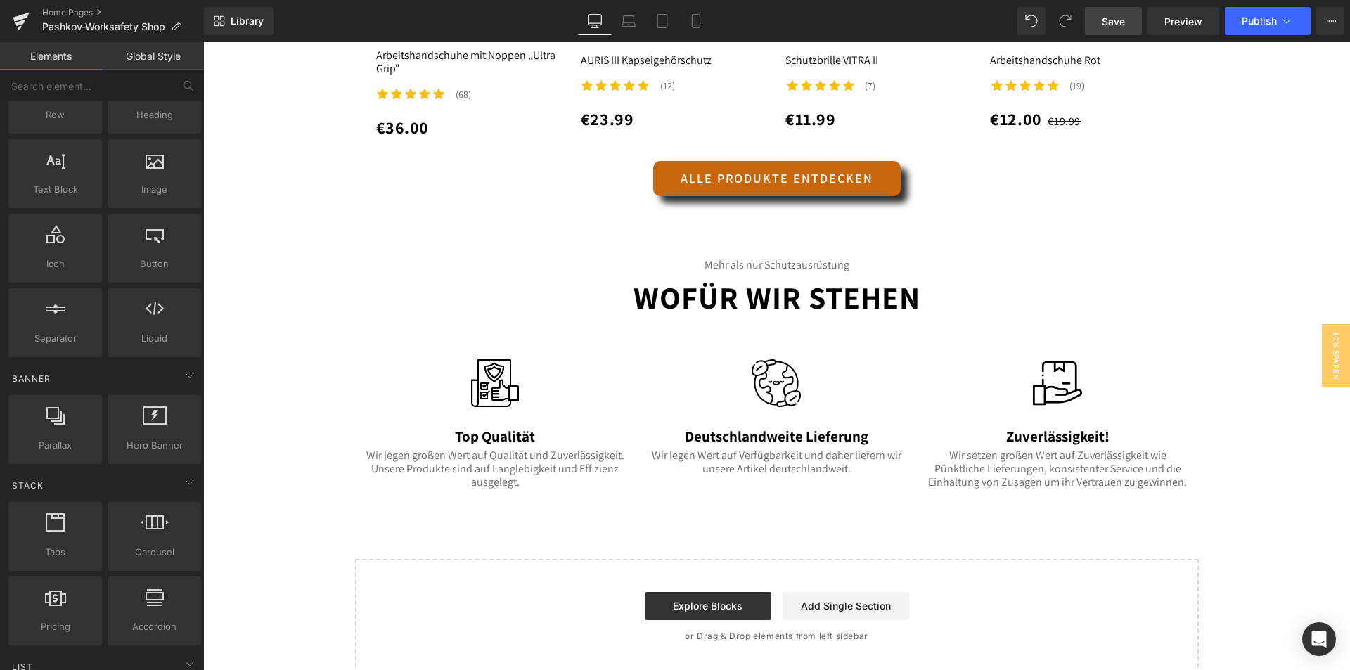
scroll to position [1637, 0]
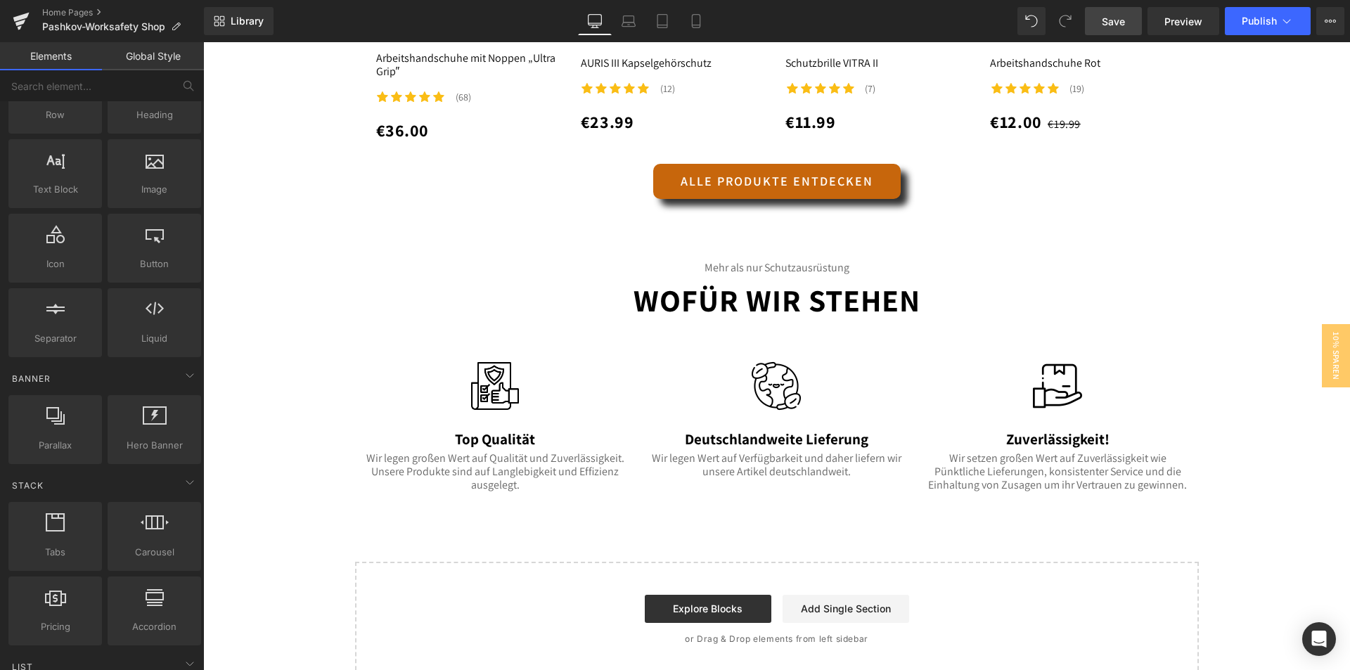
click at [1118, 26] on span "Save" at bounding box center [1113, 21] width 23 height 15
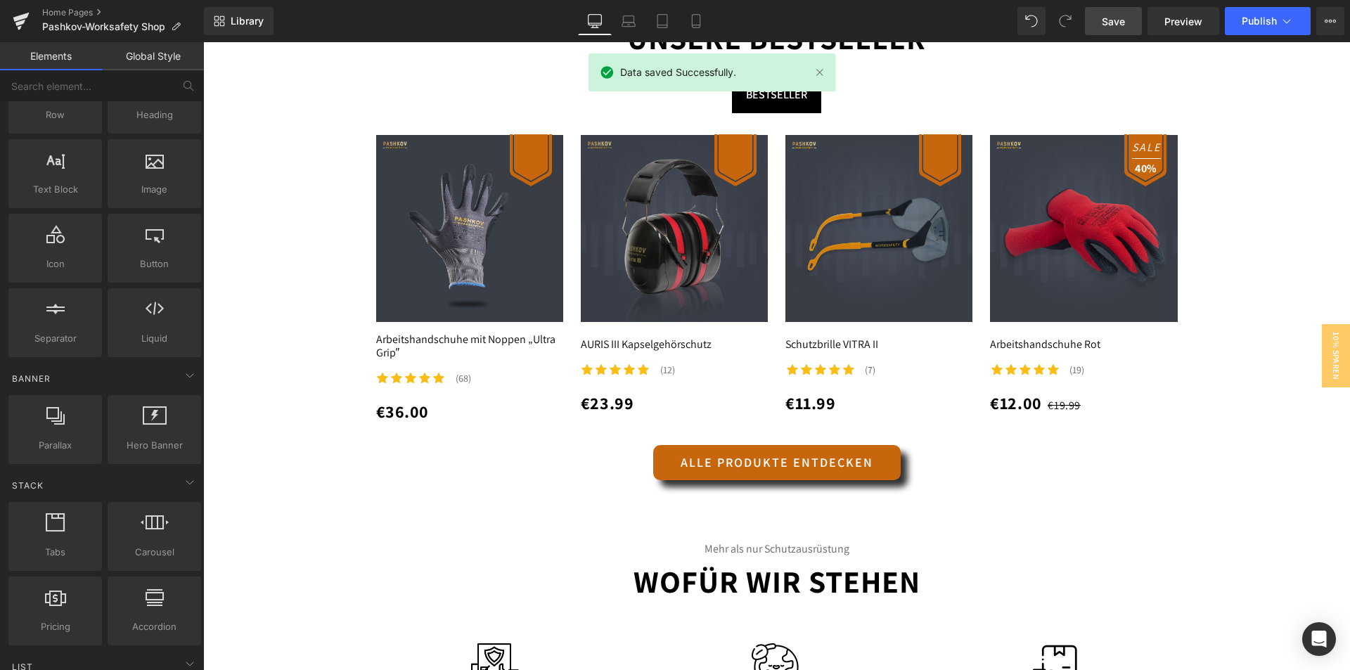
click at [1263, 15] on span "Publish" at bounding box center [1259, 20] width 35 height 11
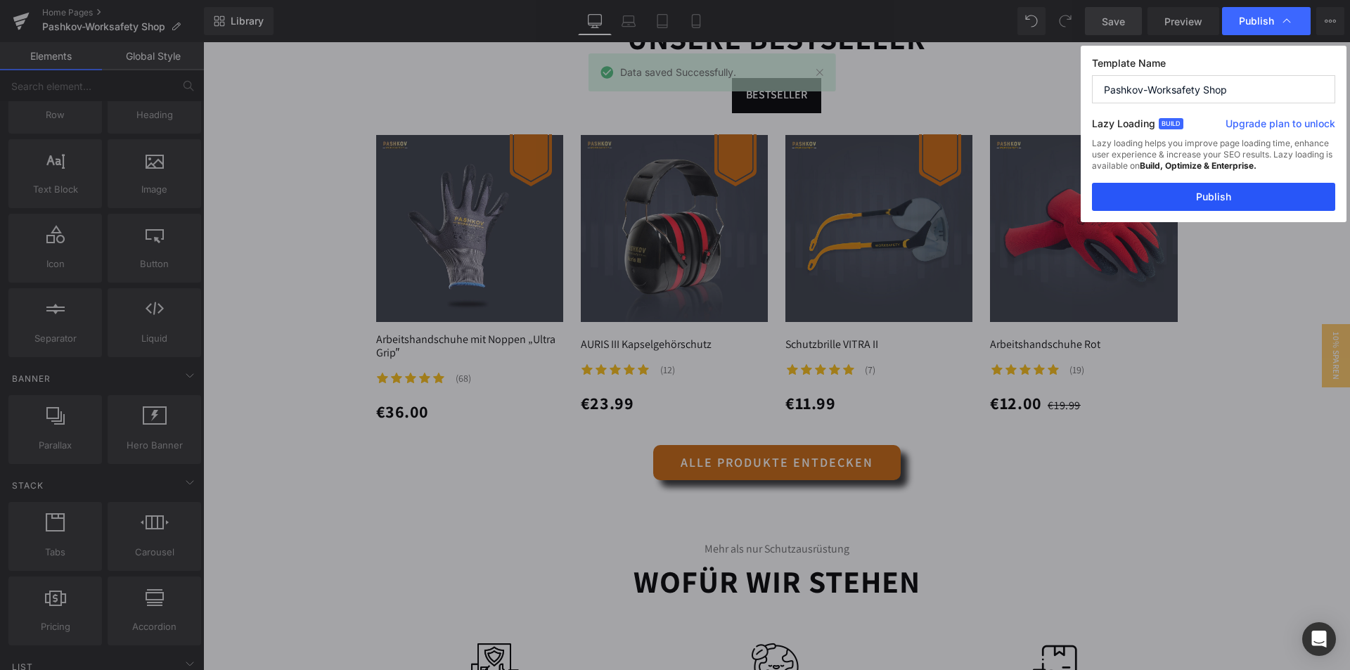
click at [1196, 206] on button "Publish" at bounding box center [1213, 197] width 243 height 28
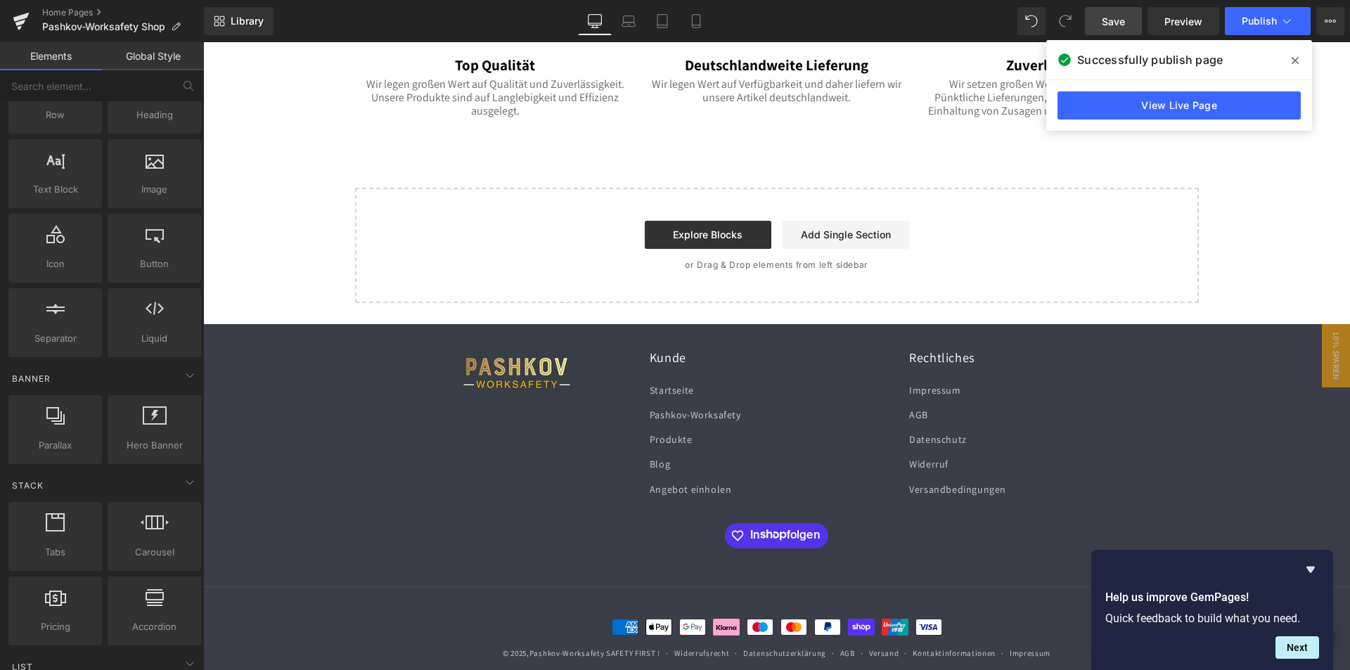
scroll to position [2024, 0]
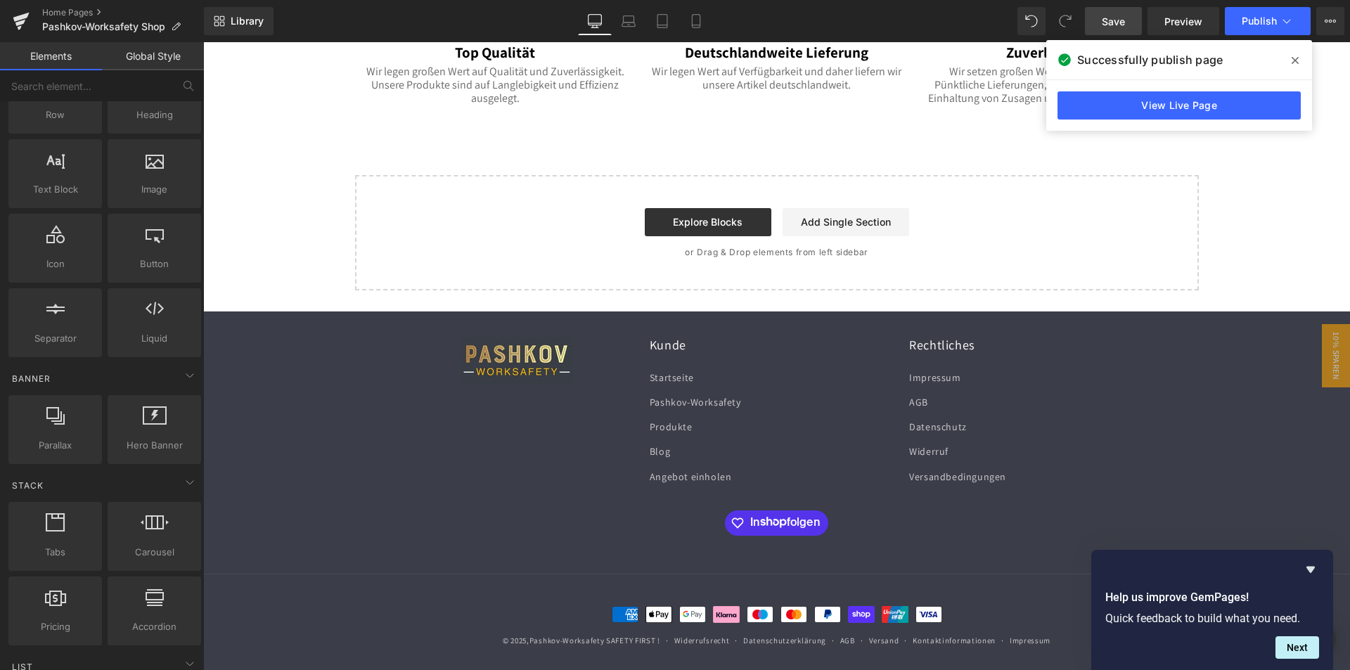
click at [751, 351] on h2 "Kunde" at bounding box center [777, 345] width 254 height 16
drag, startPoint x: 142, startPoint y: 338, endPoint x: 127, endPoint y: 328, distance: 18.3
click at [127, 328] on div "Liquid liquid, custom code, html, javascript, css, reviews, apps, applications,…" at bounding box center [155, 322] width 94 height 69
click at [588, 383] on div at bounding box center [517, 367] width 254 height 61
click at [835, 493] on div "Kunde Startseite Pashkov-Worksafety Produkte Blog Angebot einholen Rechtliches …" at bounding box center [777, 455] width 844 height 236
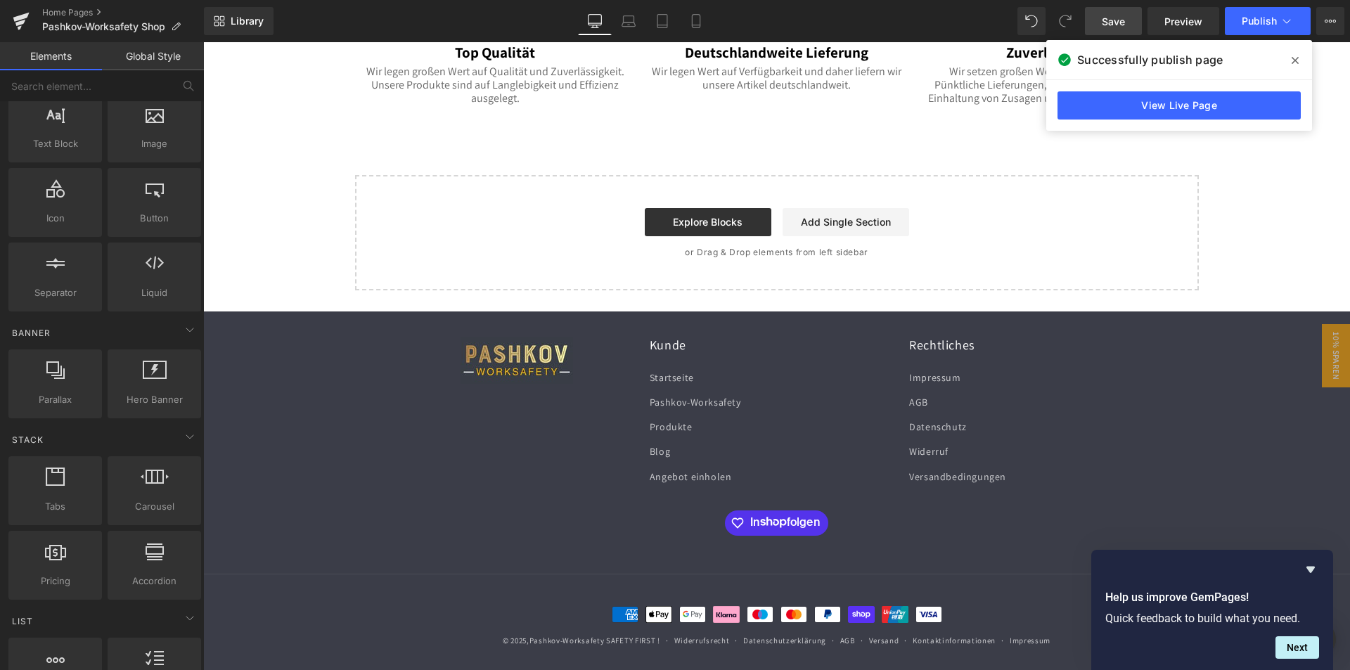
scroll to position [142, 0]
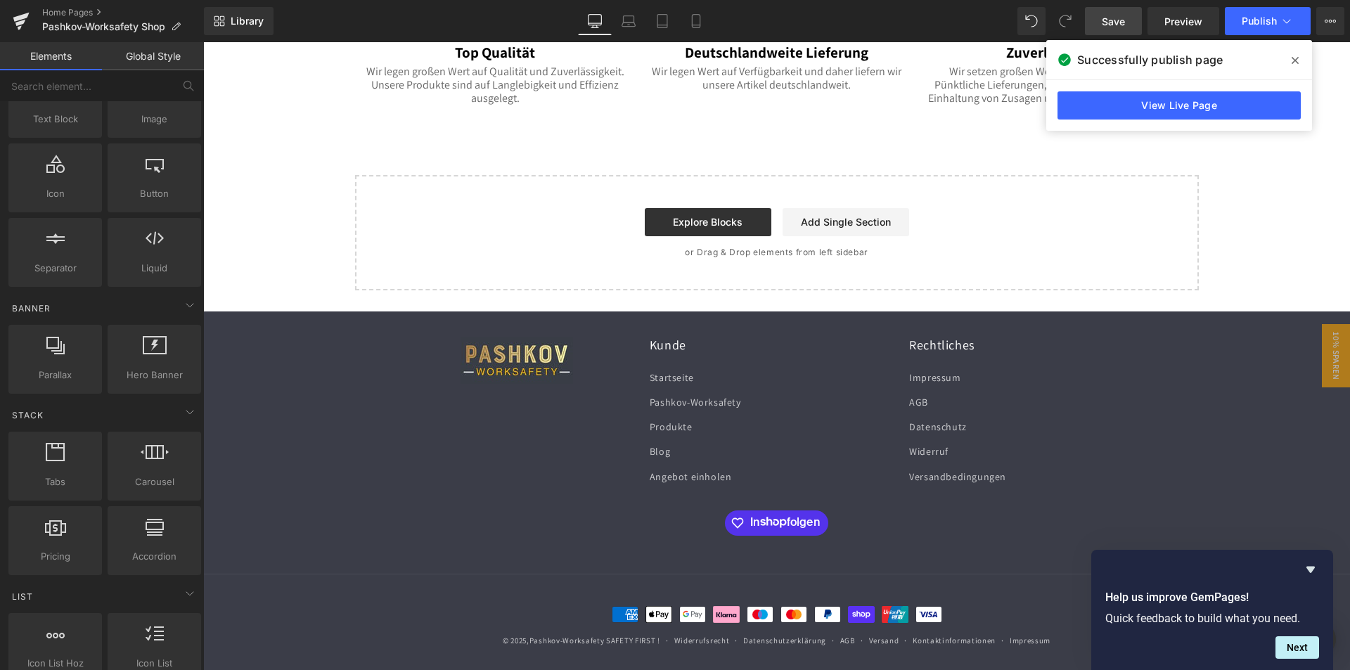
click at [1308, 54] on div "Successfully publish page" at bounding box center [1180, 59] width 266 height 39
click at [1300, 58] on span at bounding box center [1295, 60] width 23 height 23
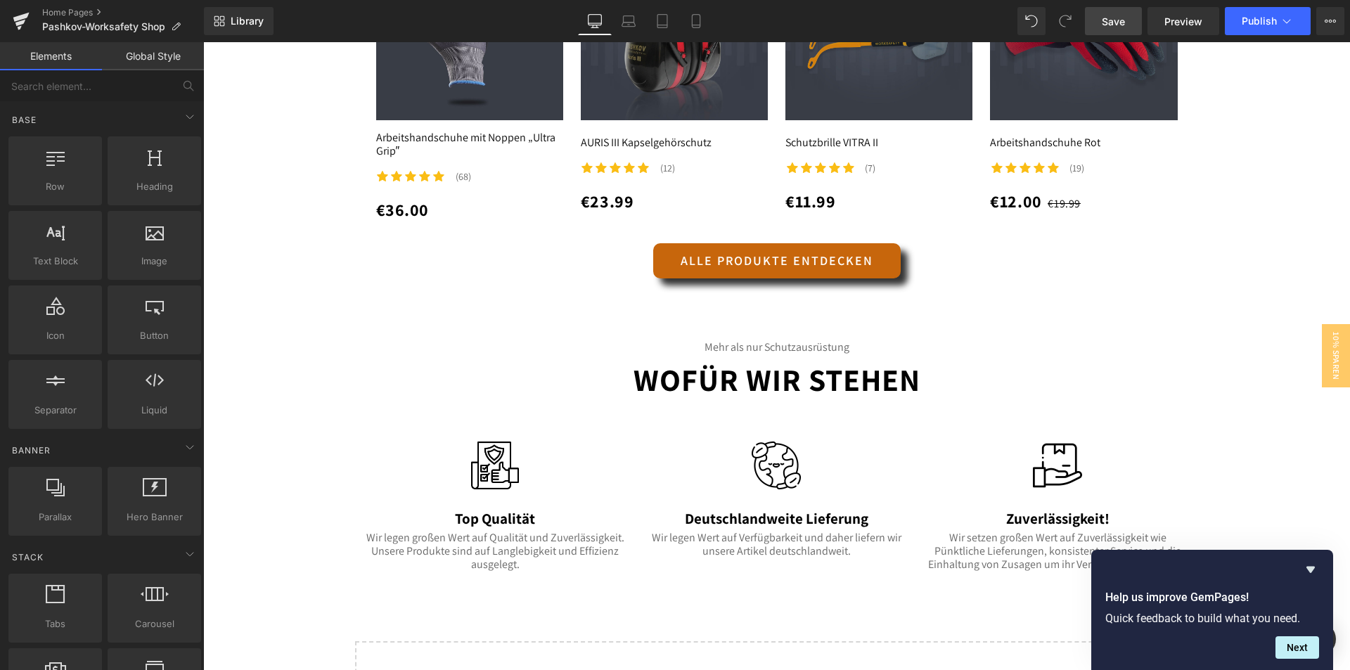
scroll to position [1321, 0]
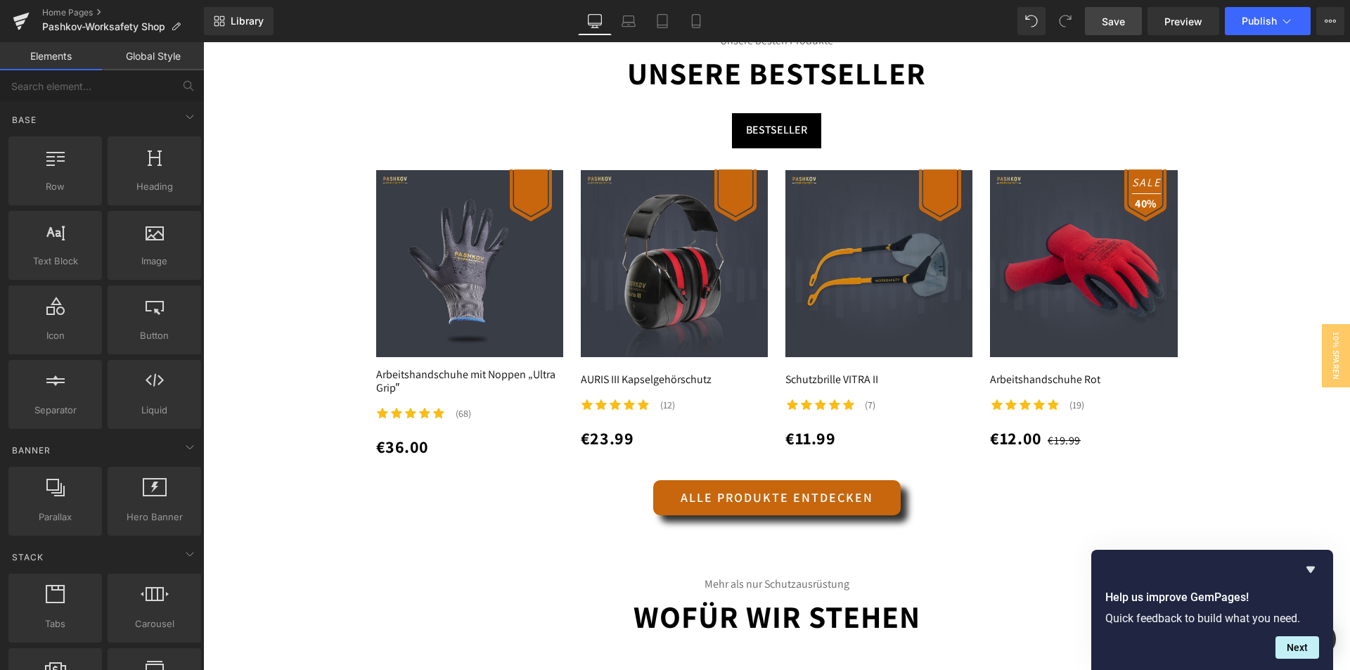
click at [542, 136] on ul "Bestseller Text Block" at bounding box center [777, 130] width 844 height 35
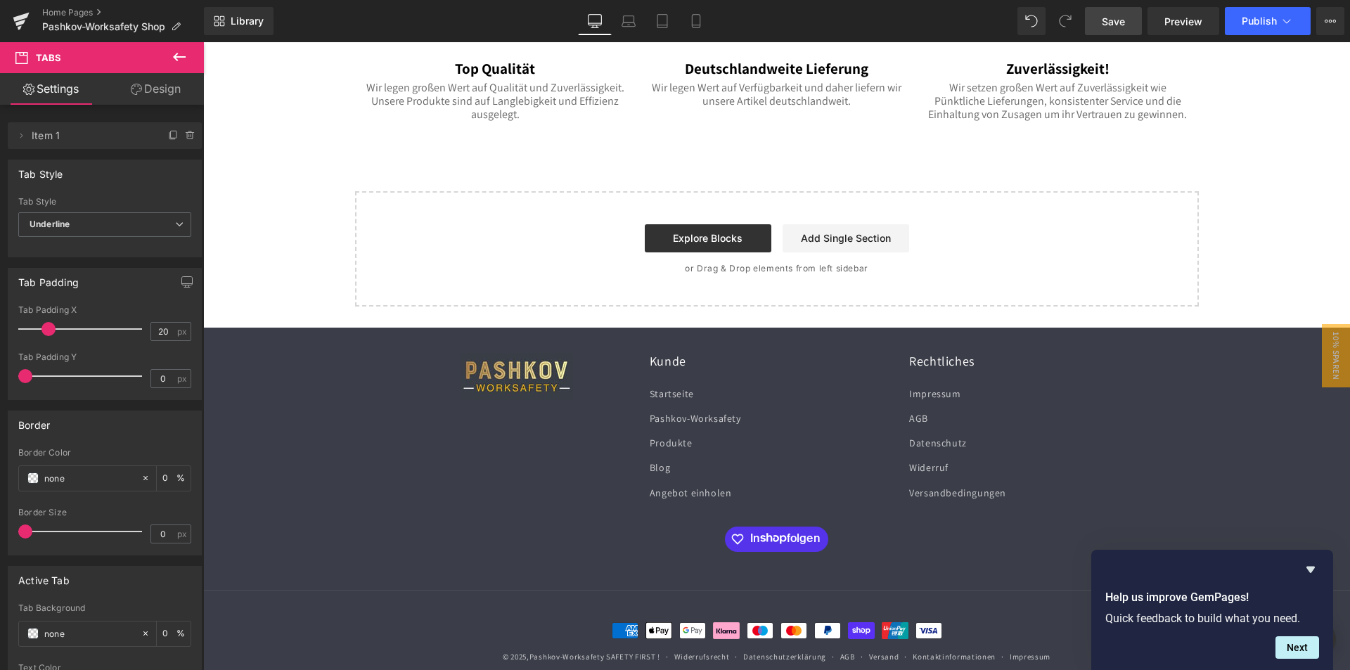
scroll to position [2024, 0]
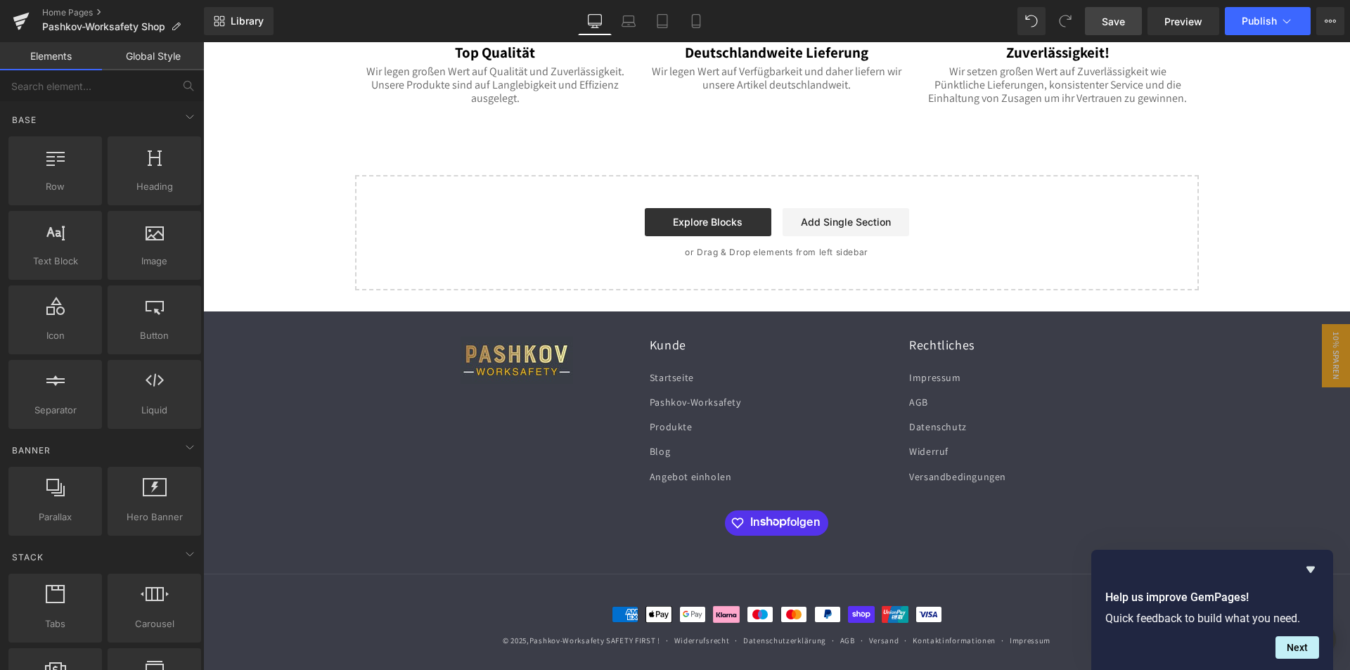
click at [435, 345] on div at bounding box center [517, 367] width 254 height 61
click at [381, 459] on div "Kunde Startseite Pashkov-Worksafety Produkte Blog Angebot einholen Rechtliches …" at bounding box center [777, 455] width 844 height 236
click at [520, 511] on div at bounding box center [777, 525] width 774 height 28
click at [593, 513] on div at bounding box center [777, 525] width 774 height 28
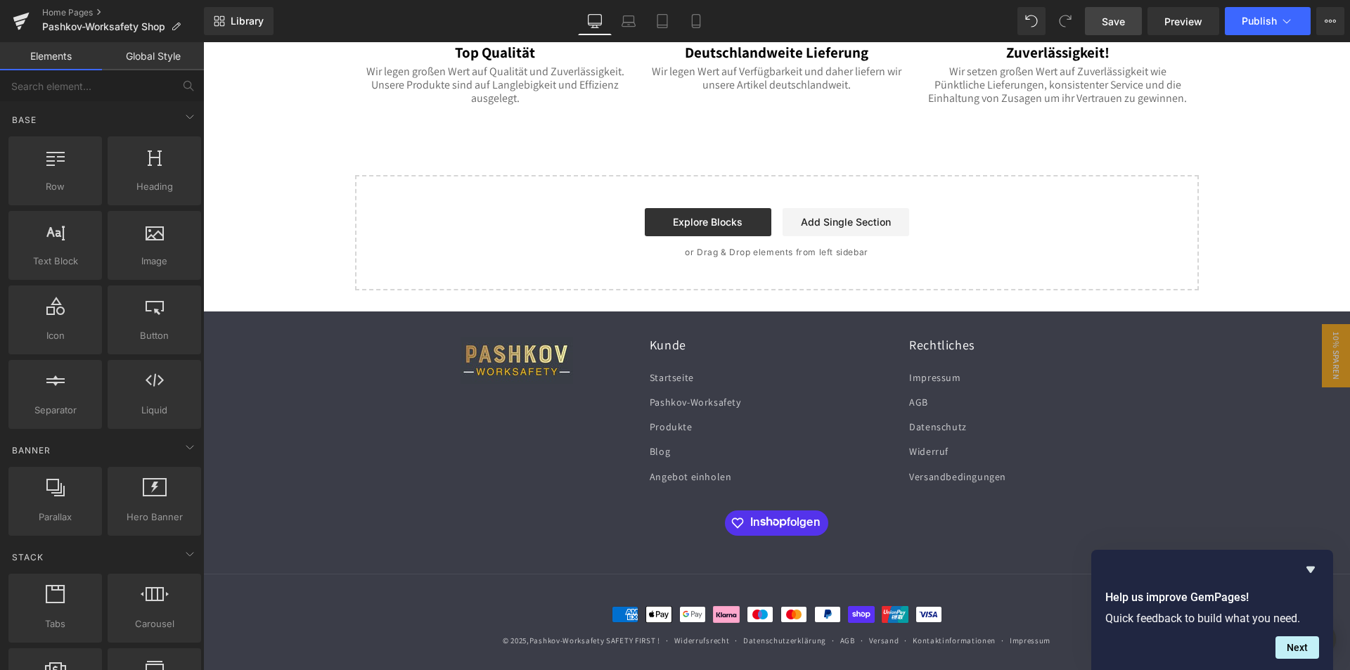
click at [967, 19] on div "Library Desktop Desktop Laptop Tablet Mobile Save Preview Publish Scheduled Upg…" at bounding box center [777, 21] width 1146 height 28
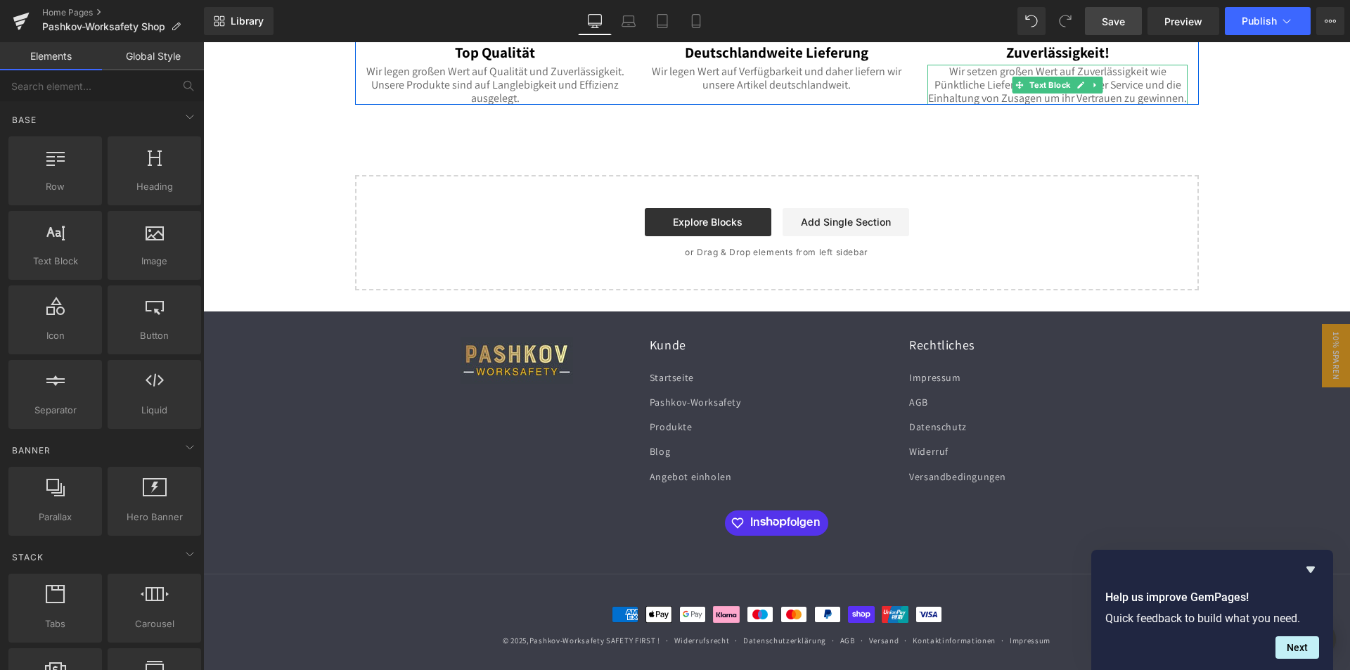
click at [968, 96] on p "Wir setzen großen Wert auf Zuverlässigkeit wie Pünktliche Lieferungen, konsiste…" at bounding box center [1058, 85] width 260 height 41
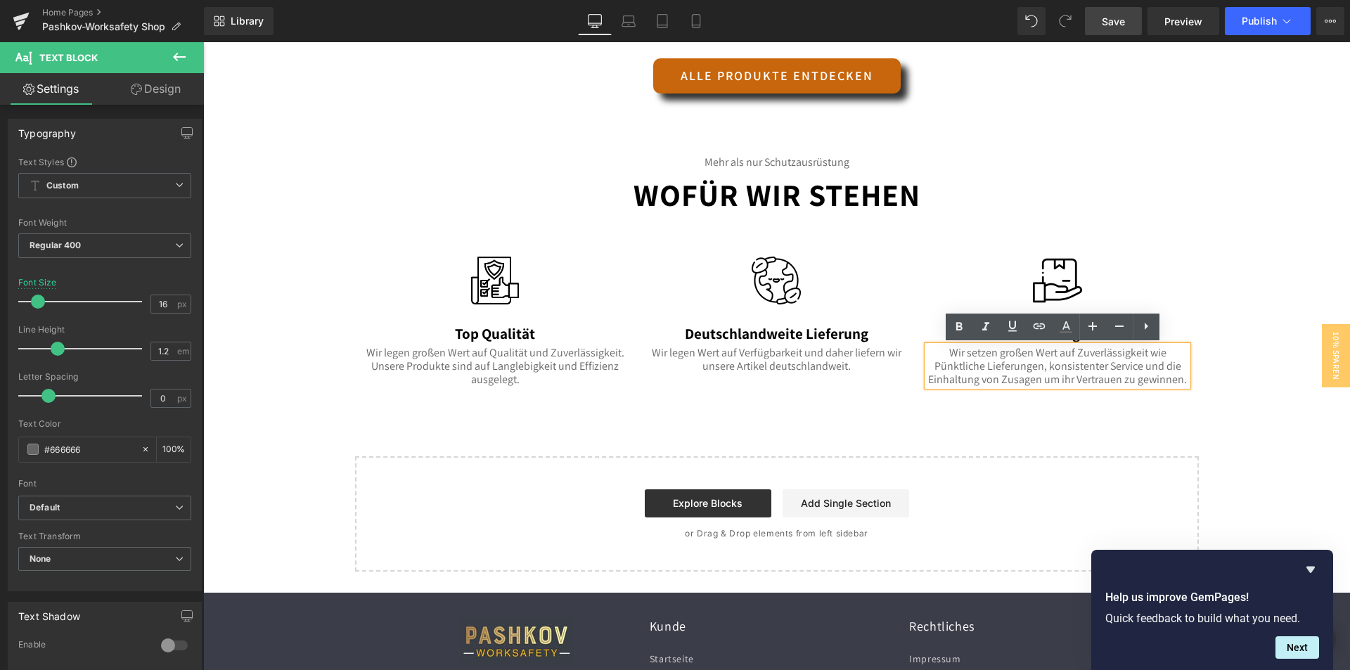
click at [975, 242] on div "Image Top Qualität Text Block Wir legen großen Wert auf Qualität und Zuverlässi…" at bounding box center [777, 310] width 844 height 151
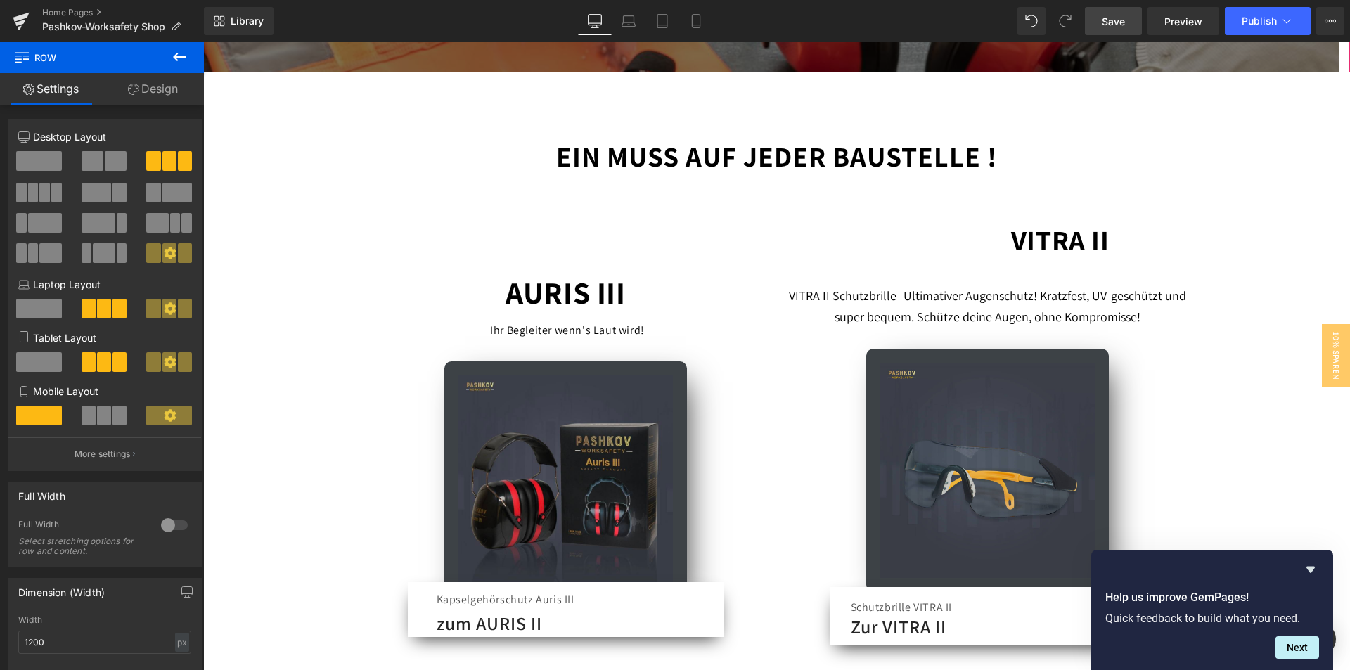
click at [739, 184] on div "VITRA II" at bounding box center [777, 219] width 823 height 92
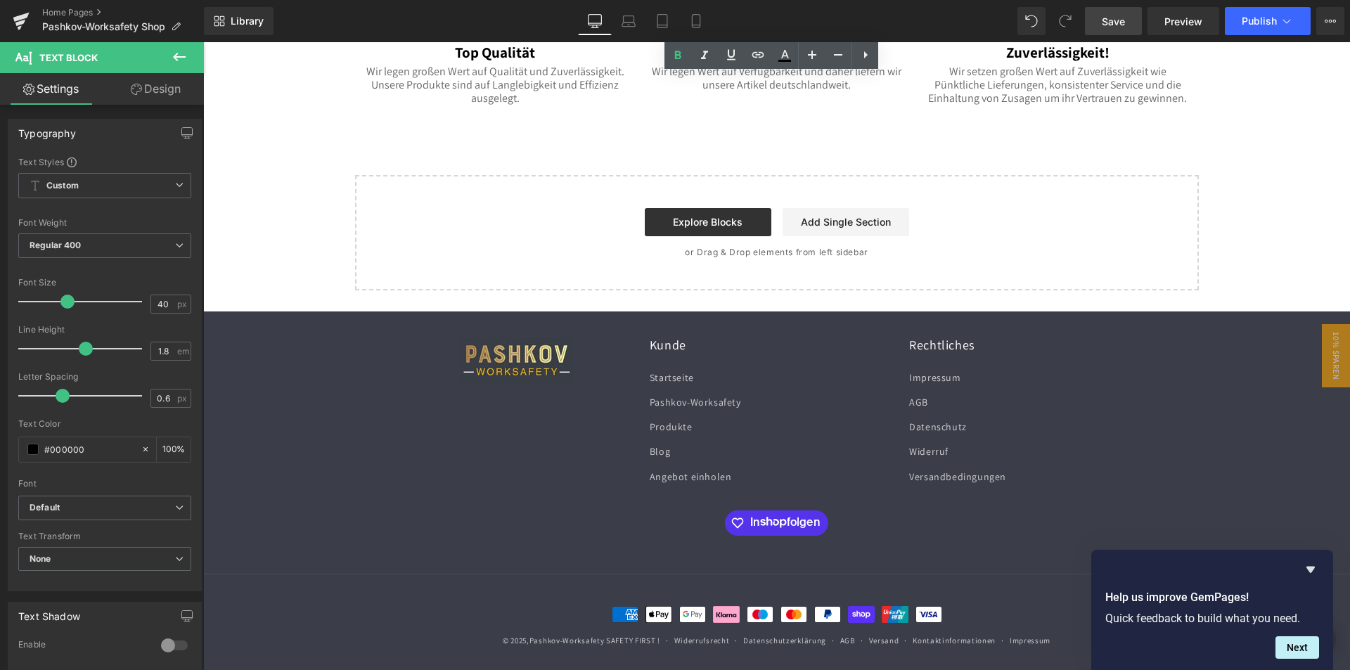
click at [823, 354] on div "Kunde Startseite Pashkov-Worksafety Produkte Blog Angebot einholen" at bounding box center [777, 413] width 254 height 152
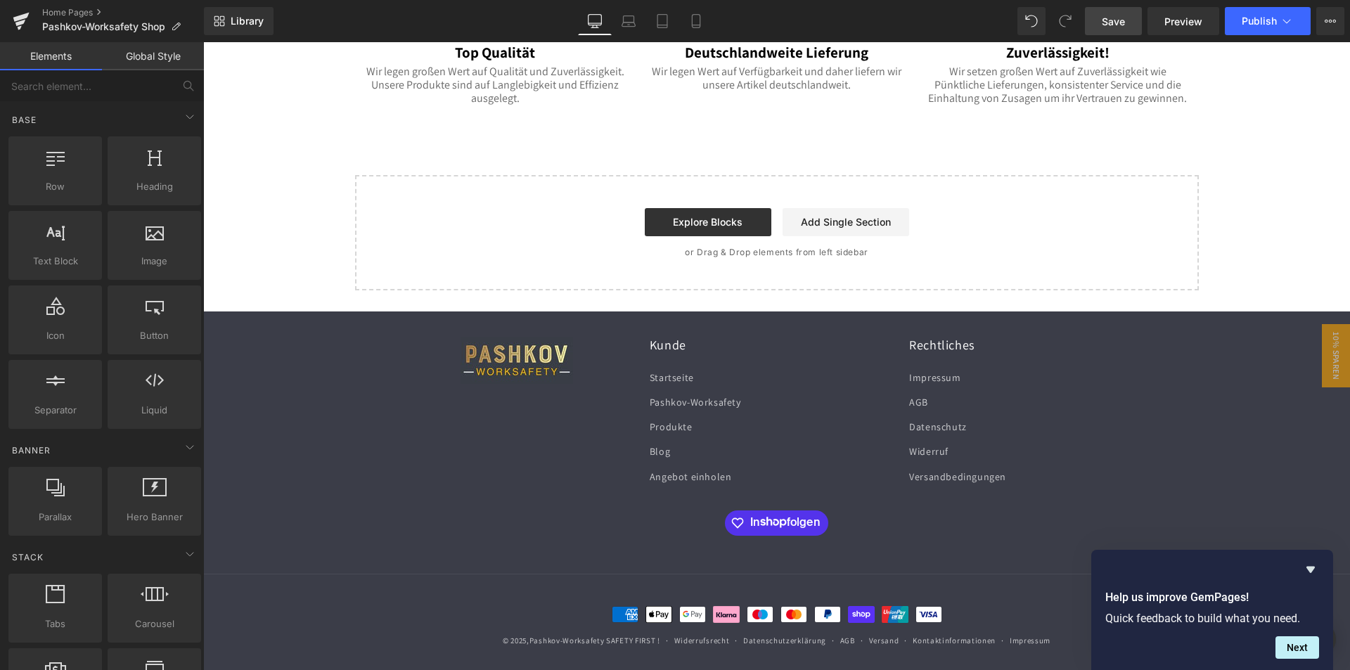
click at [472, 458] on div at bounding box center [517, 413] width 254 height 152
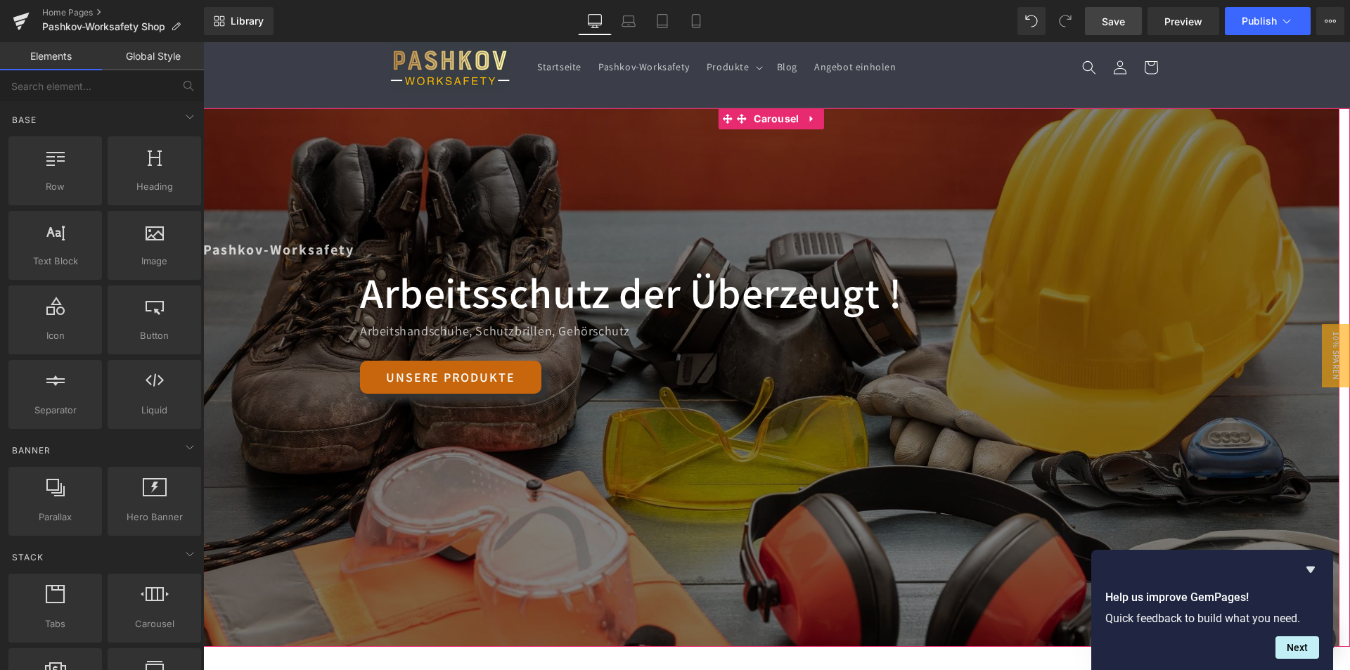
scroll to position [0, 0]
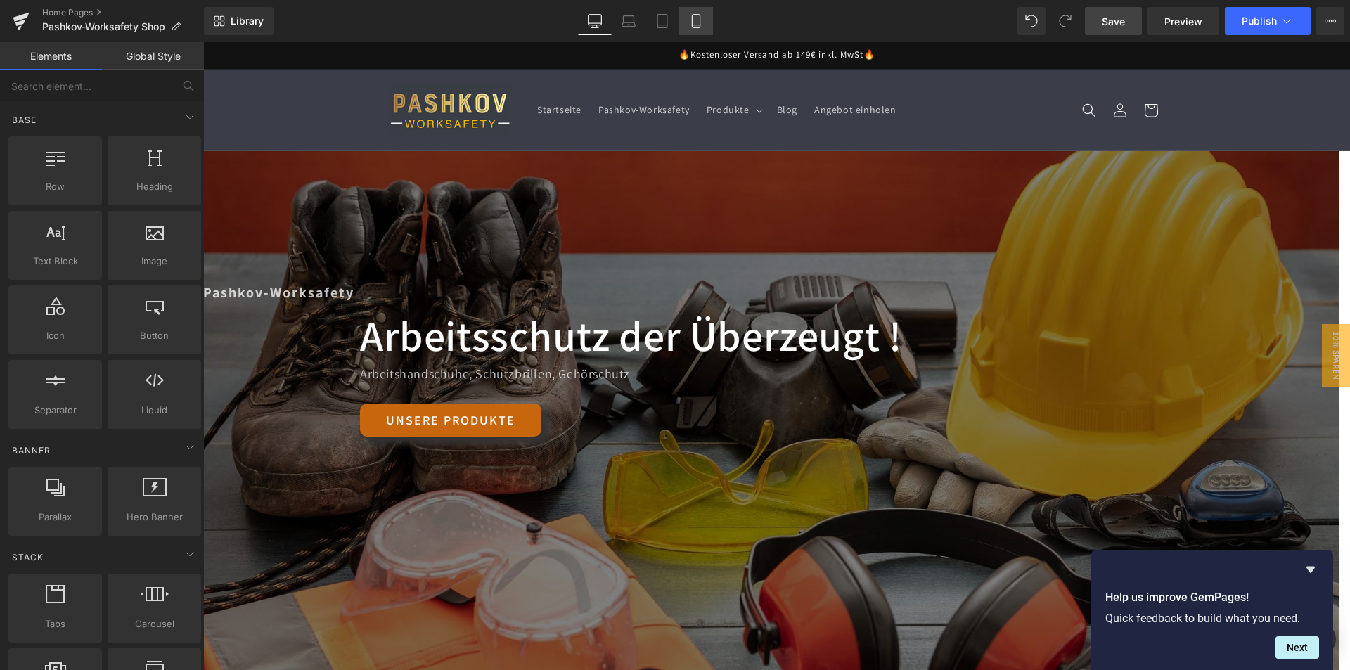
click at [689, 14] on icon at bounding box center [696, 21] width 14 height 14
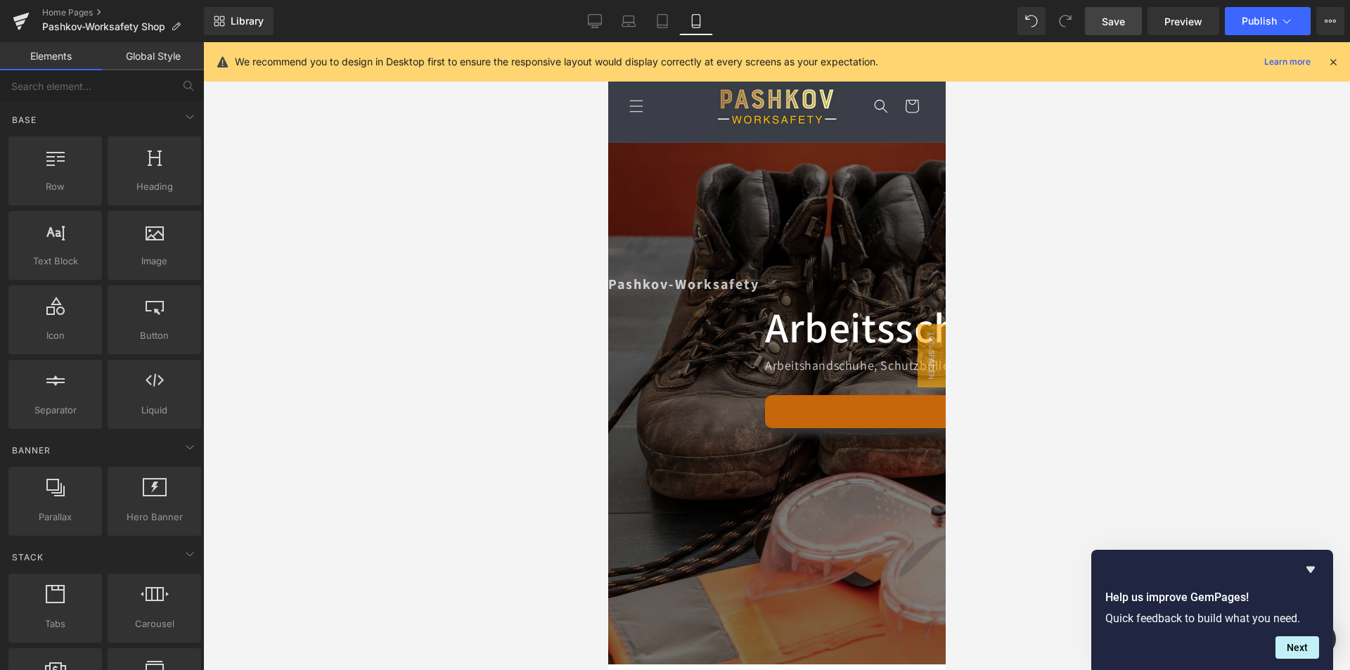
click at [1118, 20] on span "Save" at bounding box center [1113, 21] width 23 height 15
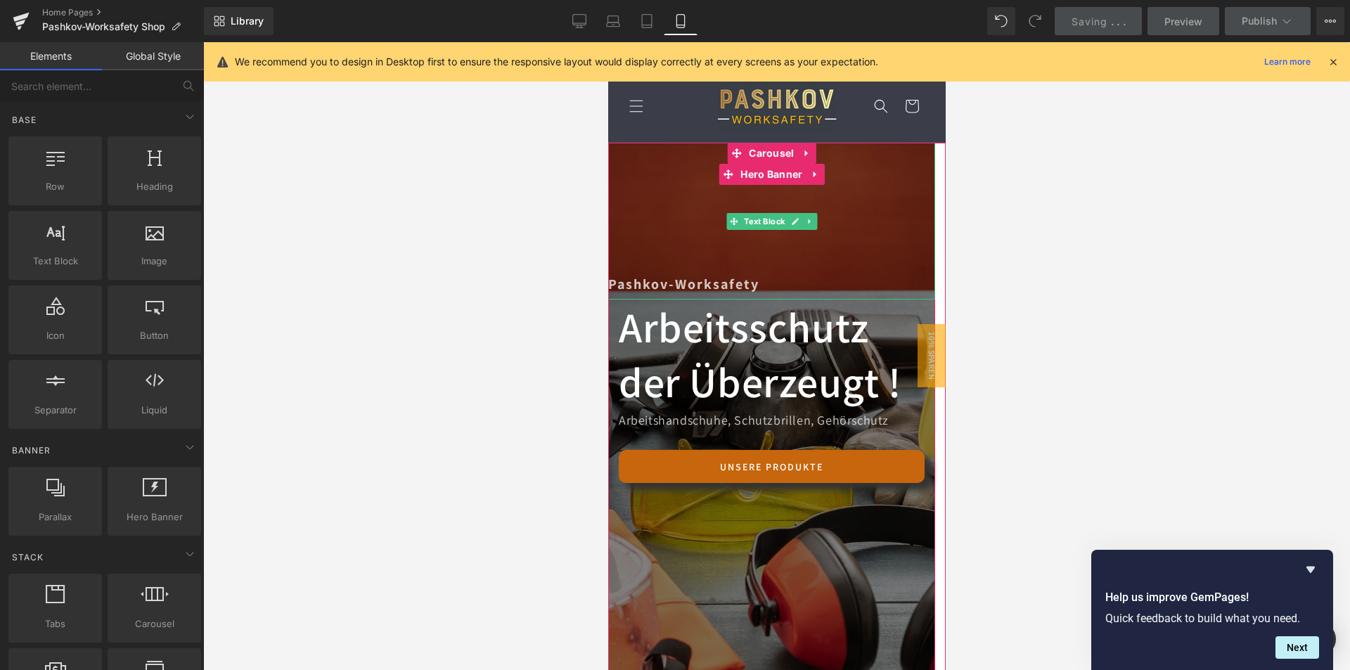
click at [836, 312] on span "Arbeitsschutz der Überzeugt !" at bounding box center [759, 355] width 283 height 110
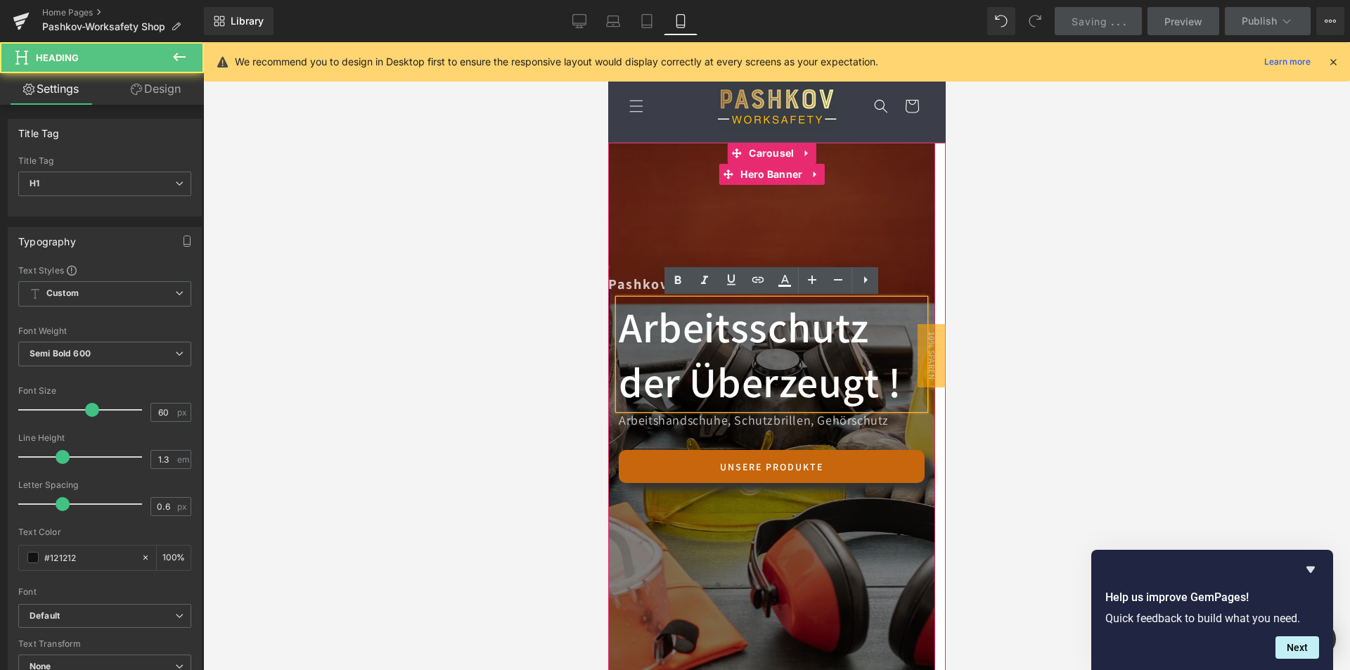
click at [1208, 209] on div at bounding box center [776, 356] width 1147 height 628
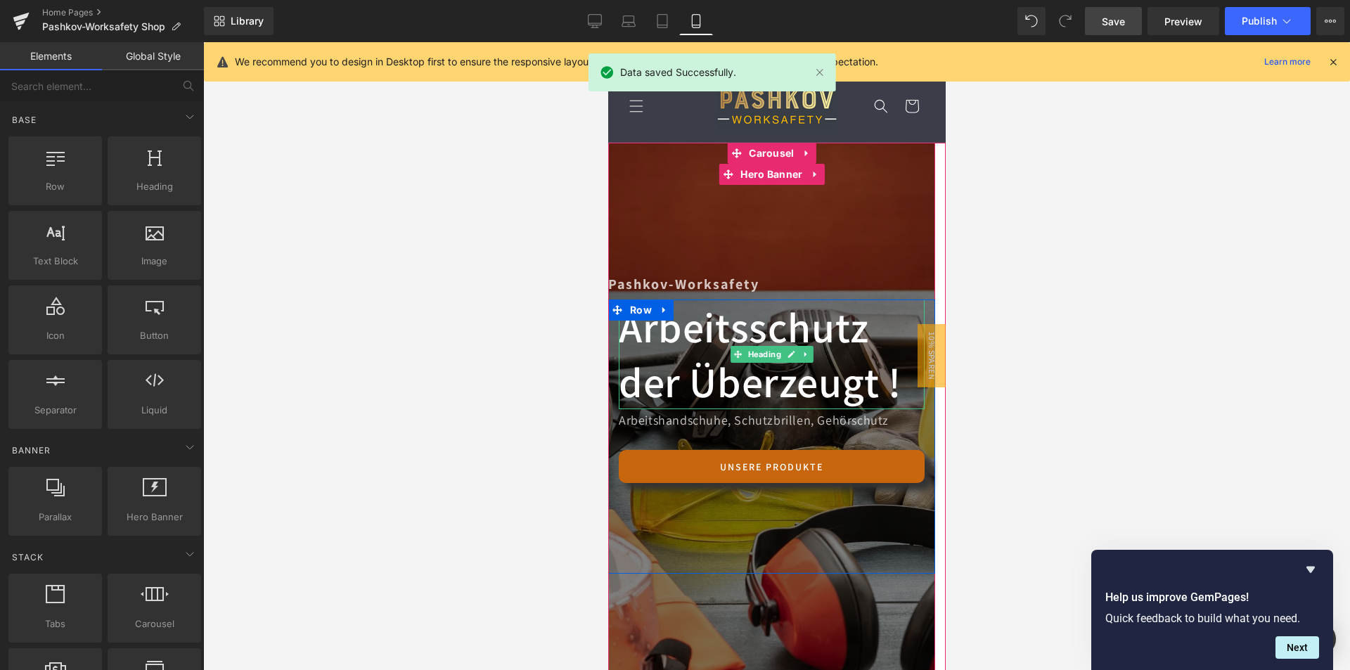
click at [795, 324] on span "Arbeitsschutz der Überzeugt !" at bounding box center [759, 355] width 283 height 110
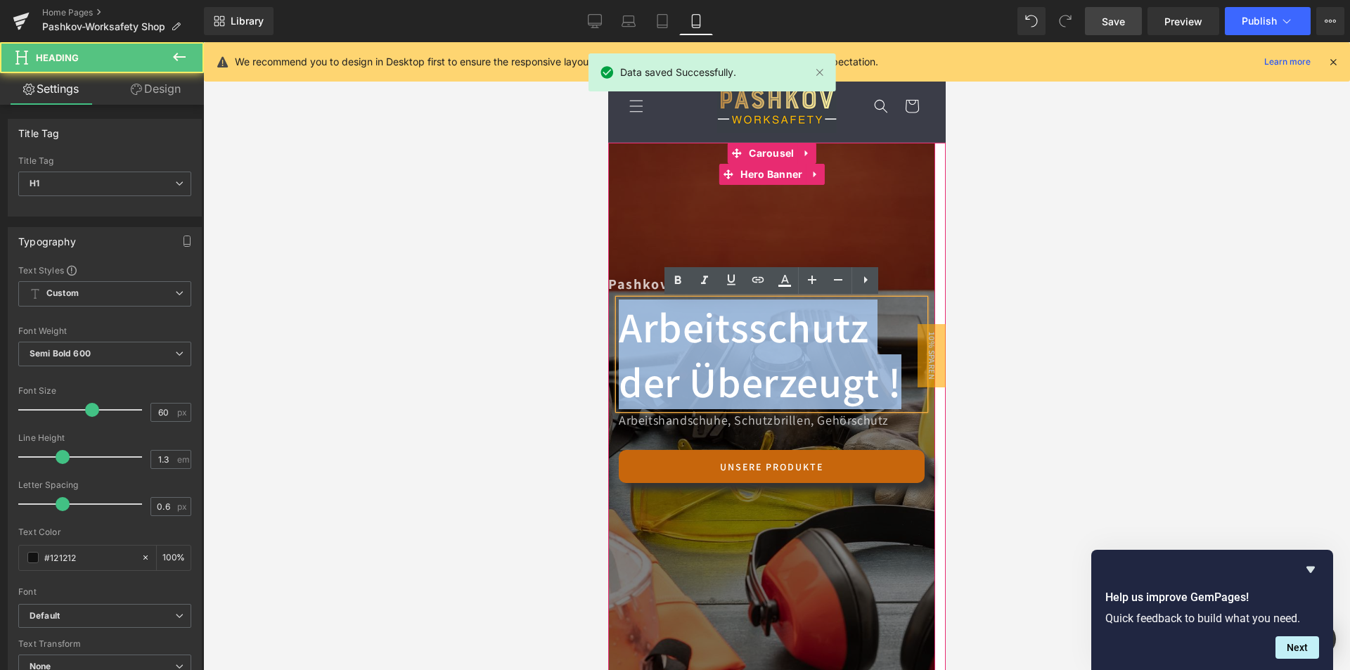
drag, startPoint x: 619, startPoint y: 317, endPoint x: 899, endPoint y: 405, distance: 293.4
click at [900, 410] on div "Arbeitsschutz der Überzeugt ! Heading Arbeitshandschuhe, Schutzbrillen, Gehörsc…" at bounding box center [771, 392] width 327 height 184
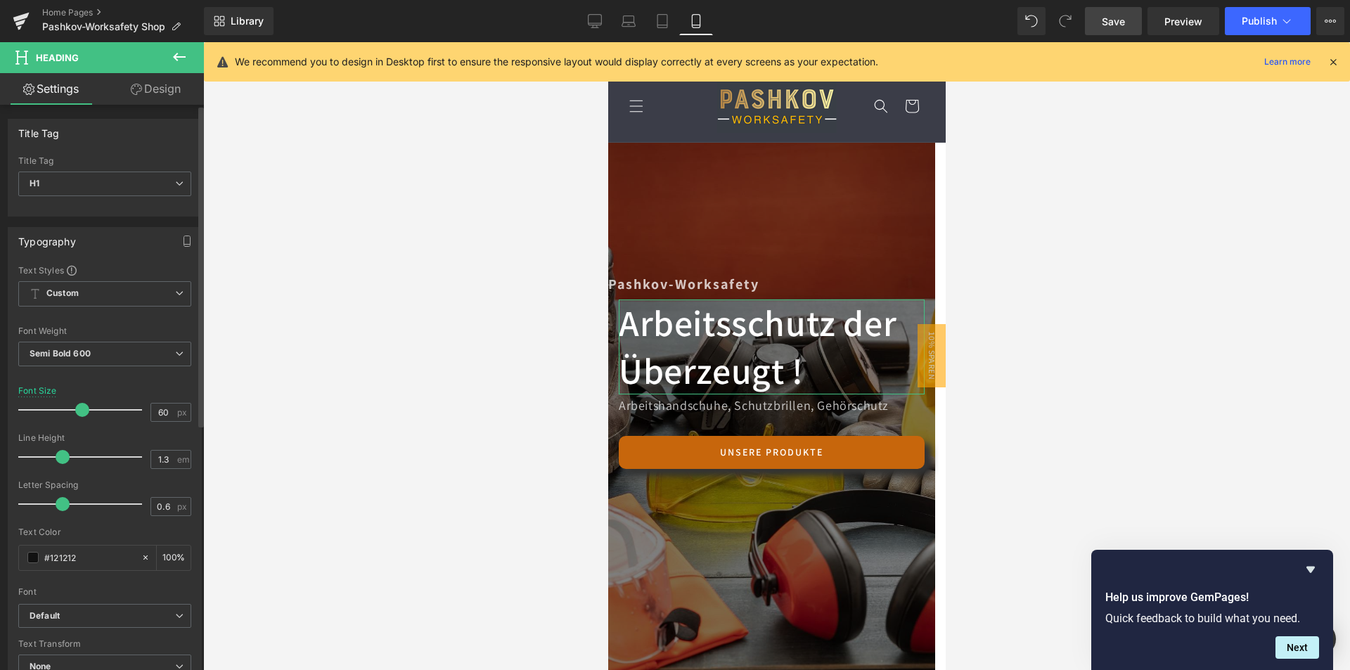
drag, startPoint x: 88, startPoint y: 407, endPoint x: 78, endPoint y: 405, distance: 9.9
click at [78, 405] on span at bounding box center [82, 410] width 14 height 14
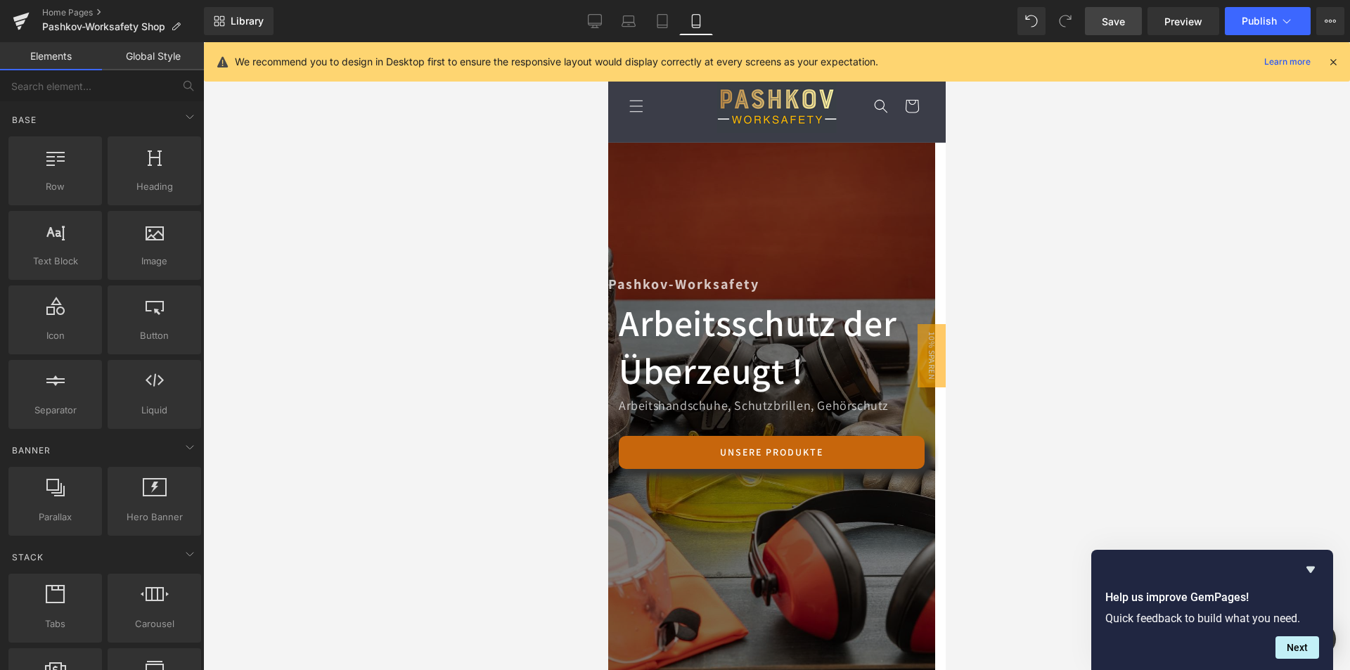
click at [1083, 261] on div at bounding box center [776, 356] width 1147 height 628
click at [1110, 19] on span "Save" at bounding box center [1113, 21] width 23 height 15
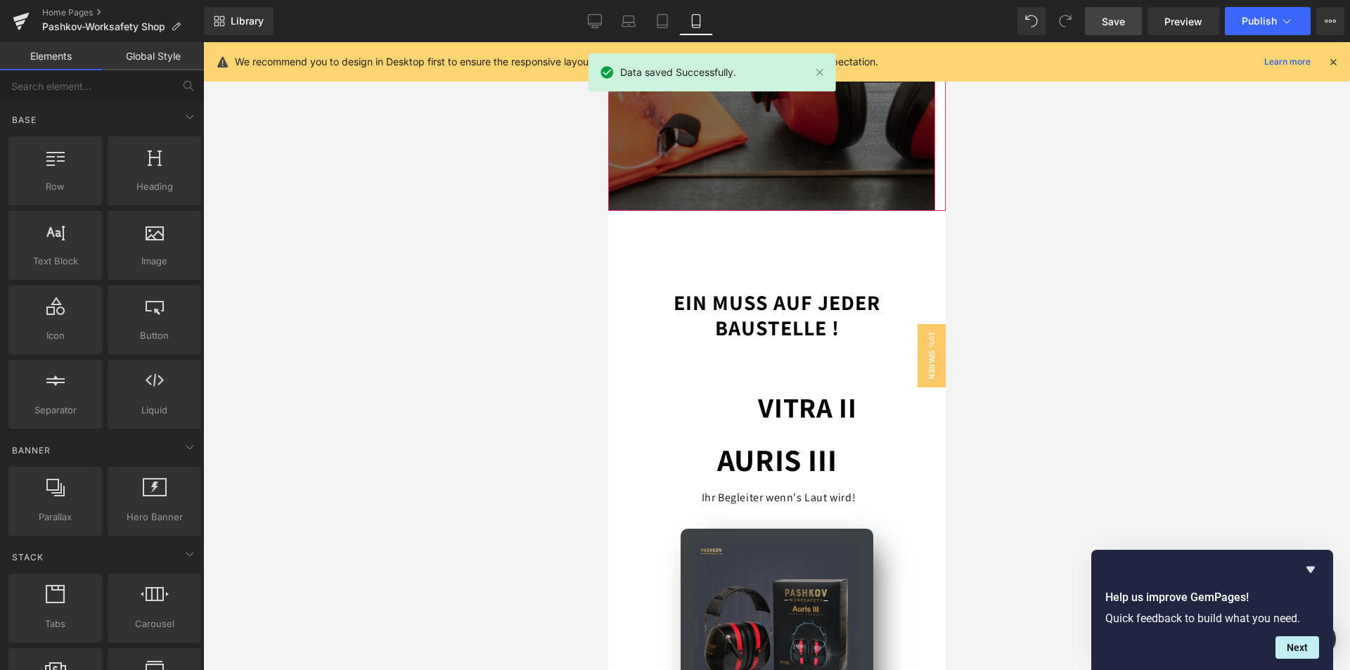
scroll to position [633, 0]
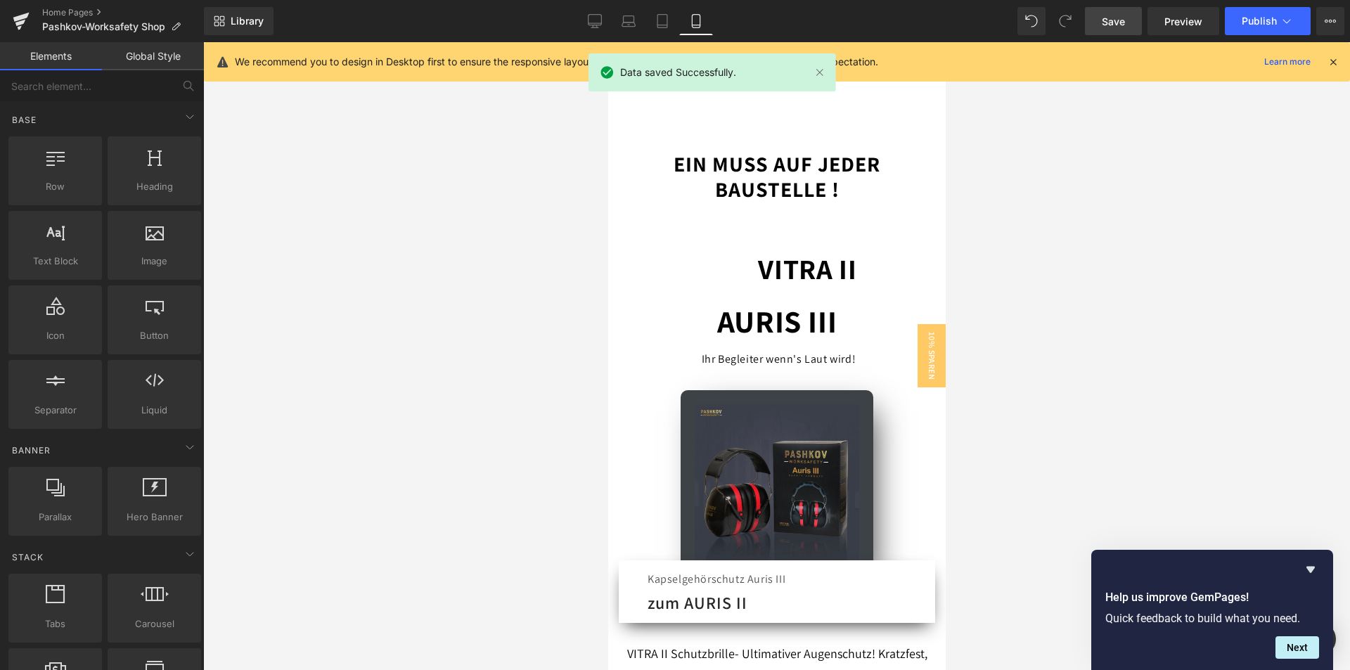
click at [758, 274] on span "VITRA II" at bounding box center [807, 268] width 98 height 37
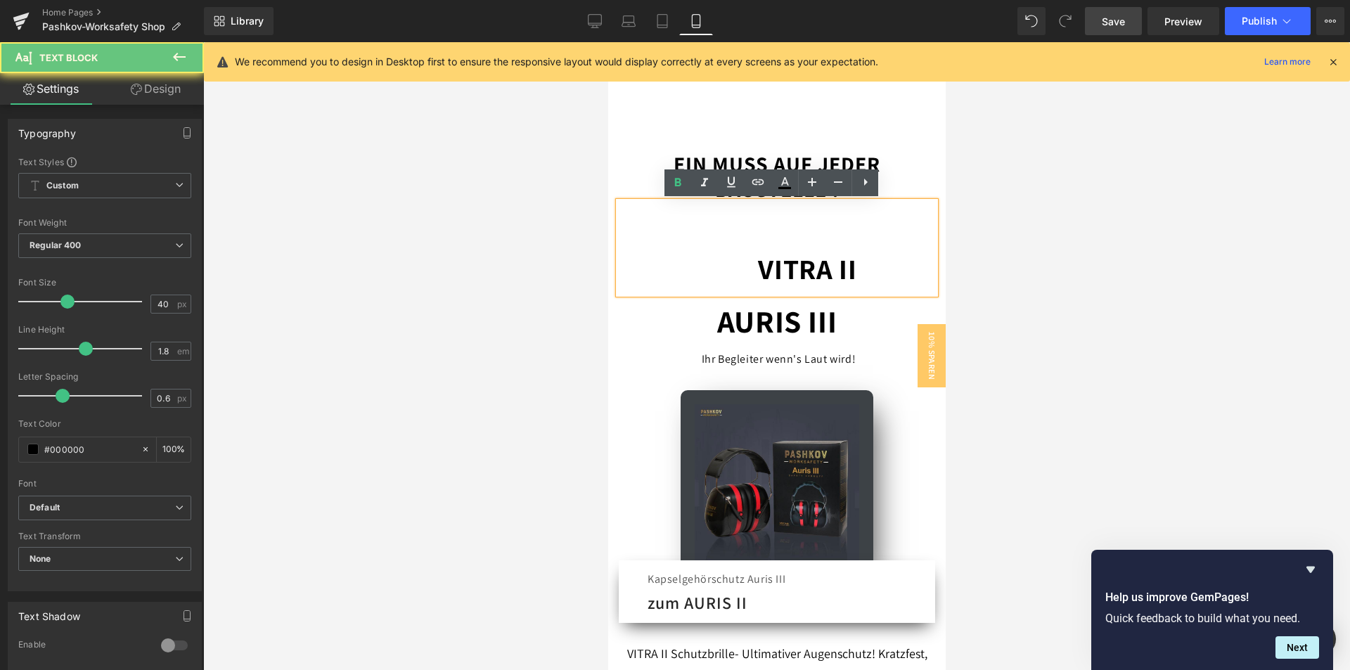
drag, startPoint x: 786, startPoint y: 267, endPoint x: 662, endPoint y: 267, distance: 123.8
click at [662, 267] on div "VITRA II" at bounding box center [776, 248] width 317 height 92
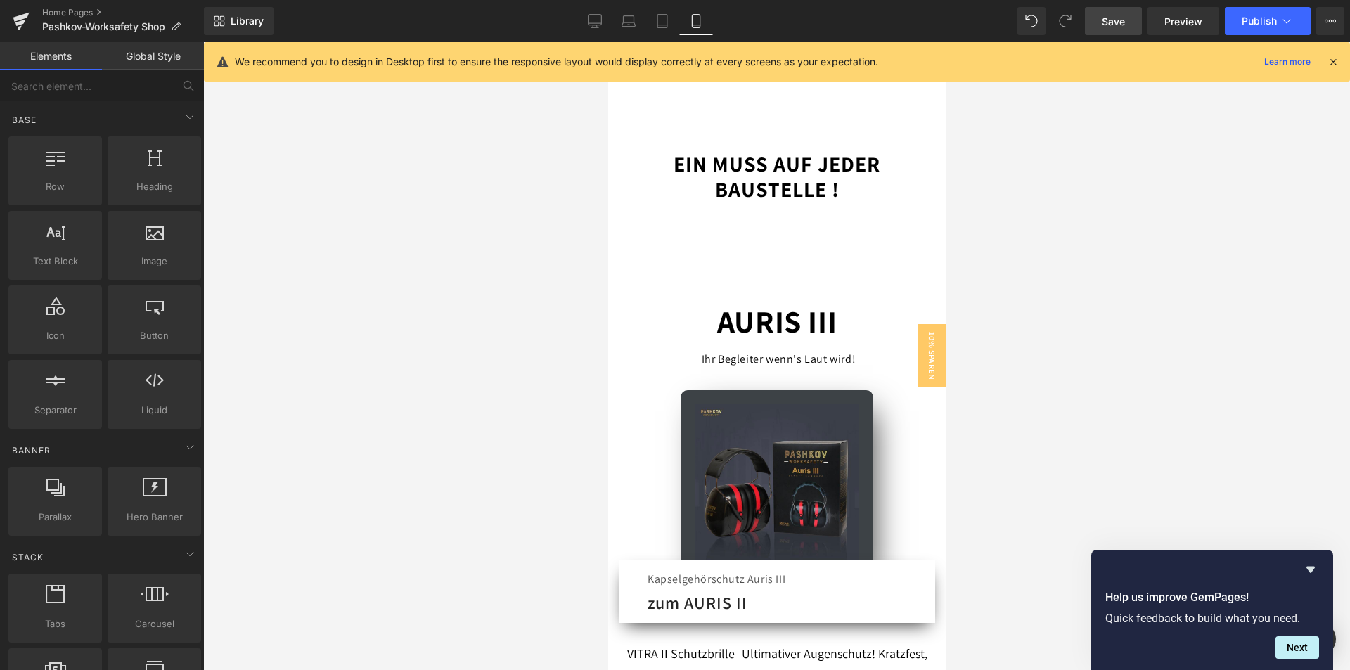
click at [1207, 198] on div at bounding box center [776, 356] width 1147 height 628
click at [758, 236] on div at bounding box center [776, 248] width 317 height 92
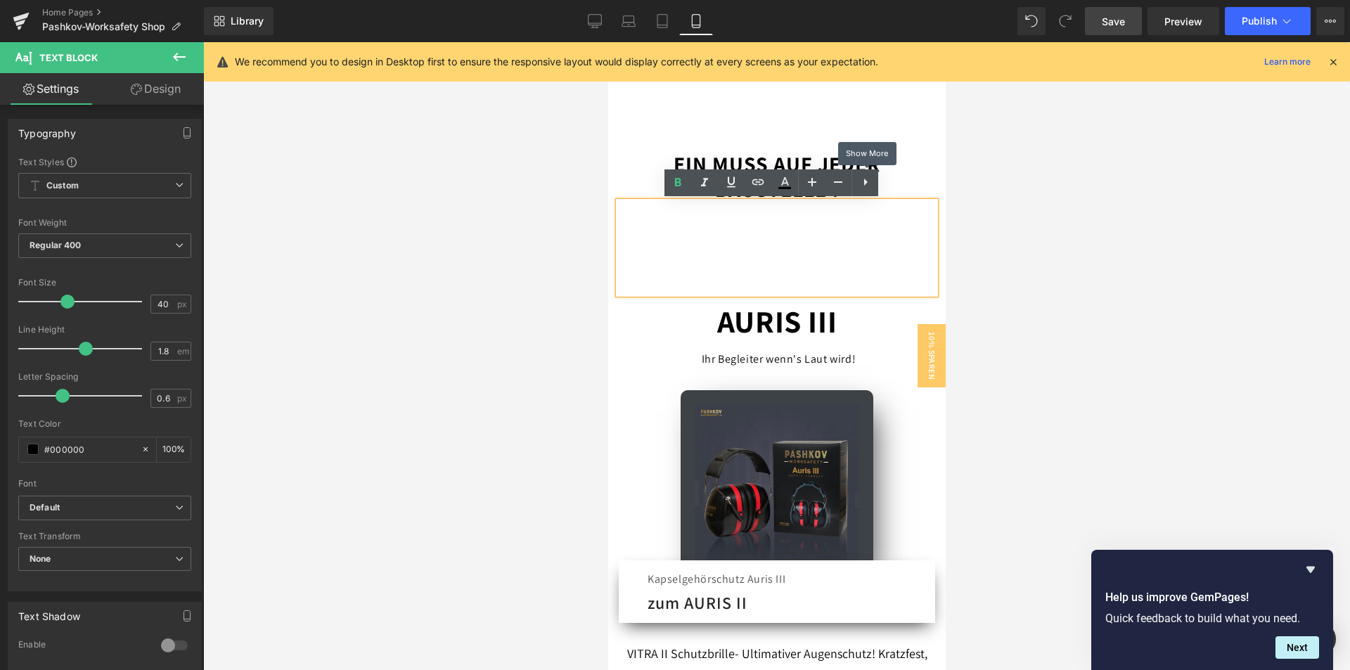
click at [1297, 175] on div at bounding box center [776, 356] width 1147 height 628
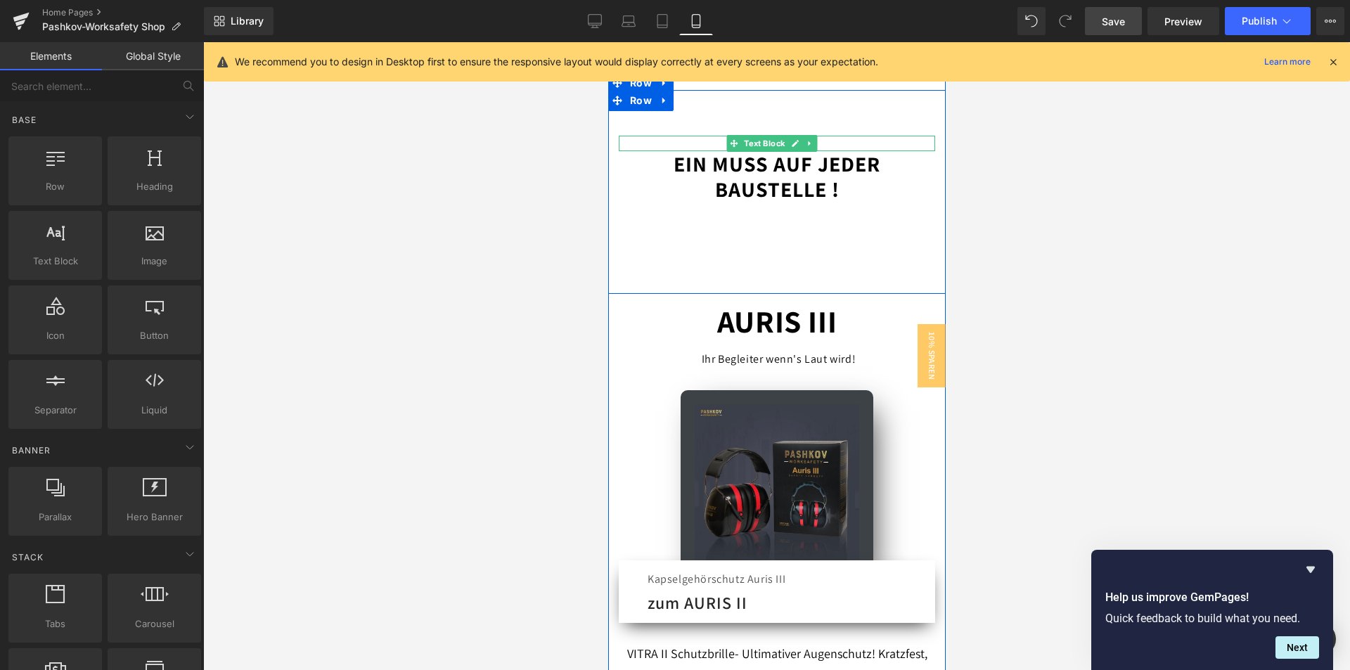
click at [1104, 167] on div at bounding box center [776, 356] width 1147 height 628
click at [654, 207] on div at bounding box center [776, 248] width 317 height 92
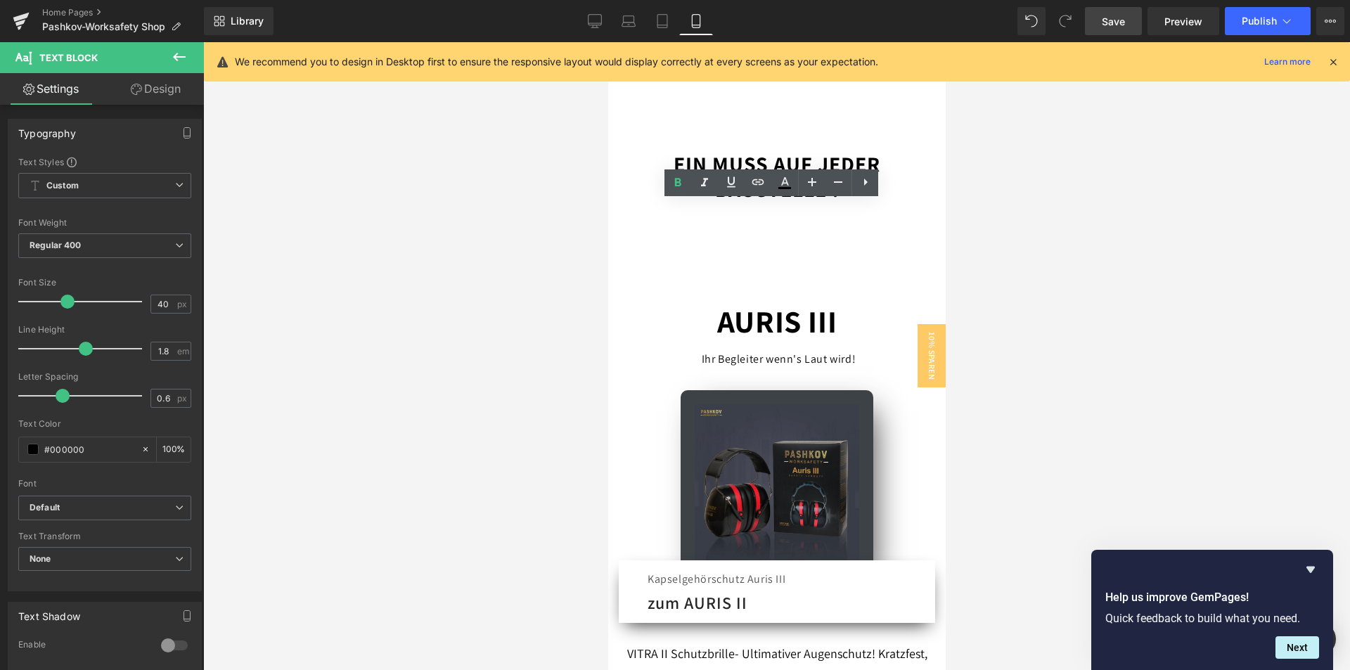
click at [1150, 270] on div at bounding box center [776, 356] width 1147 height 628
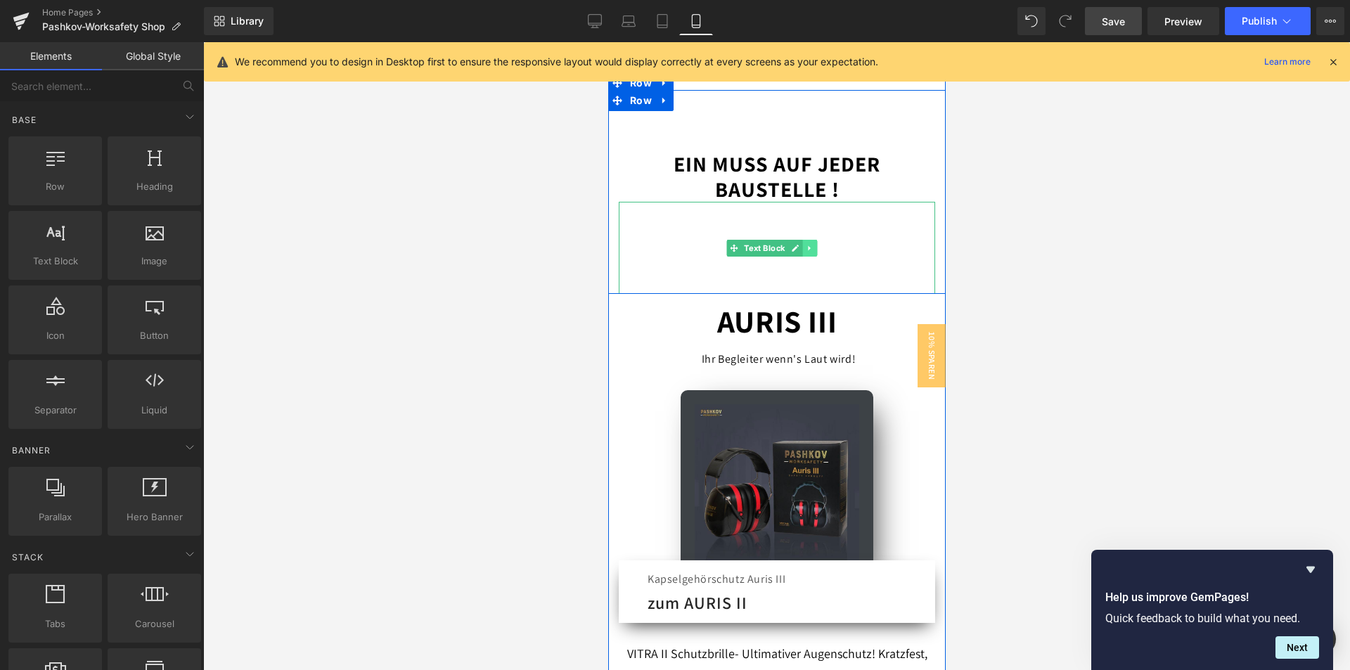
click at [805, 249] on icon at bounding box center [809, 248] width 8 height 8
click at [817, 255] on link at bounding box center [817, 248] width 15 height 17
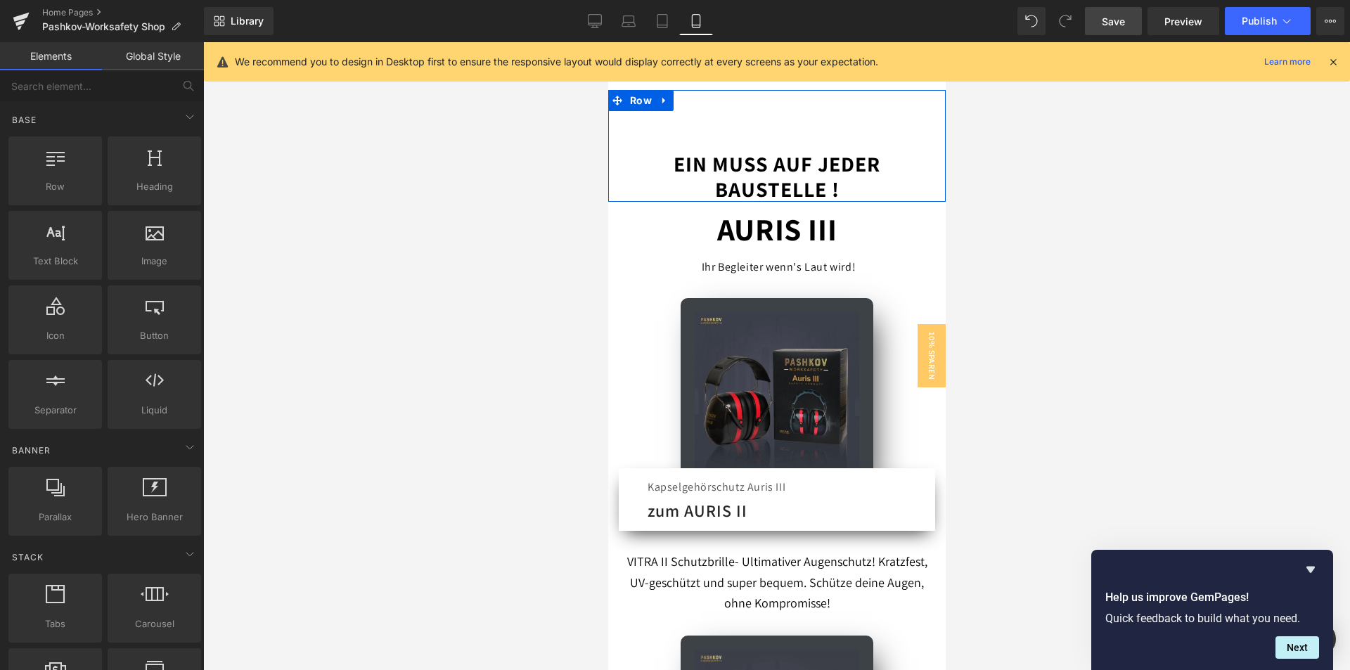
click at [1116, 240] on div at bounding box center [776, 356] width 1147 height 628
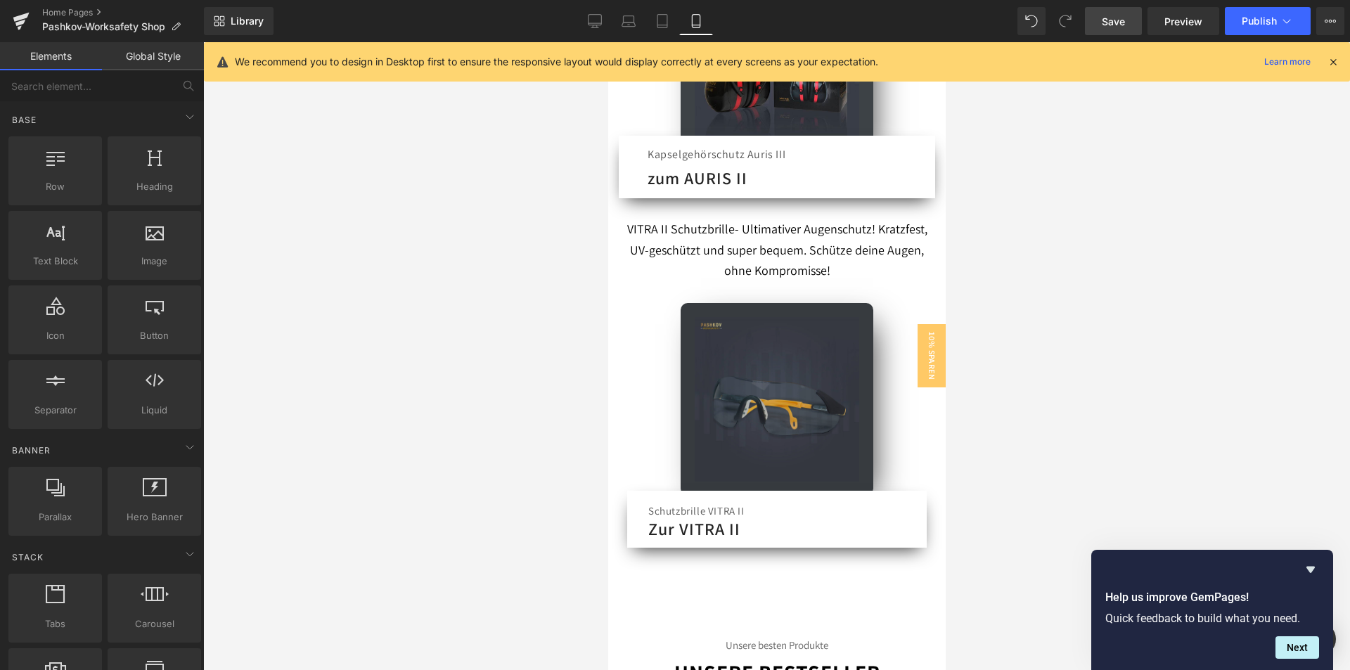
scroll to position [985, 0]
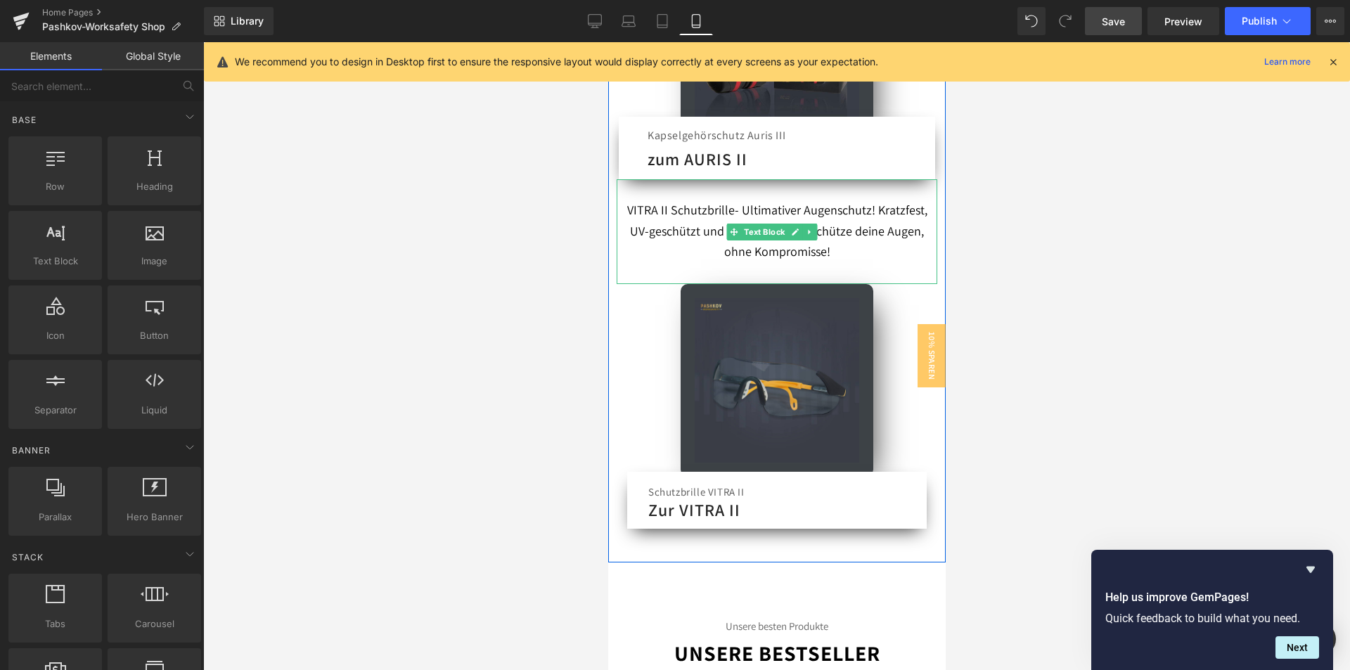
click at [731, 181] on p at bounding box center [776, 189] width 321 height 21
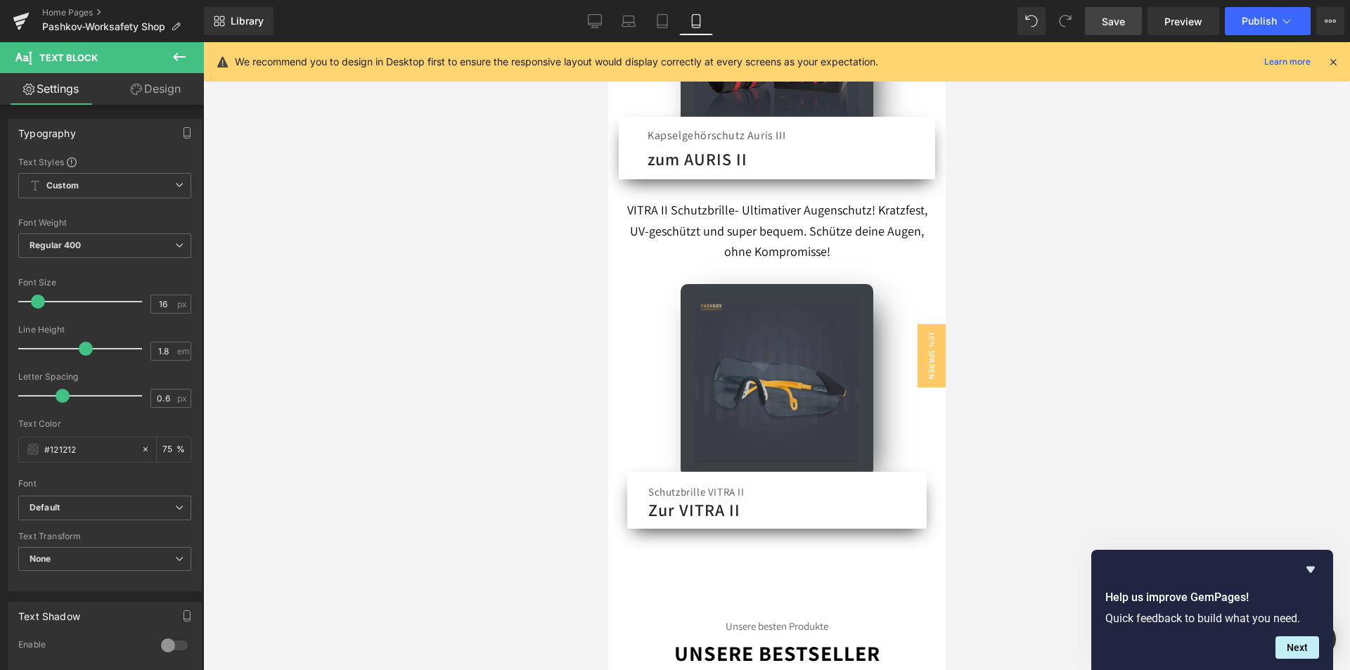
click at [552, 295] on div at bounding box center [776, 356] width 1147 height 628
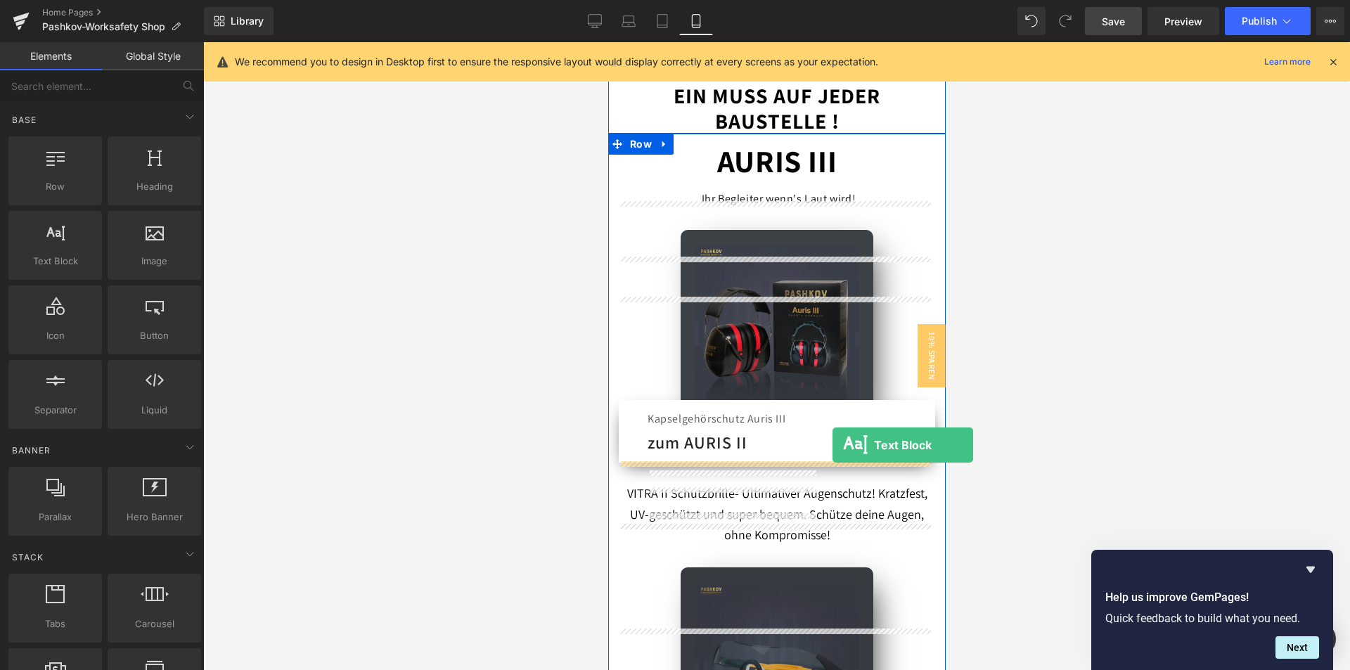
scroll to position [844, 0]
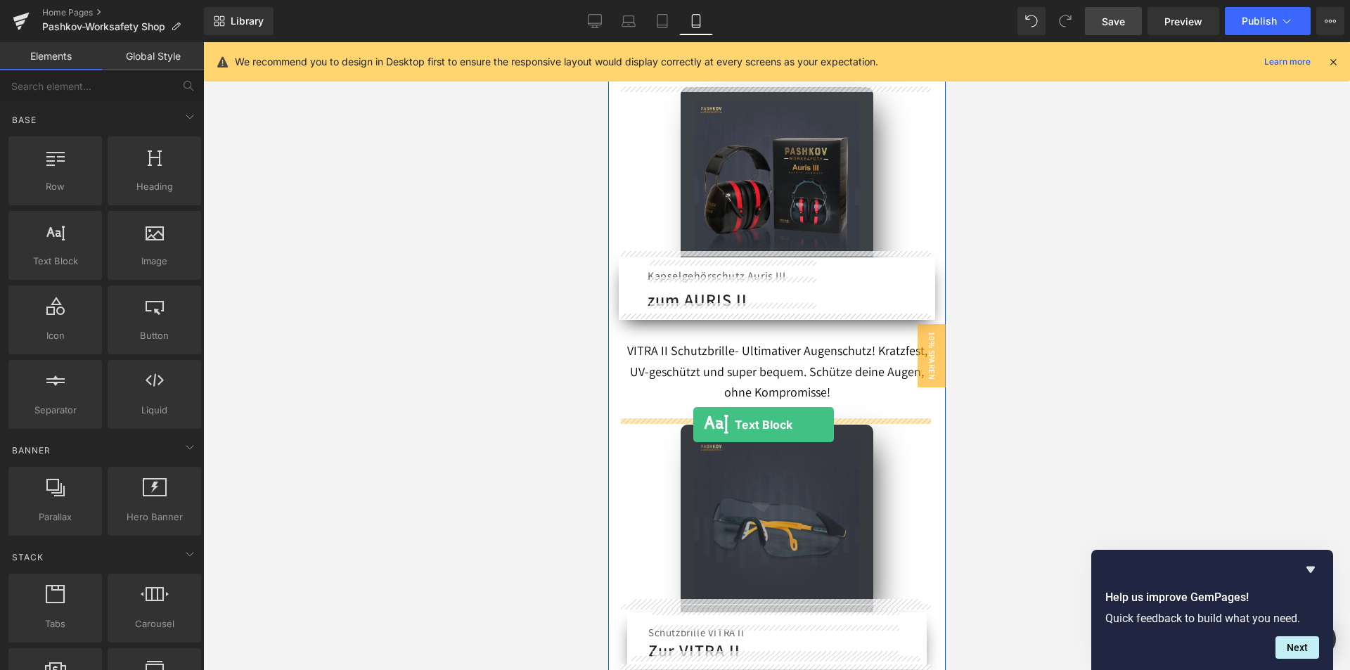
drag, startPoint x: 668, startPoint y: 290, endPoint x: 693, endPoint y: 425, distance: 137.3
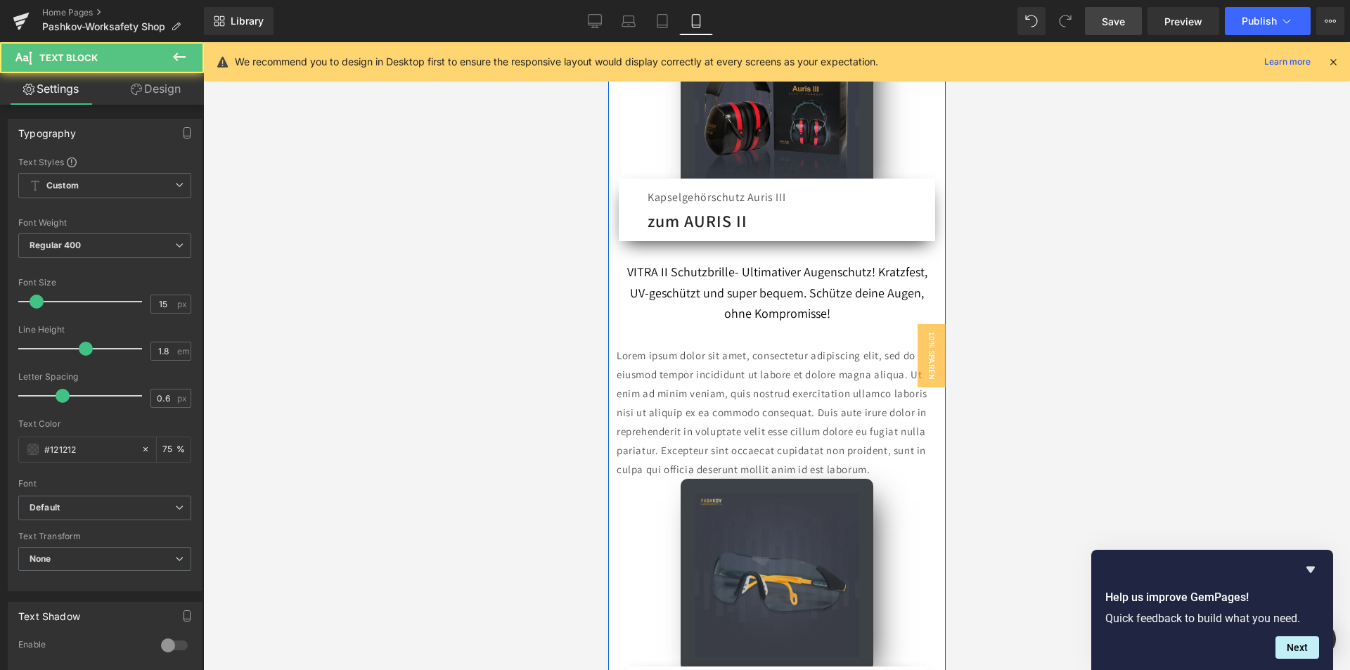
scroll to position [985, 0]
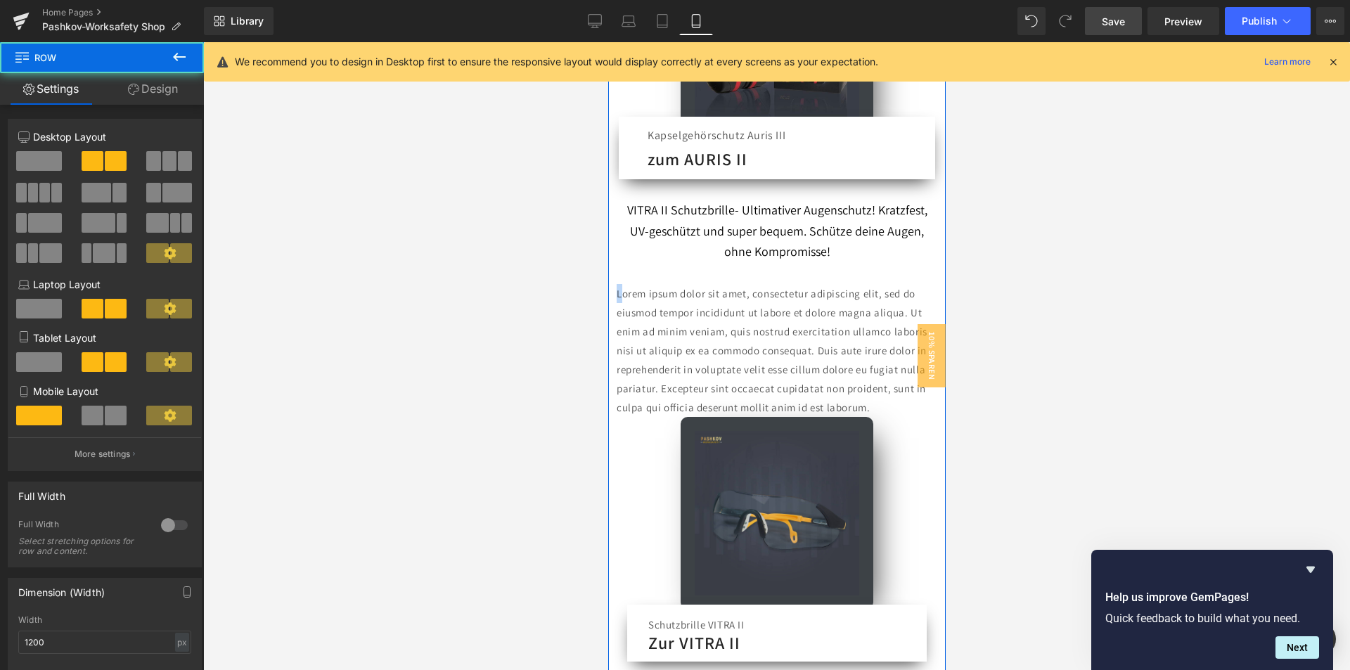
click at [620, 291] on div "VITRA II Schutzbrille- Ultimativer Augenschutz! Kratzfest, UV-geschützt und sup…" at bounding box center [777, 424] width 338 height 491
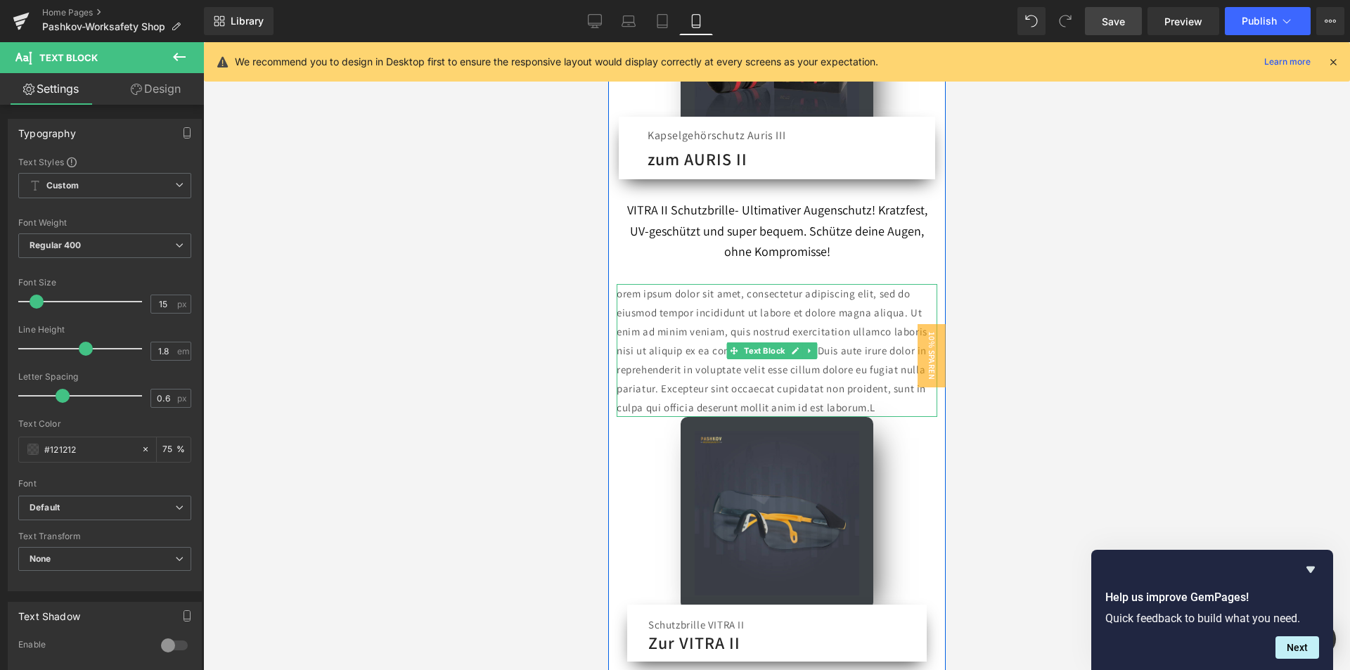
click at [894, 392] on p "orem ipsum dolor sit amet, consectetur adipiscing elit, sed do eiusmod tempor i…" at bounding box center [776, 350] width 321 height 133
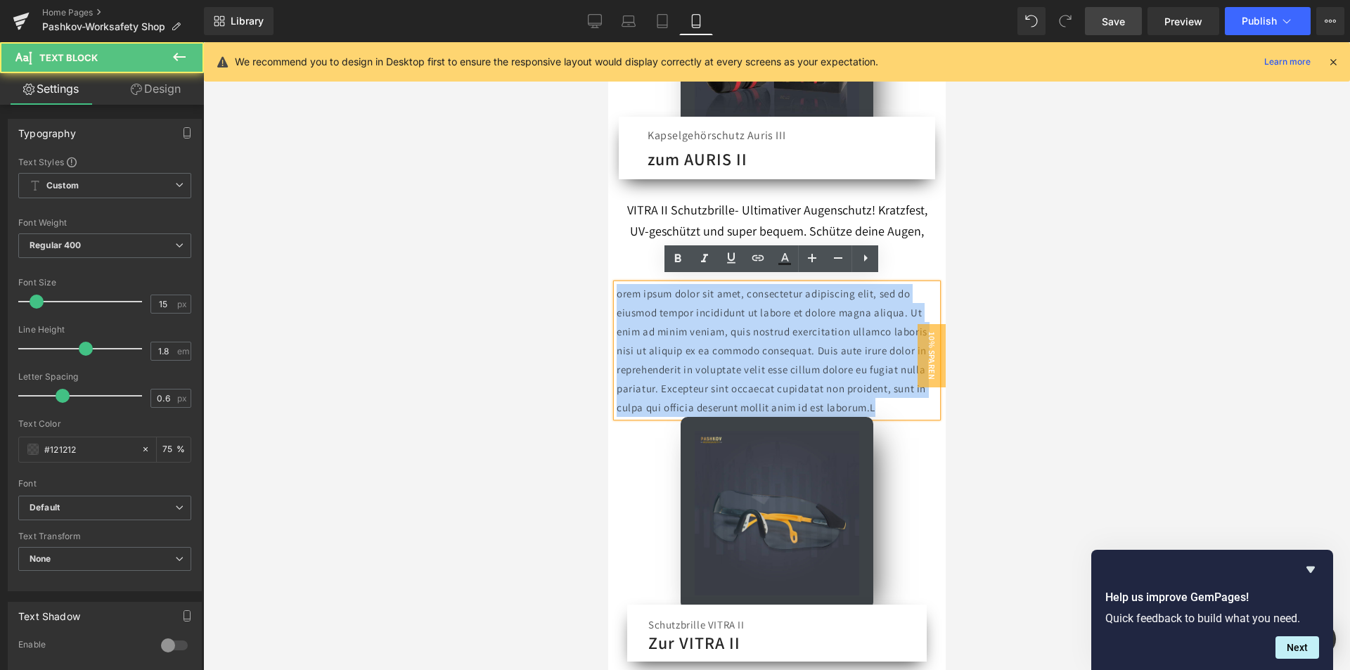
drag, startPoint x: 878, startPoint y: 393, endPoint x: 565, endPoint y: 281, distance: 333.0
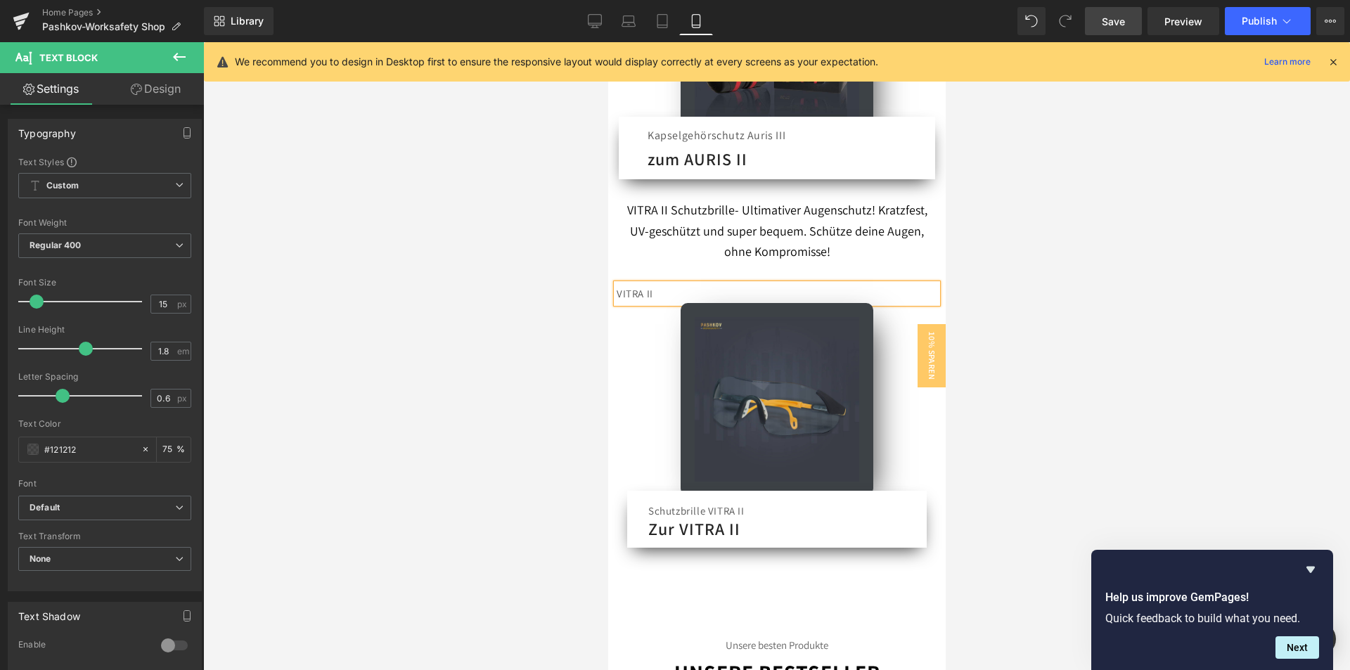
click at [1201, 244] on div at bounding box center [776, 356] width 1147 height 628
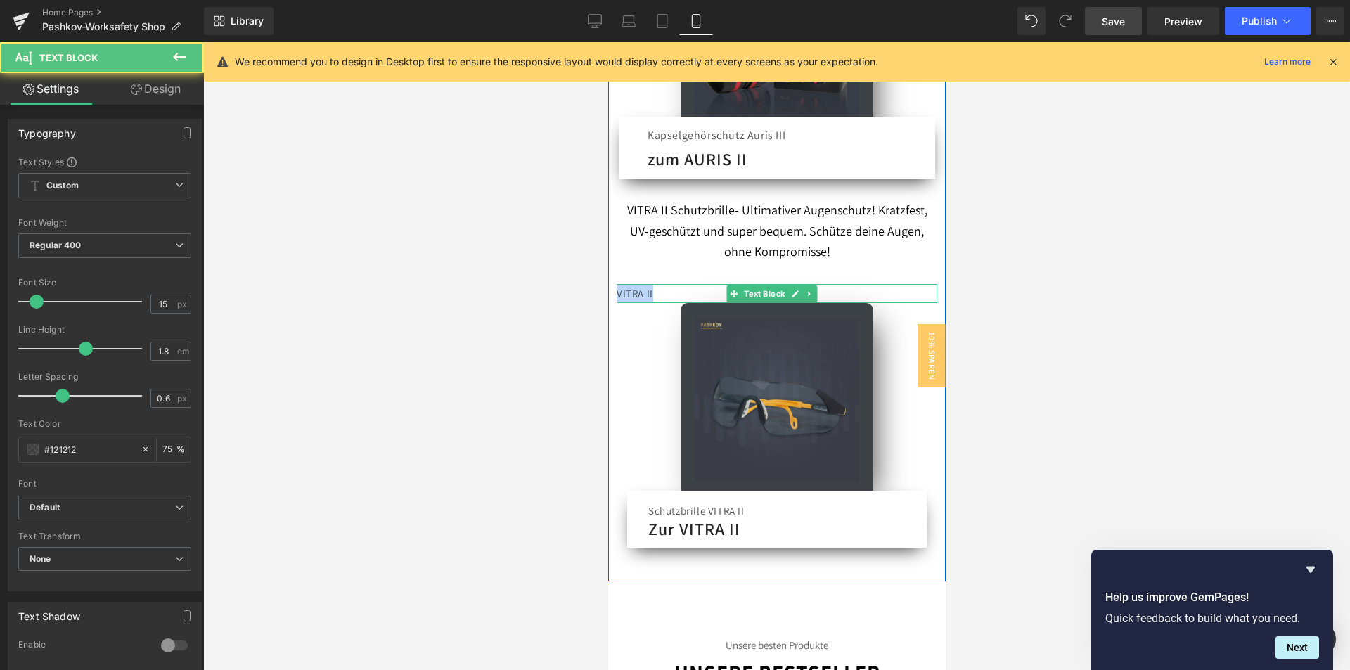
drag, startPoint x: 657, startPoint y: 288, endPoint x: 608, endPoint y: 285, distance: 49.4
click at [612, 286] on div "VITRA II Schutzbrille- Ultimativer Augenschutz! Kratzfest, UV-geschützt und sup…" at bounding box center [777, 367] width 338 height 377
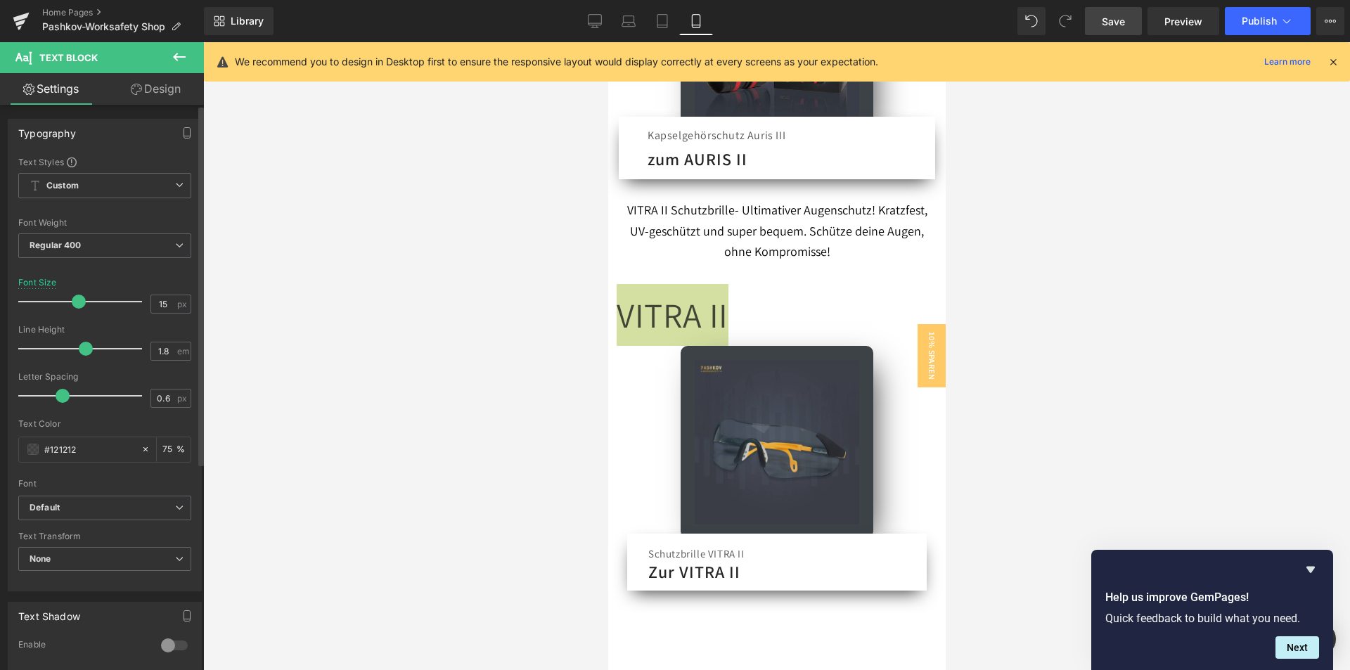
drag, startPoint x: 43, startPoint y: 301, endPoint x: 83, endPoint y: 310, distance: 41.1
click at [83, 310] on div at bounding box center [83, 302] width 117 height 28
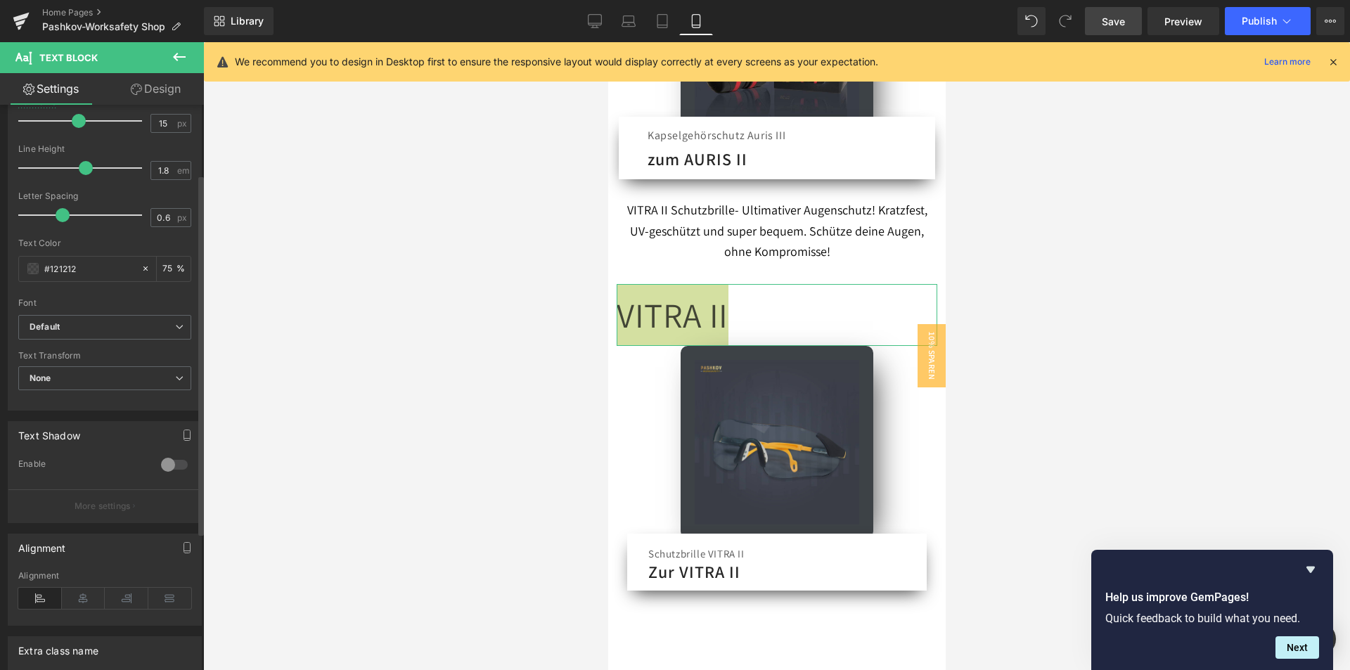
scroll to position [211, 0]
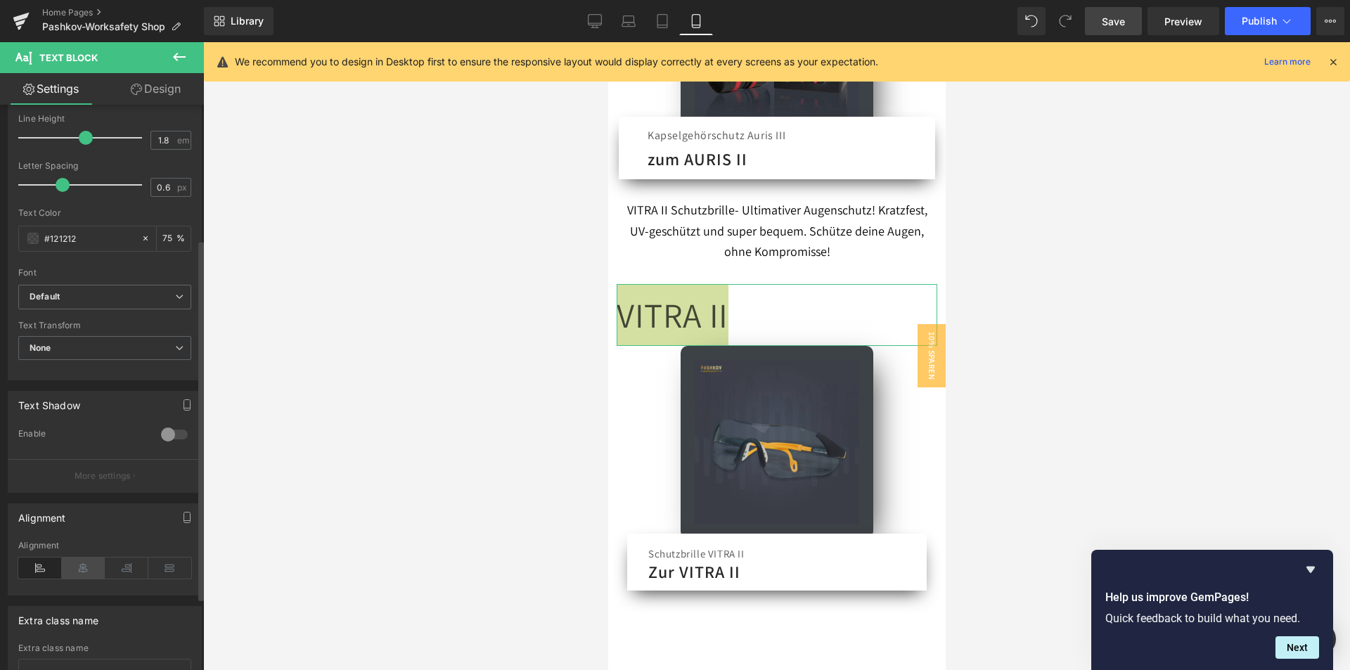
click at [96, 568] on icon at bounding box center [84, 568] width 44 height 21
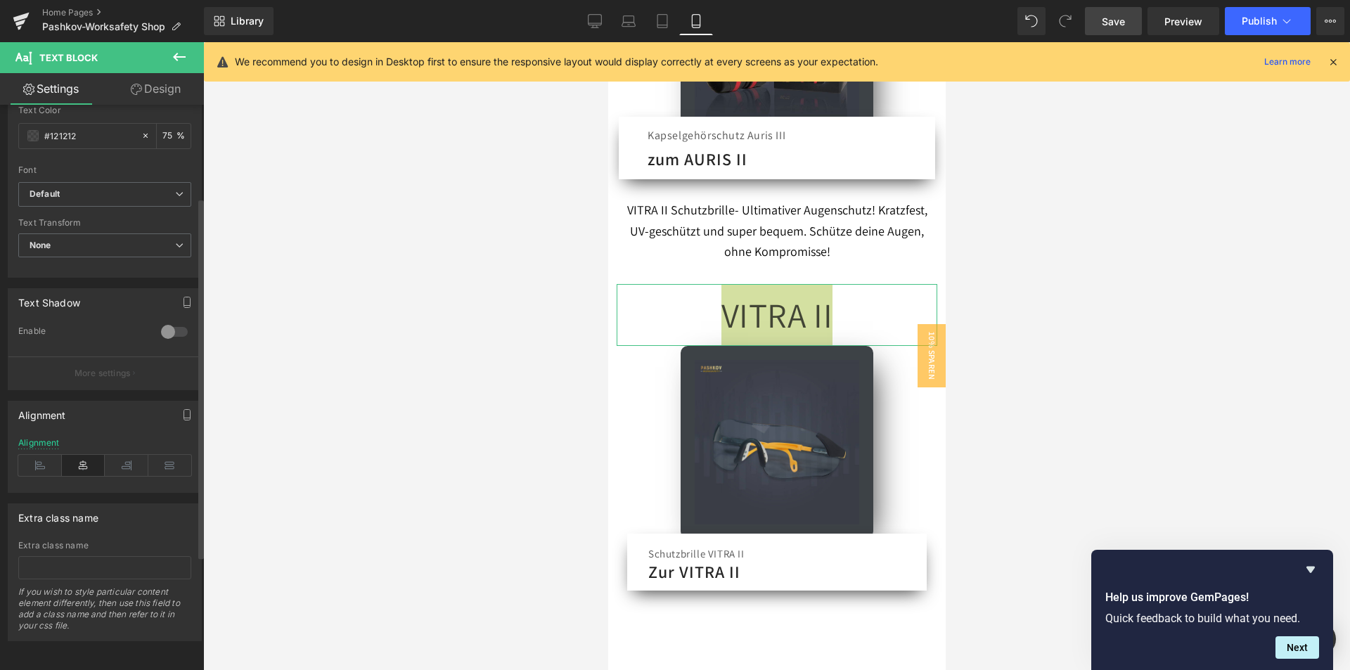
scroll to position [0, 0]
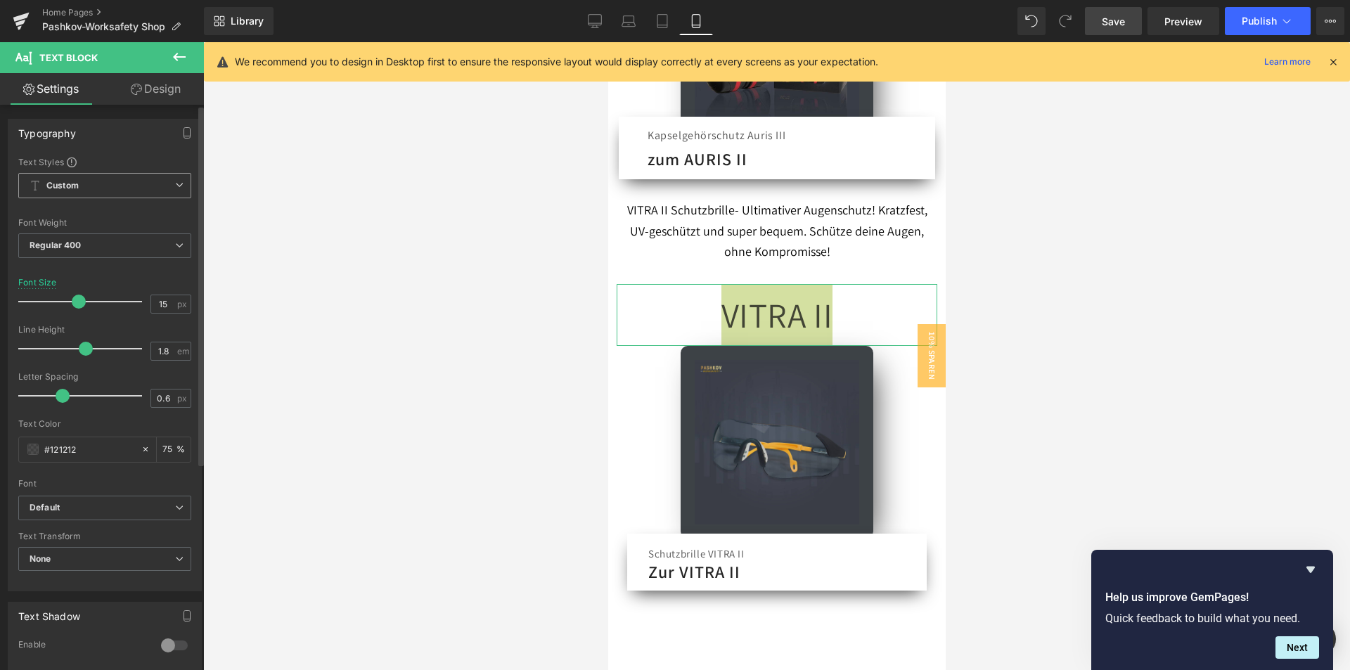
click at [101, 197] on span "Custom Setup Global Style" at bounding box center [104, 185] width 173 height 25
click at [163, 186] on span "Custom Setup Global Style" at bounding box center [104, 185] width 173 height 25
drag, startPoint x: 370, startPoint y: 226, endPoint x: 106, endPoint y: 224, distance: 264.5
click at [370, 226] on div at bounding box center [776, 356] width 1147 height 628
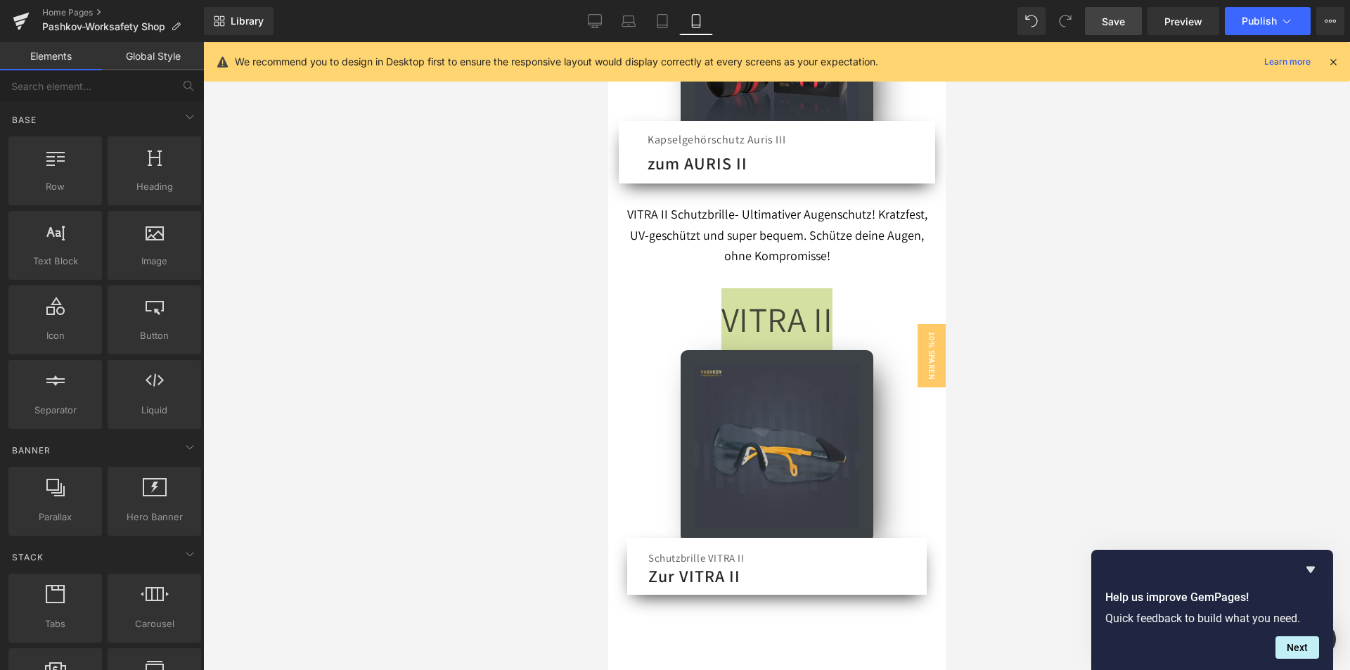
scroll to position [633, 0]
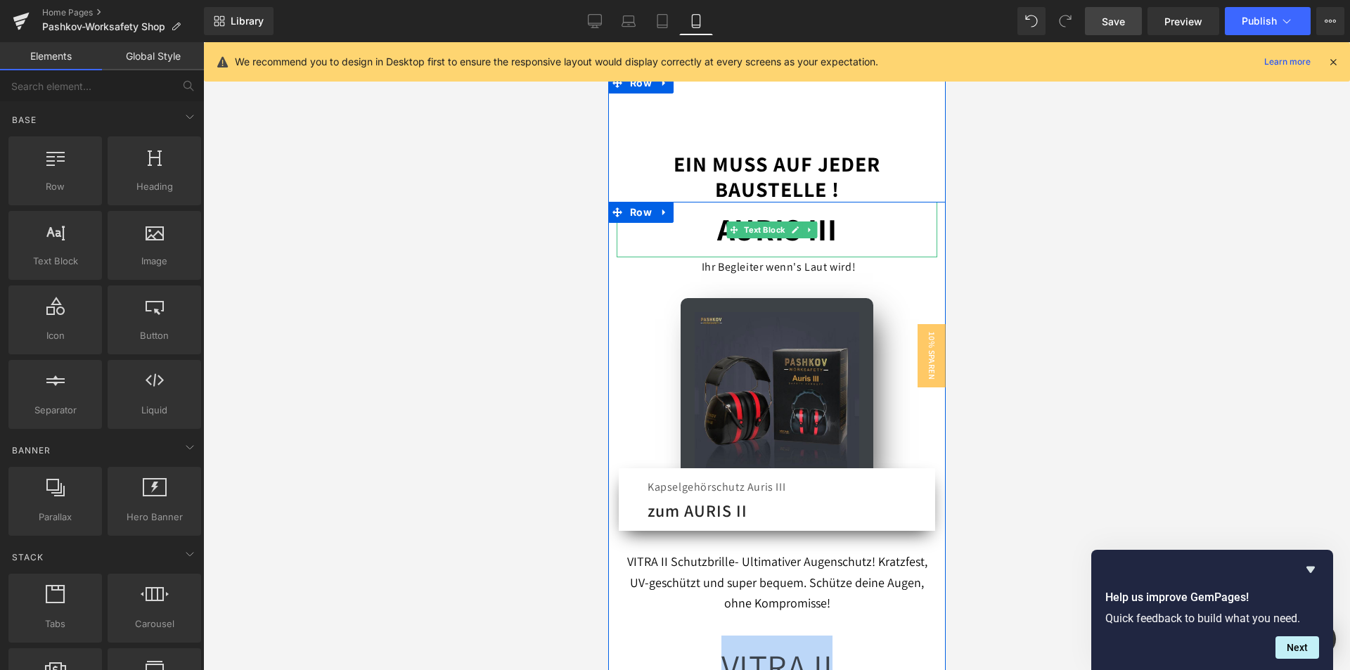
click at [810, 219] on span "AURIS III" at bounding box center [777, 229] width 120 height 41
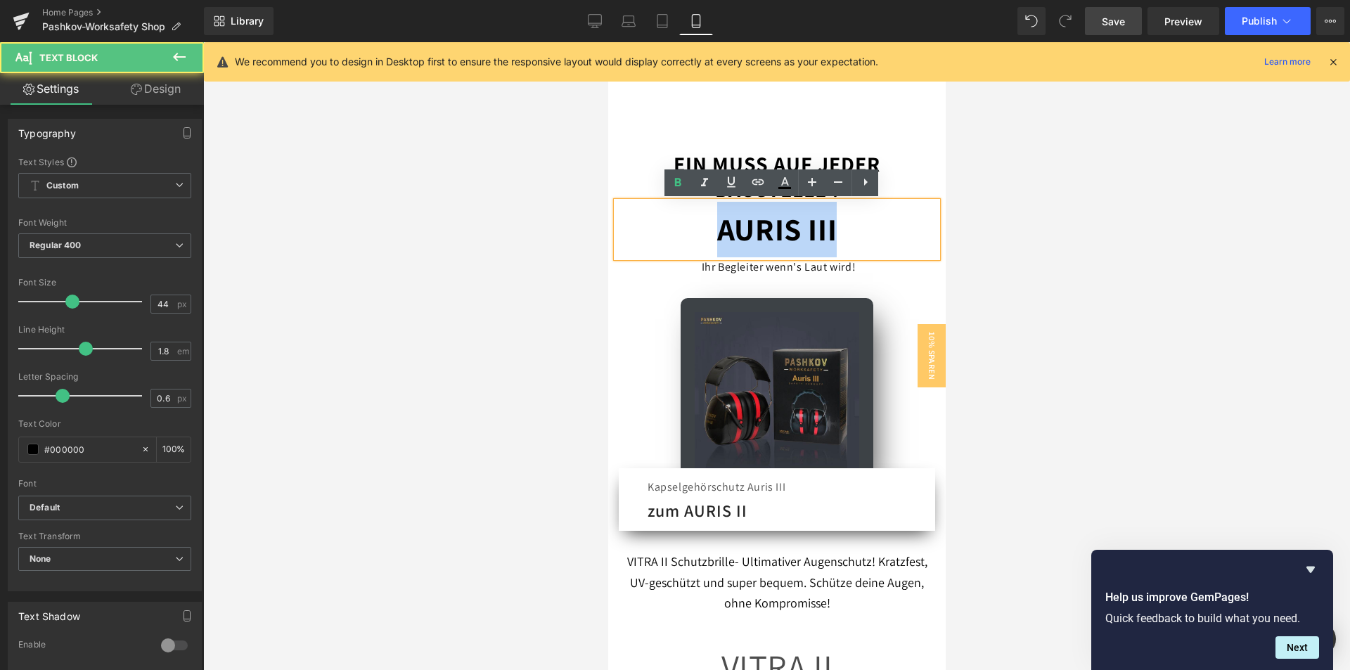
drag, startPoint x: 566, startPoint y: 226, endPoint x: 535, endPoint y: 242, distance: 34.6
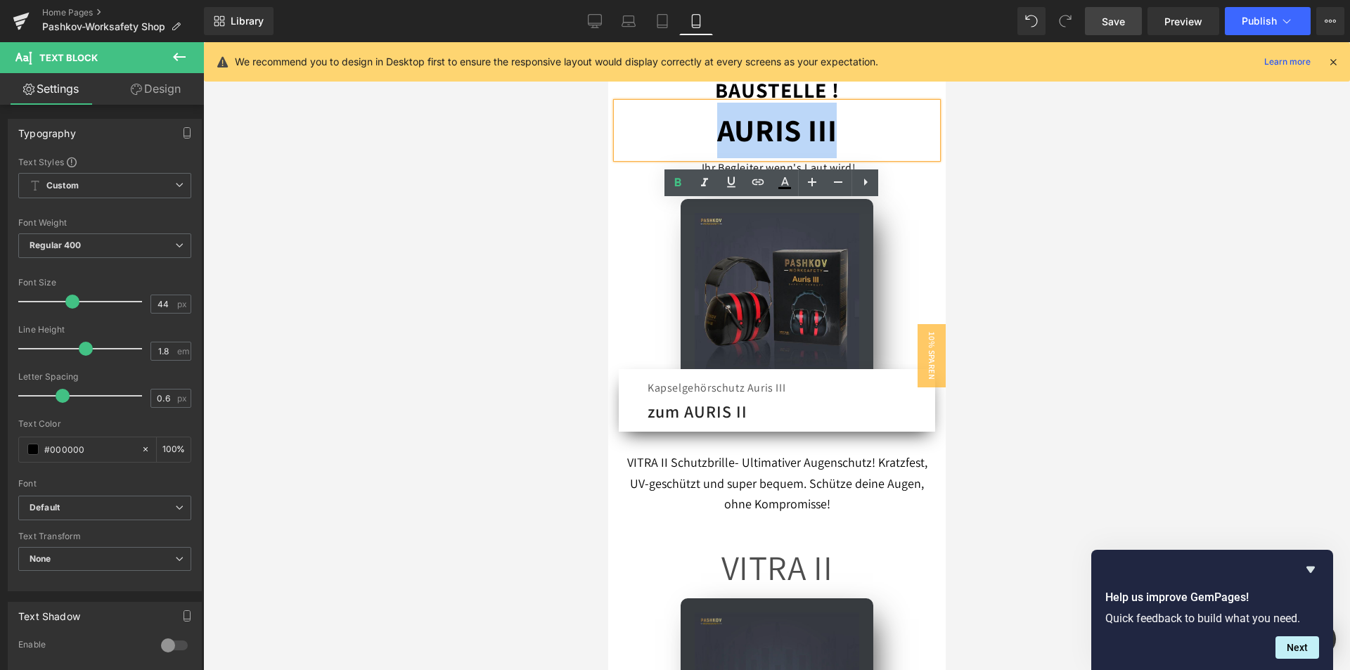
scroll to position [1125, 0]
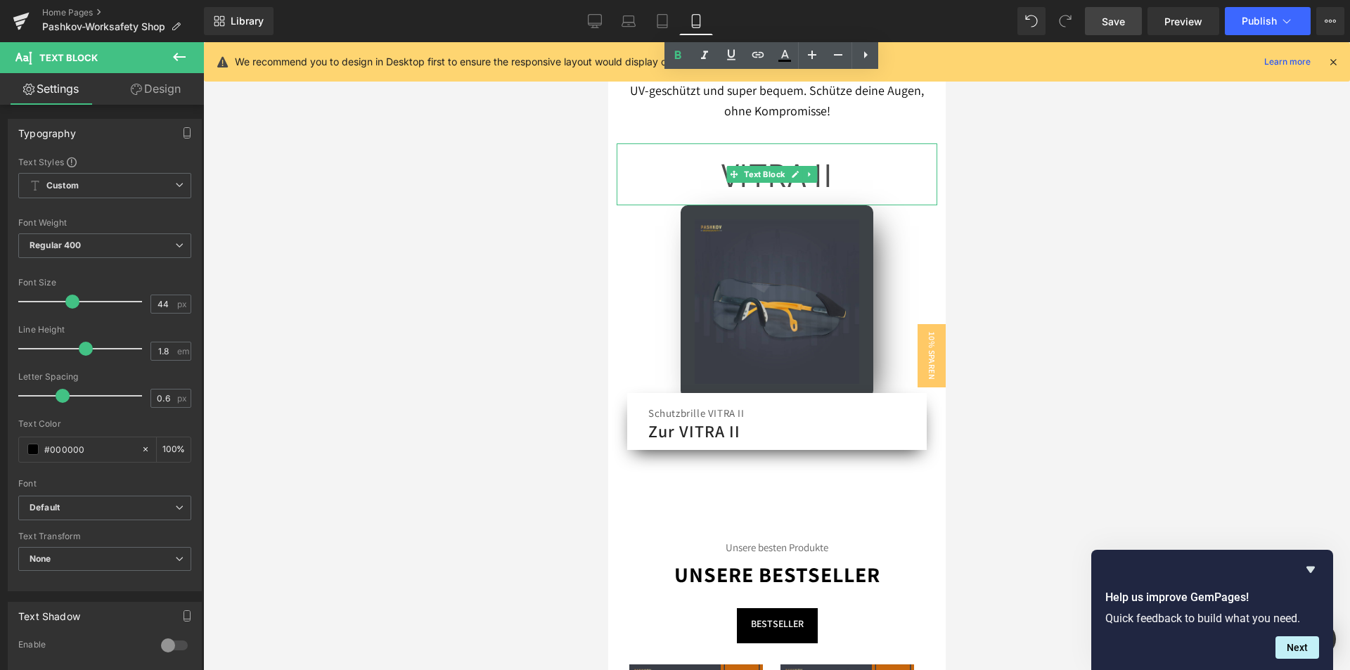
click at [839, 170] on p "VITRA II" at bounding box center [776, 174] width 321 height 62
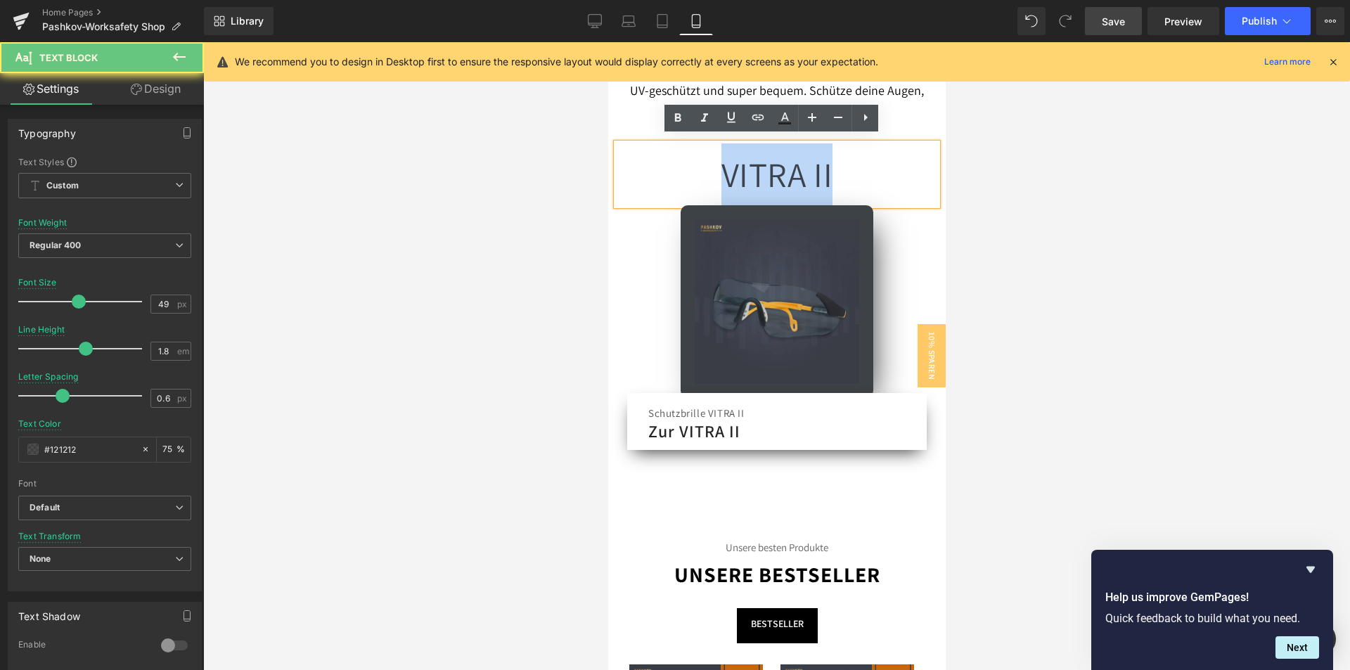
drag, startPoint x: 829, startPoint y: 171, endPoint x: 705, endPoint y: 168, distance: 123.8
click at [705, 168] on p "VITRA II" at bounding box center [776, 174] width 321 height 62
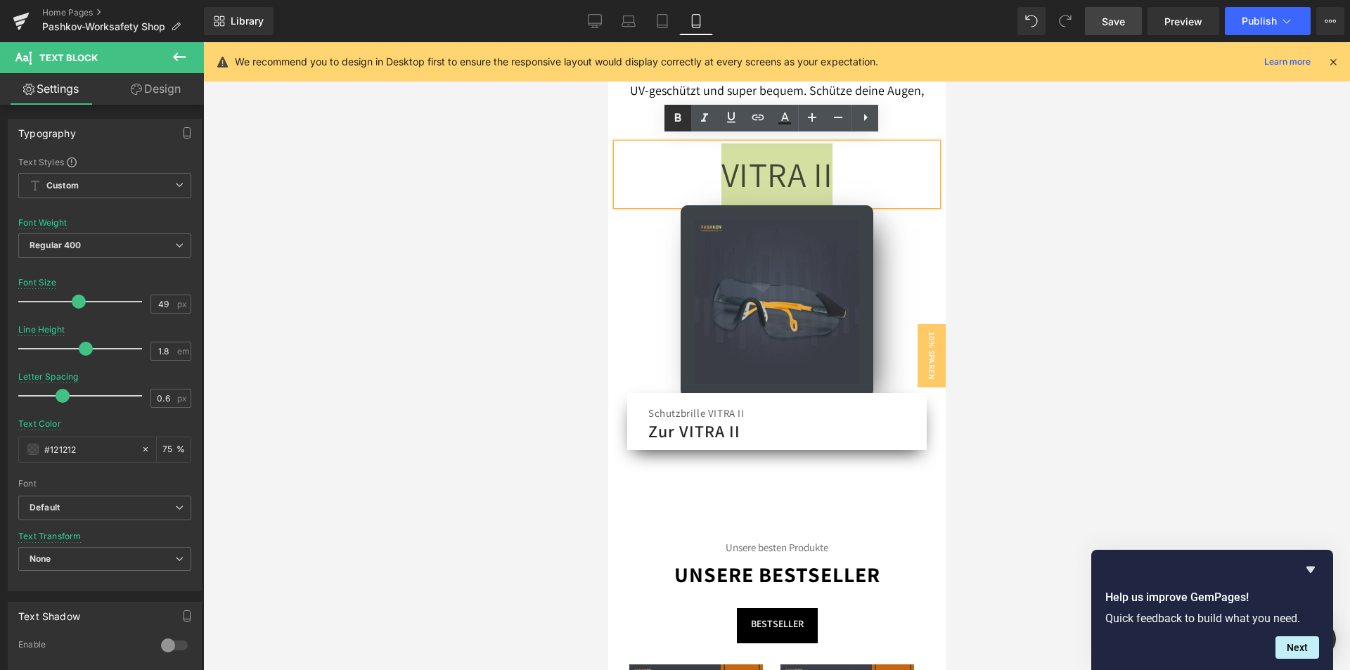
click at [679, 117] on icon at bounding box center [678, 117] width 6 height 8
click at [1011, 191] on div at bounding box center [776, 356] width 1147 height 628
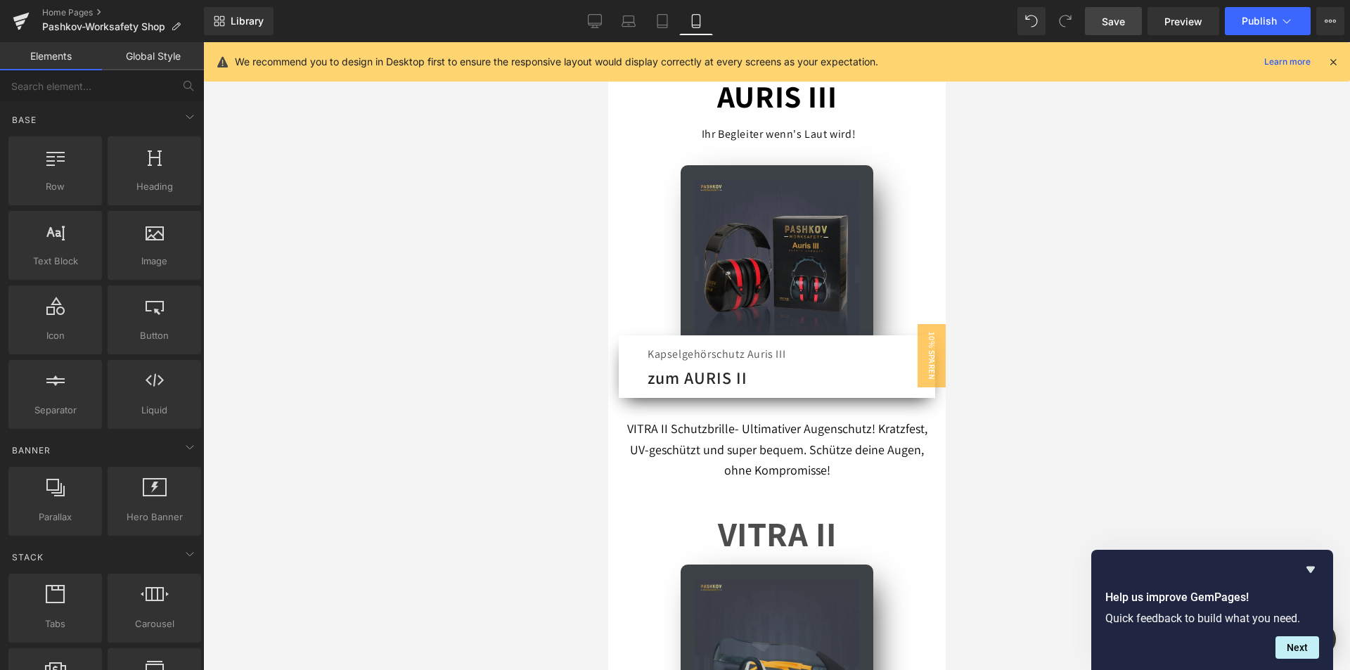
scroll to position [914, 0]
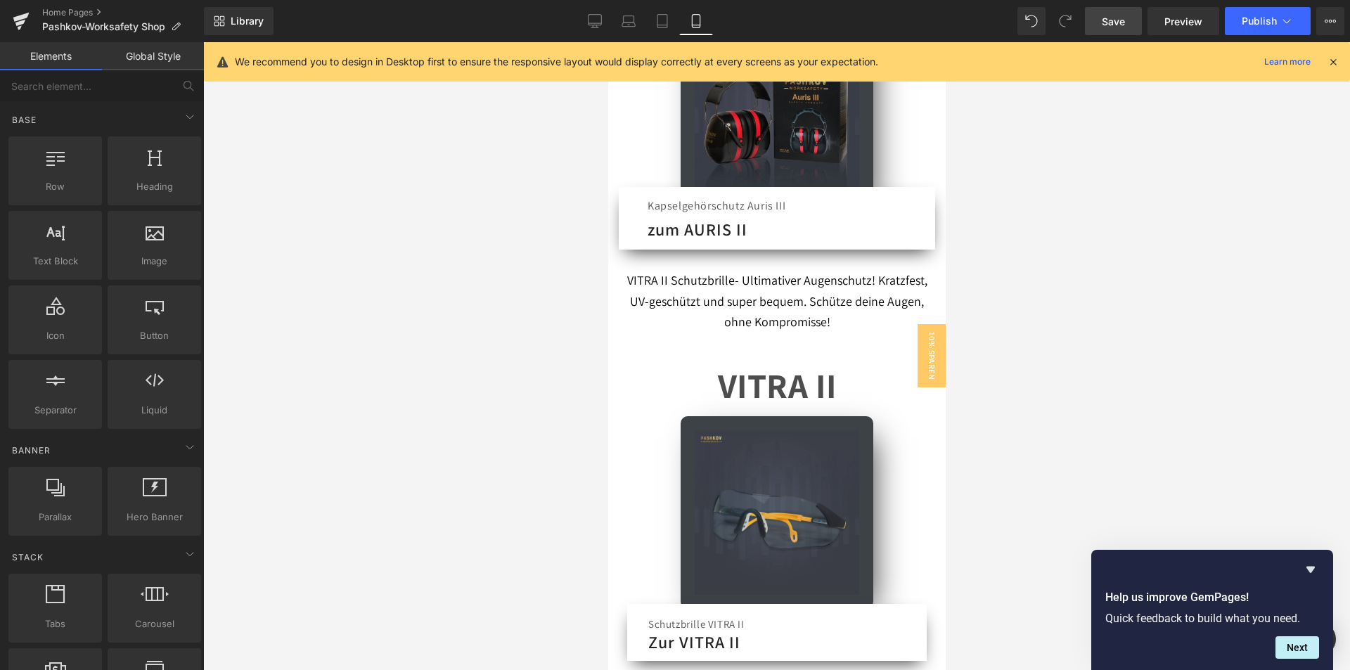
click at [833, 373] on p "VITRA II" at bounding box center [776, 385] width 321 height 62
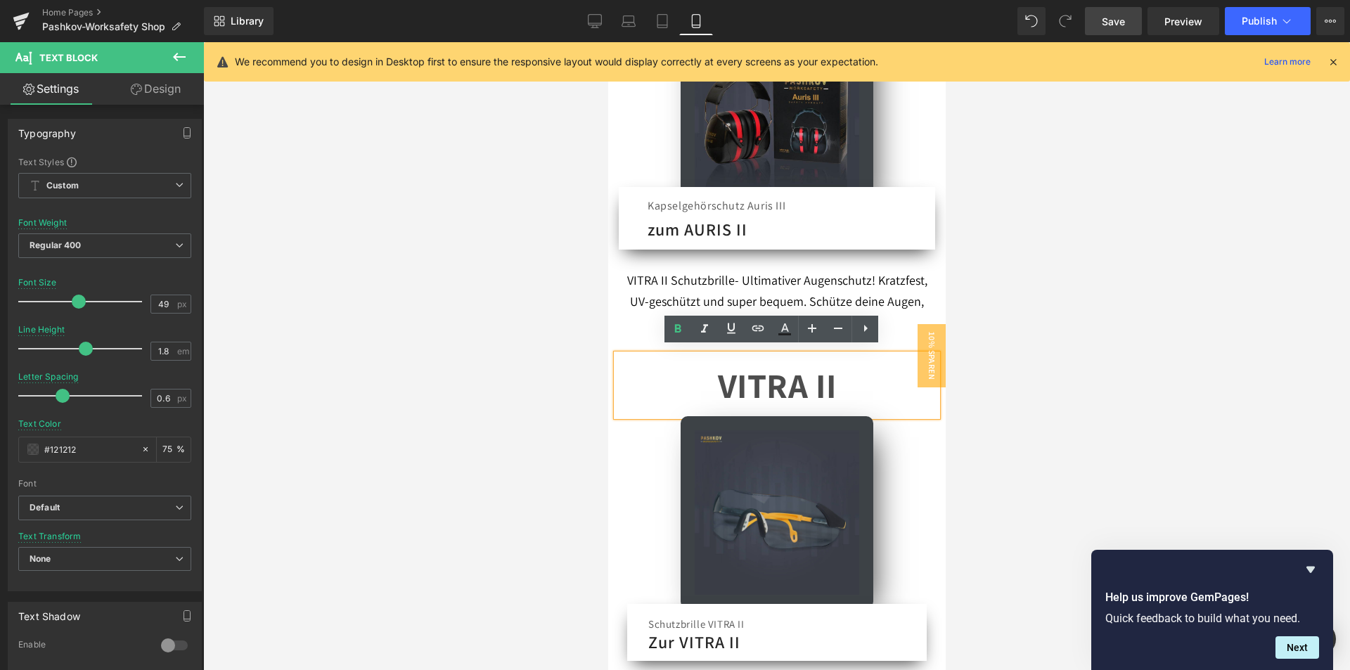
click at [1125, 372] on div at bounding box center [776, 356] width 1147 height 628
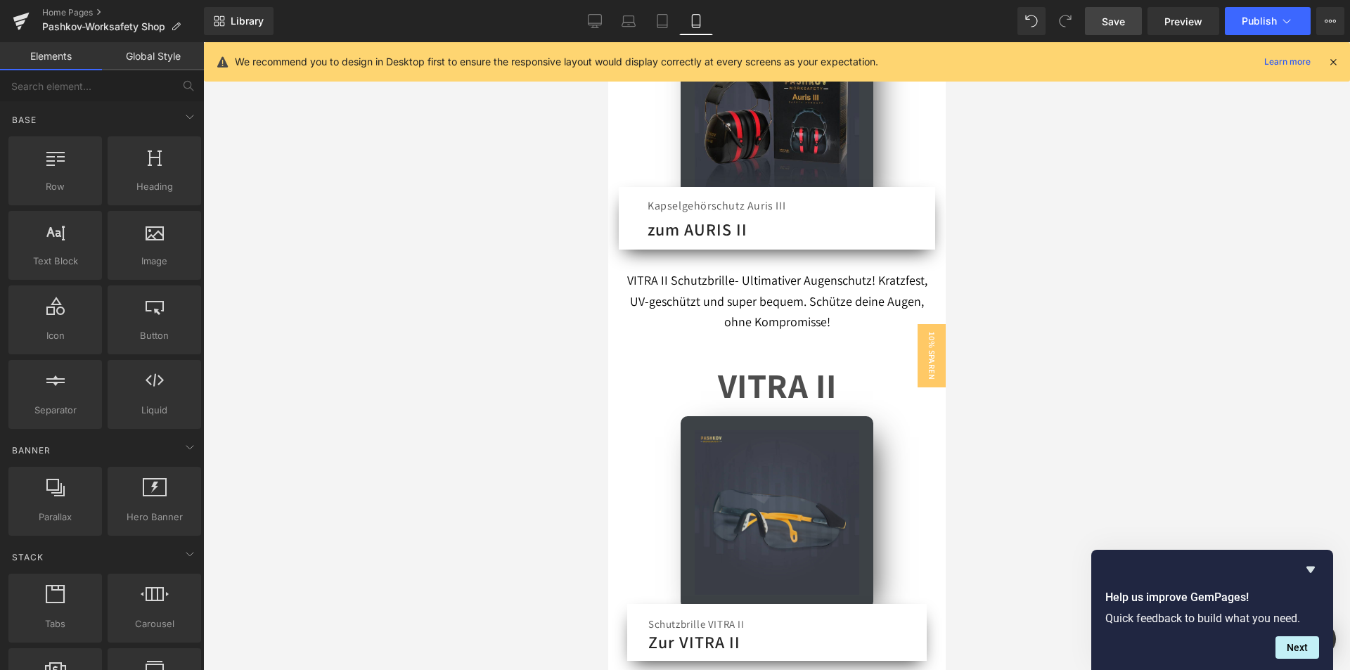
click at [835, 372] on p "VITRA II" at bounding box center [776, 385] width 321 height 62
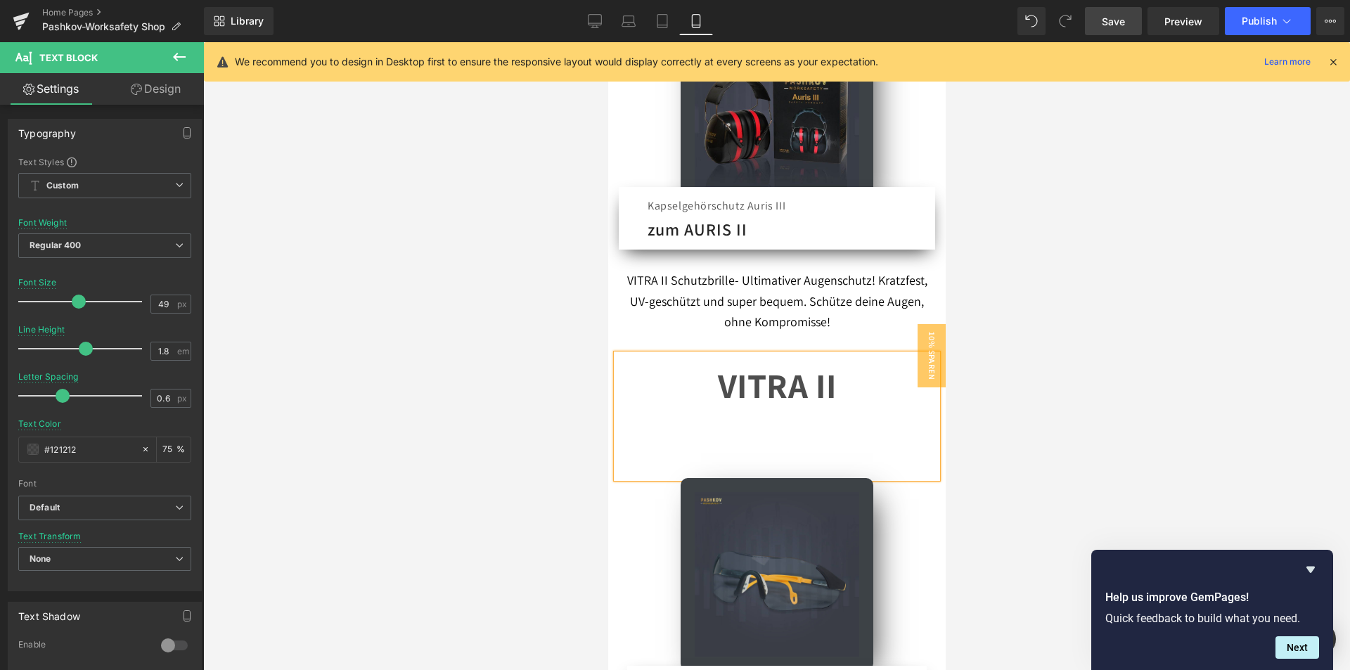
drag, startPoint x: 1246, startPoint y: 463, endPoint x: 1090, endPoint y: 458, distance: 156.2
click at [1246, 462] on div at bounding box center [776, 356] width 1147 height 628
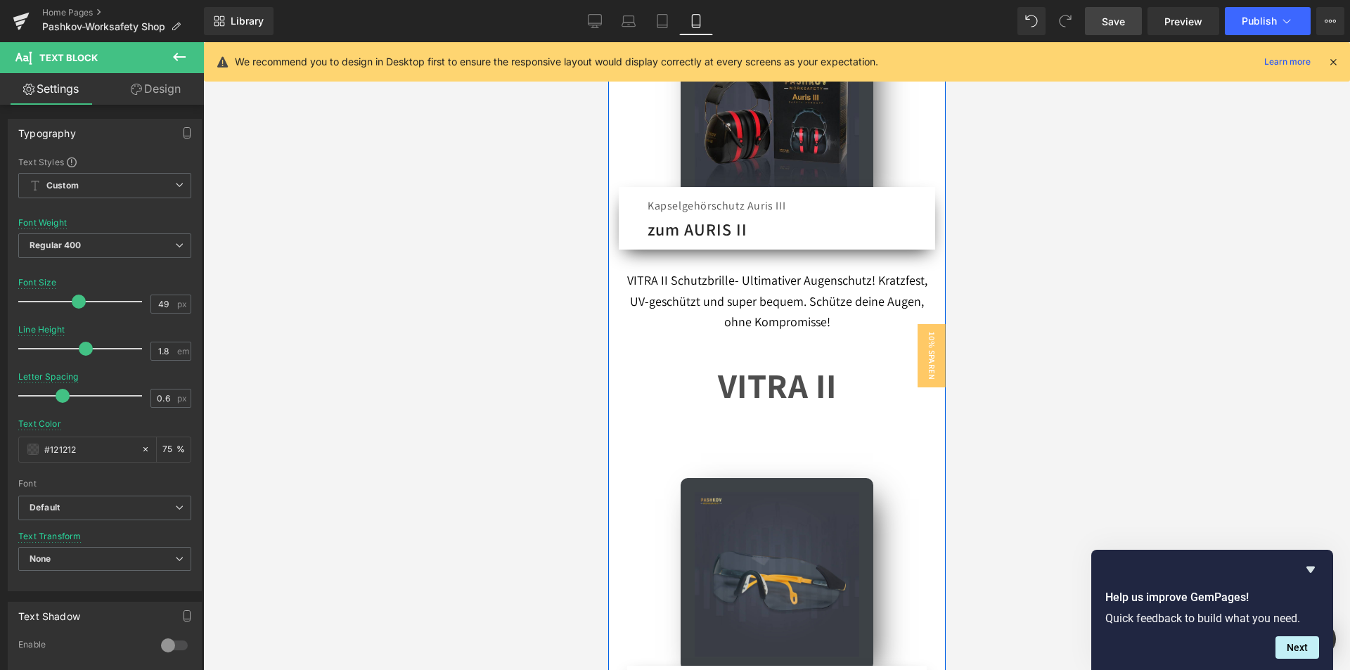
drag, startPoint x: 880, startPoint y: 471, endPoint x: 871, endPoint y: 471, distance: 8.4
click at [824, 473] on div "VITRA II Schutzbrille- Ultimativer Augenschutz! Kratzfest, UV-geschützt und sup…" at bounding box center [777, 491] width 338 height 482
click at [881, 453] on p "VITRA II" at bounding box center [776, 416] width 321 height 124
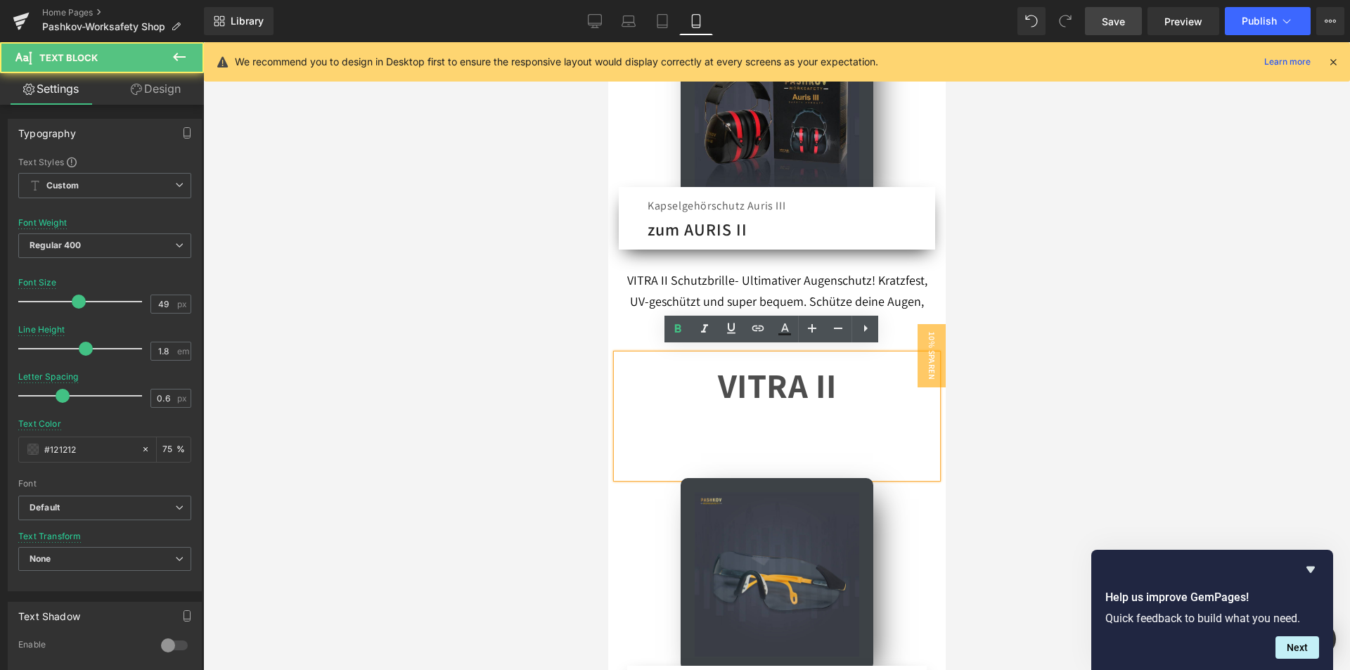
drag, startPoint x: 906, startPoint y: 471, endPoint x: 890, endPoint y: 420, distance: 53.2
click at [892, 420] on p "VITRA II" at bounding box center [776, 416] width 321 height 124
click at [654, 468] on p "VITRA II" at bounding box center [776, 416] width 321 height 124
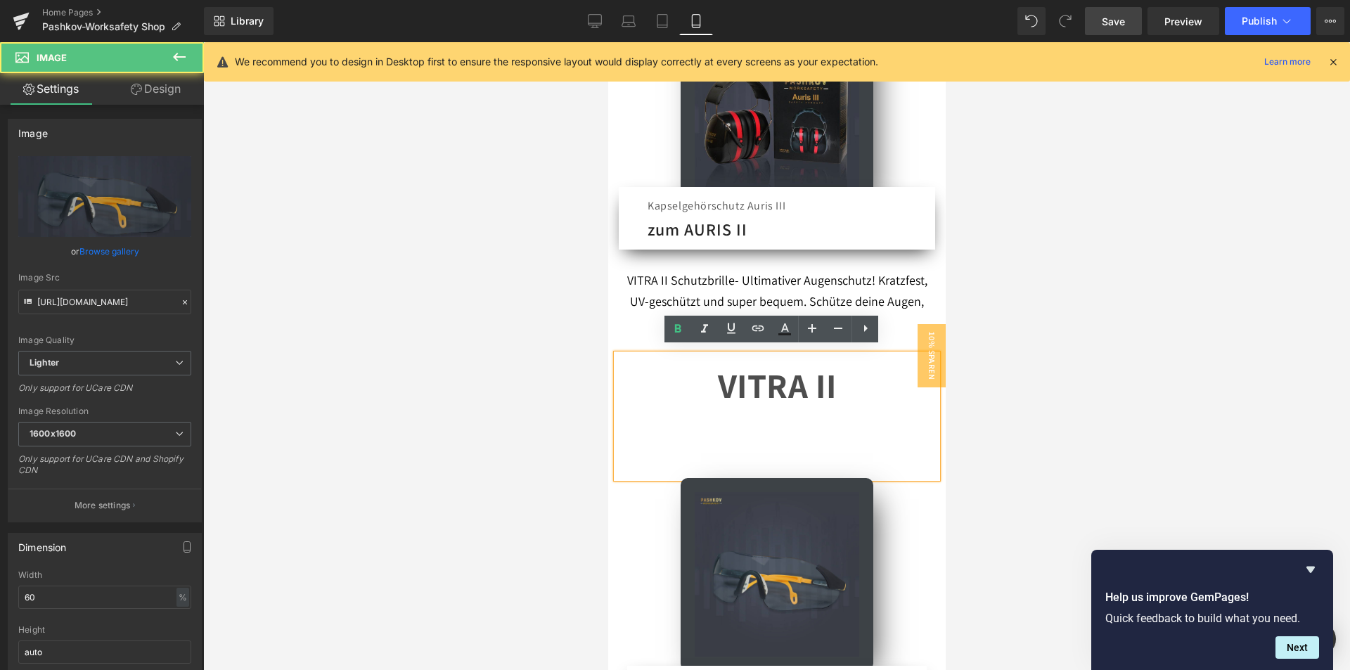
click at [665, 414] on div "VITRA II Schutzbrille- Ultimativer Augenschutz! Kratzfest, UV-geschützt und sup…" at bounding box center [777, 491] width 338 height 482
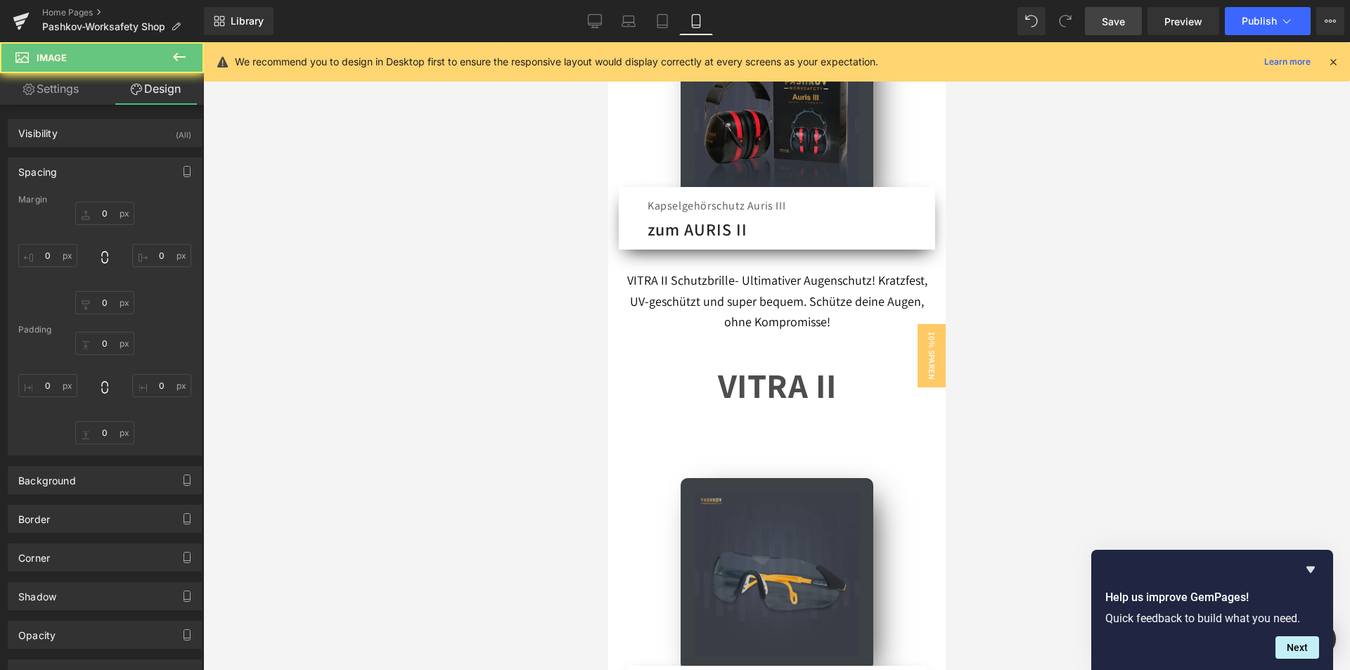
click at [1161, 402] on div at bounding box center [776, 356] width 1147 height 628
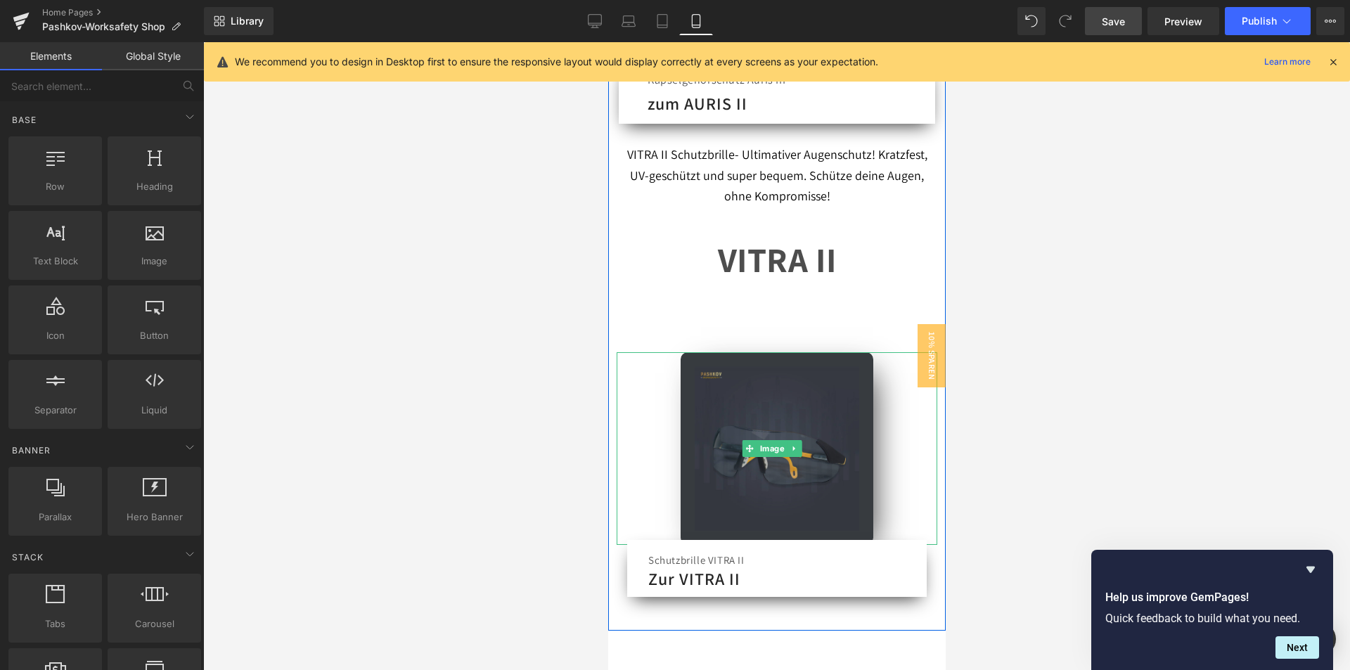
scroll to position [844, 0]
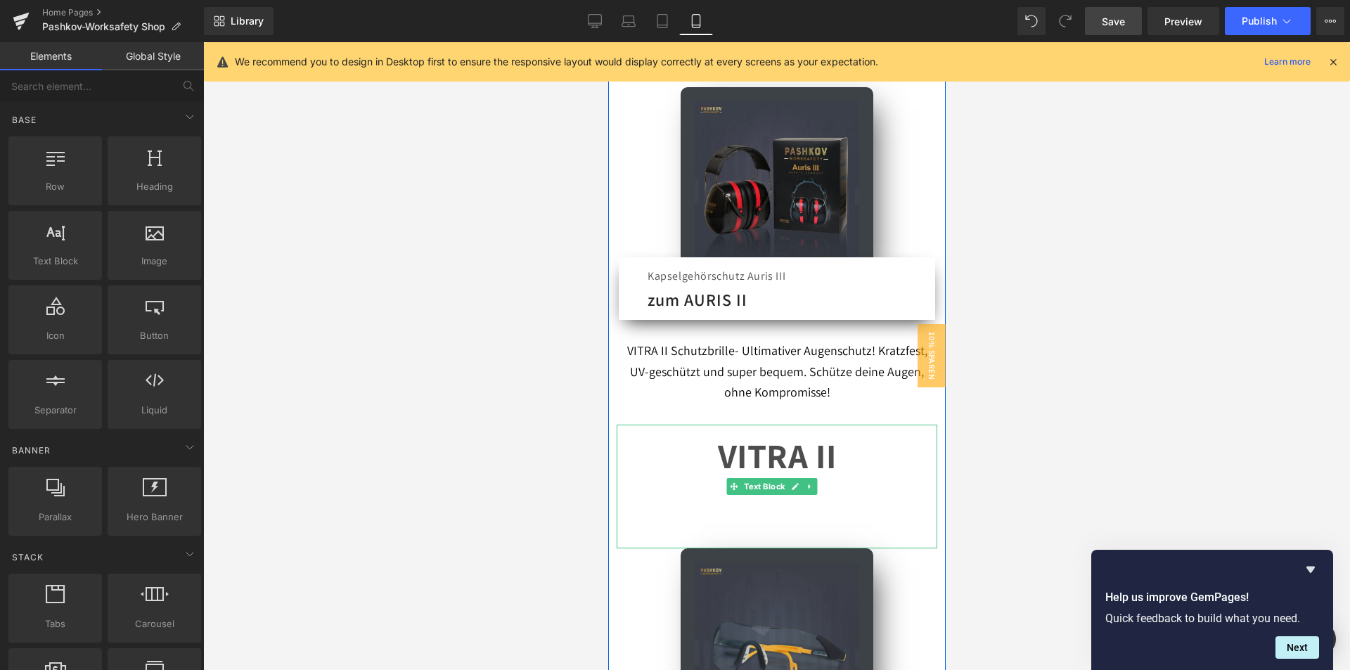
click at [816, 504] on p "VITRA II" at bounding box center [776, 487] width 321 height 124
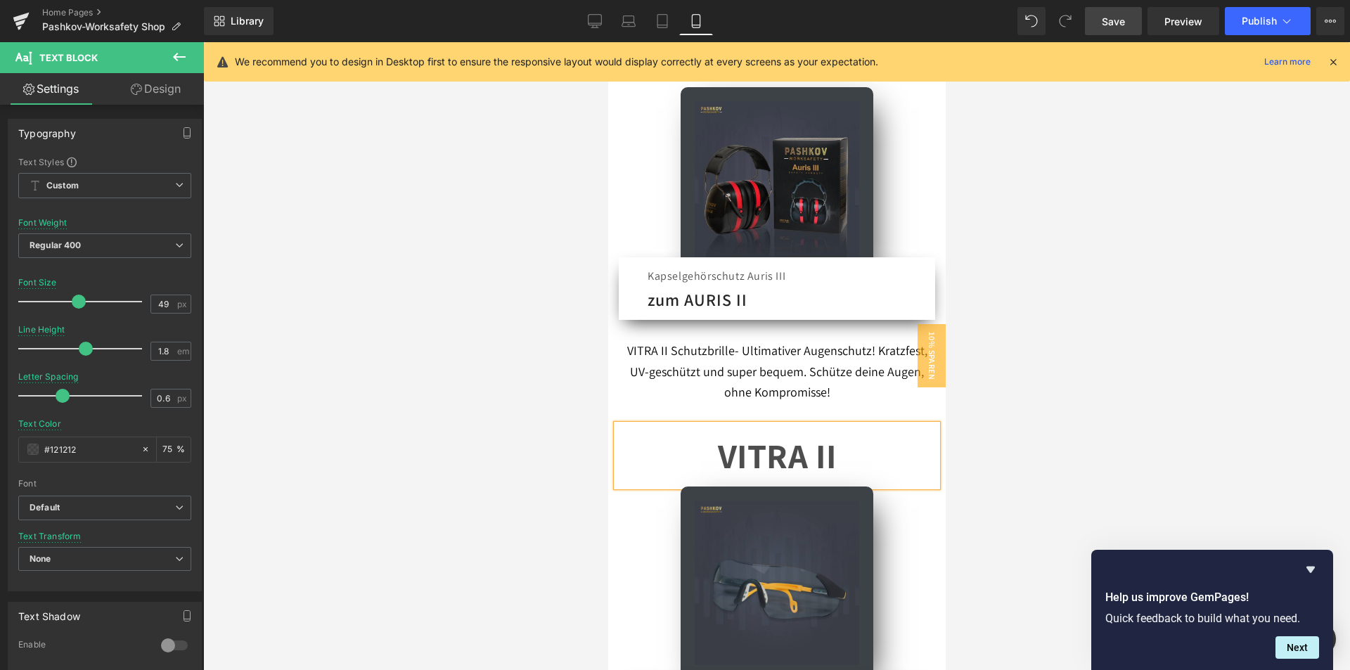
click at [1093, 364] on div at bounding box center [776, 356] width 1147 height 628
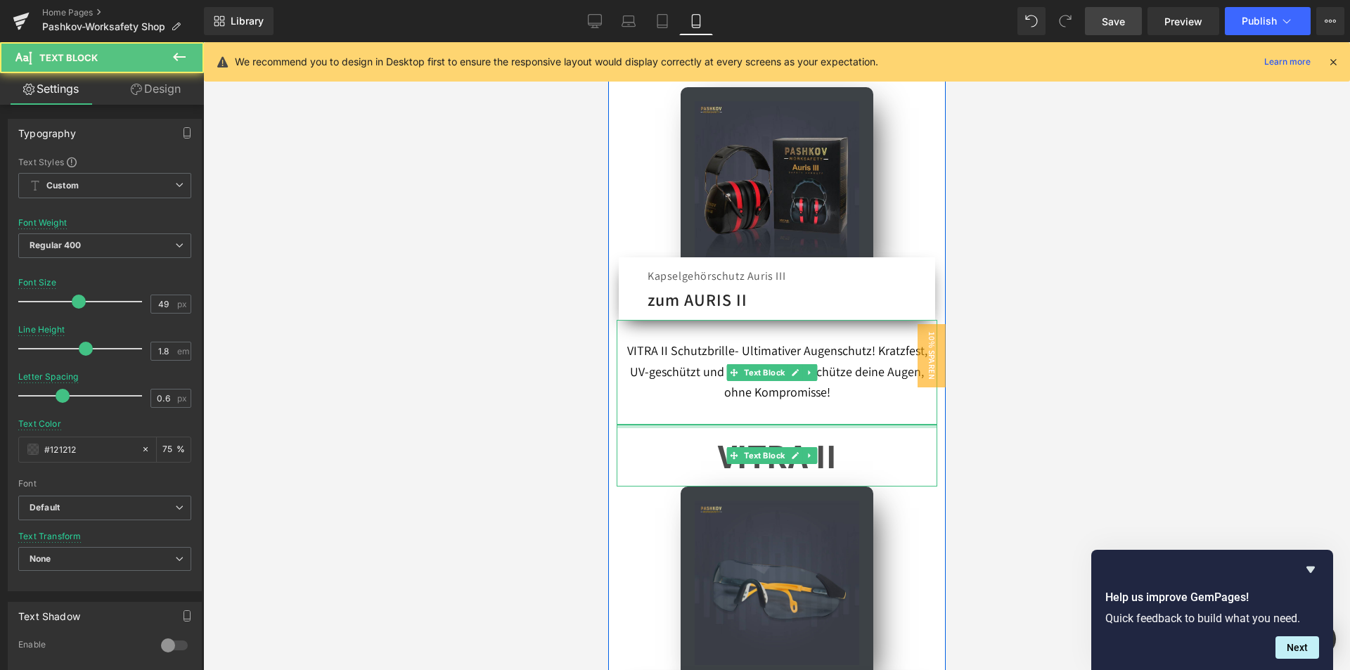
drag, startPoint x: 779, startPoint y: 419, endPoint x: 784, endPoint y: 385, distance: 33.3
click at [784, 385] on div "VITRA II Schutzbrille- Ultimativer Augenschutz! Kratzfest, UV-geschützt und sup…" at bounding box center [777, 530] width 338 height 420
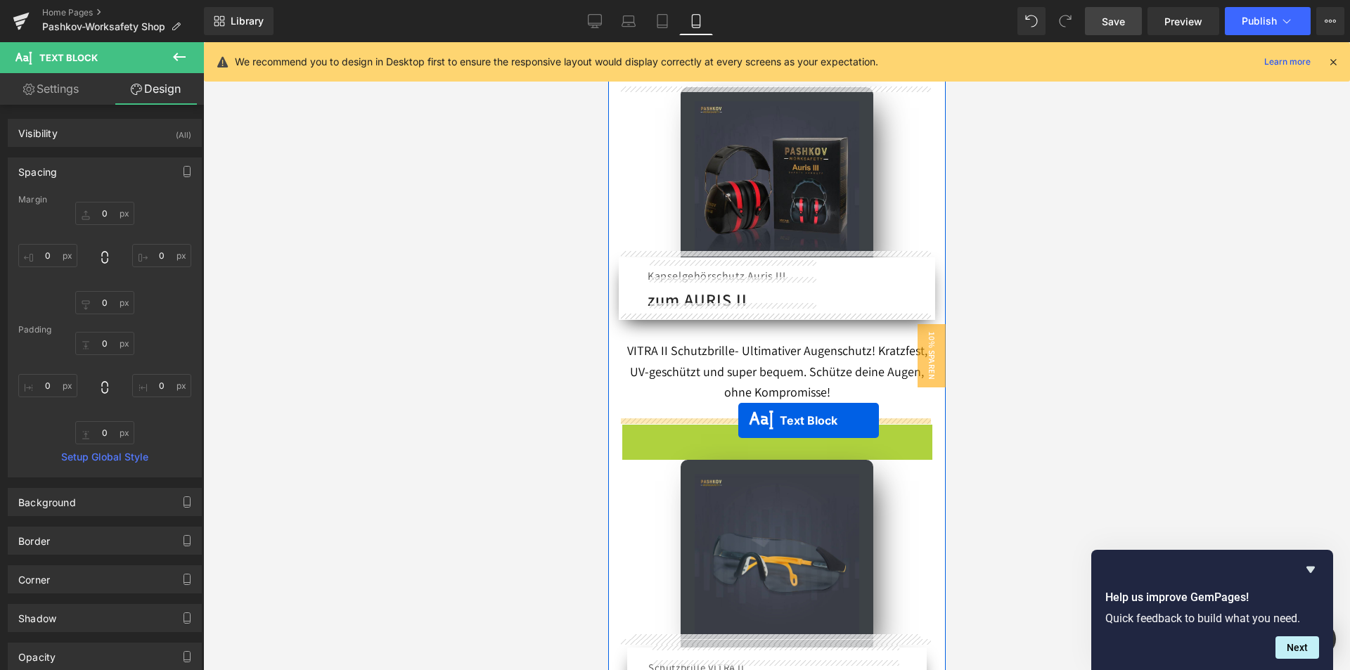
drag, startPoint x: 734, startPoint y: 452, endPoint x: 738, endPoint y: 421, distance: 31.8
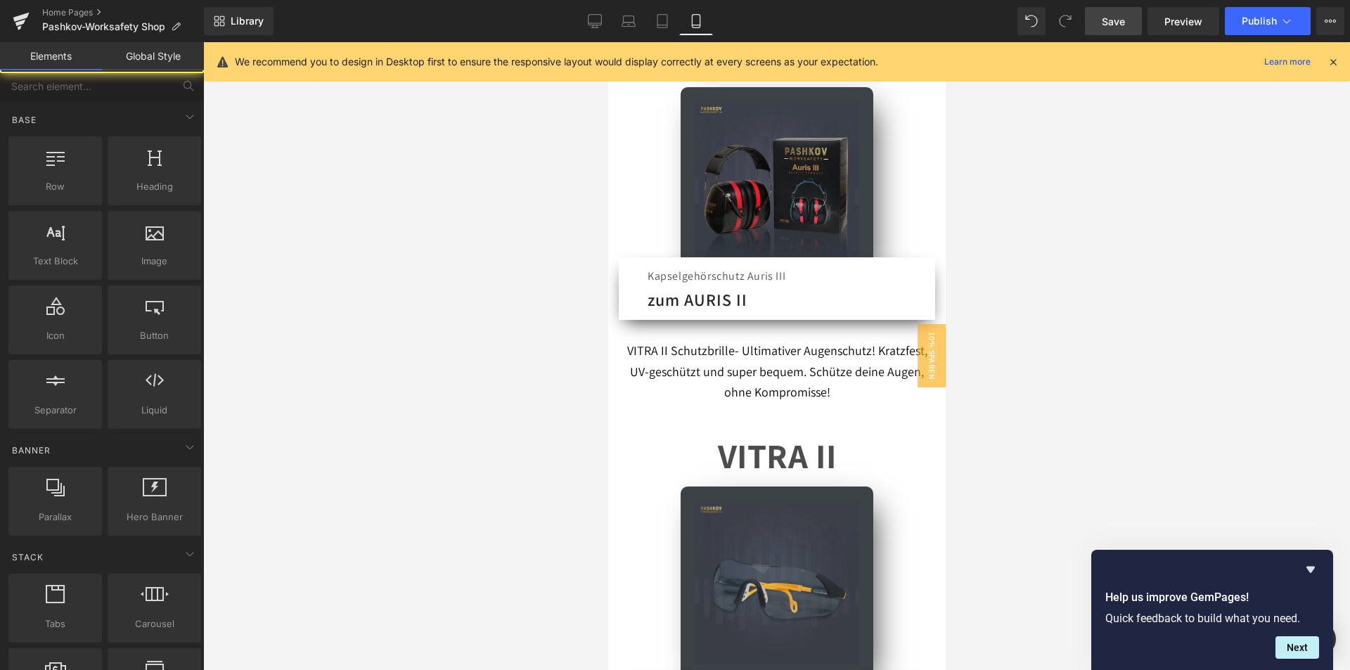
click at [1043, 362] on div at bounding box center [776, 356] width 1147 height 628
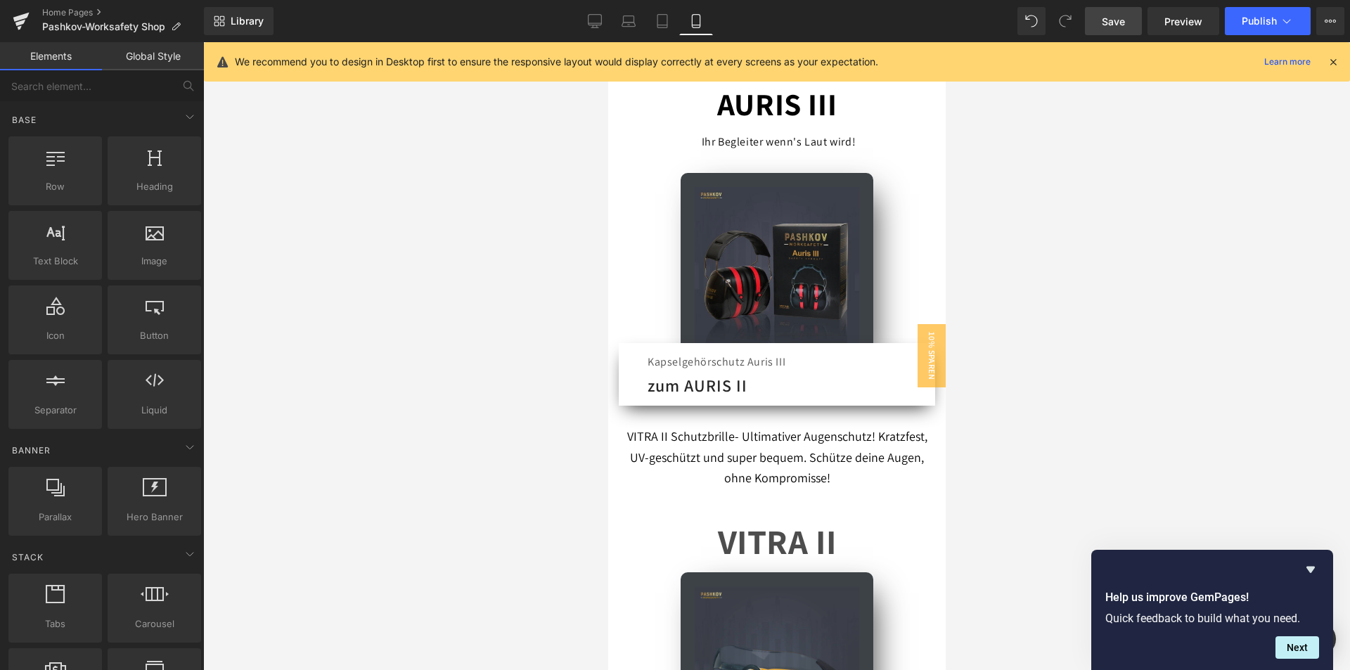
scroll to position [563, 0]
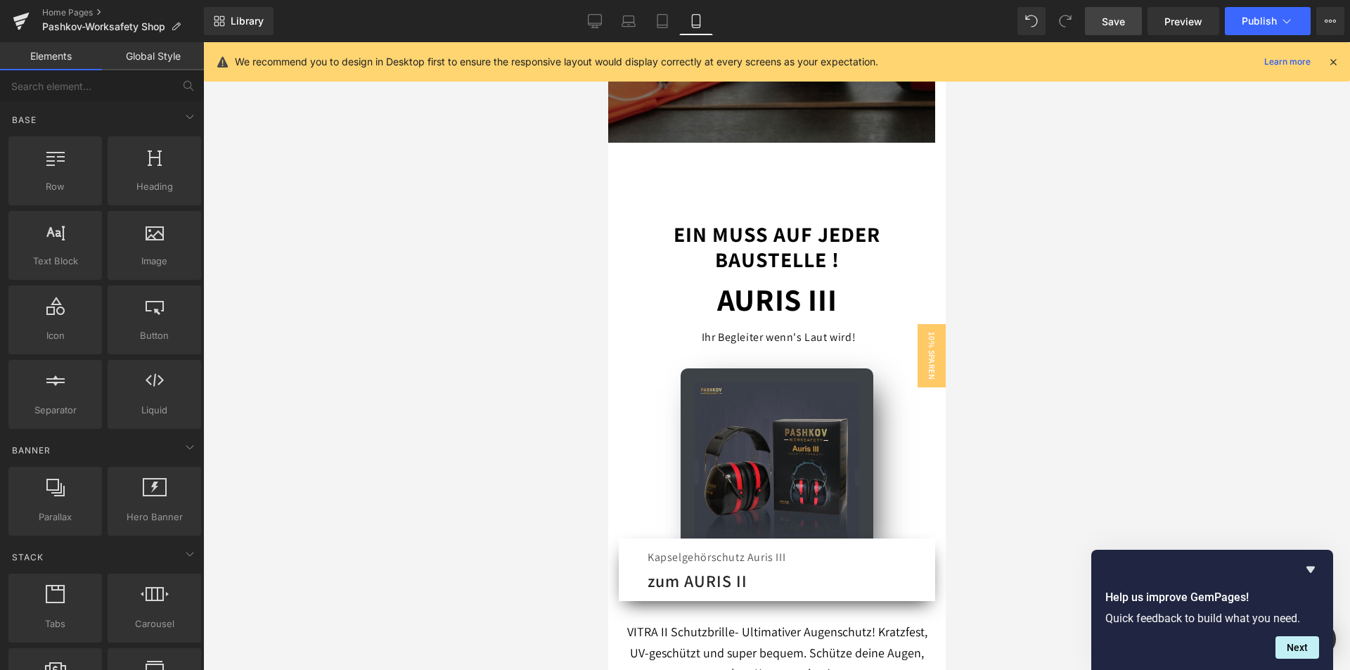
click at [1129, 13] on link "Save" at bounding box center [1113, 21] width 57 height 28
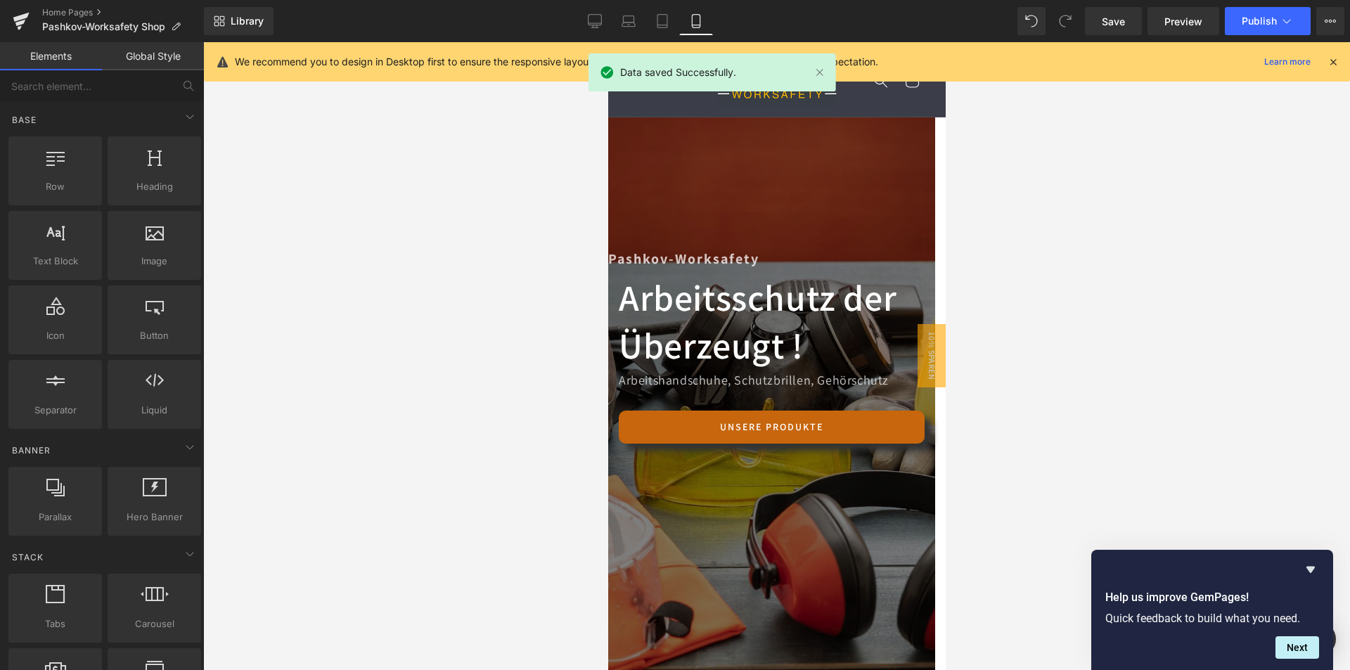
scroll to position [0, 0]
